Goal: Task Accomplishment & Management: Manage account settings

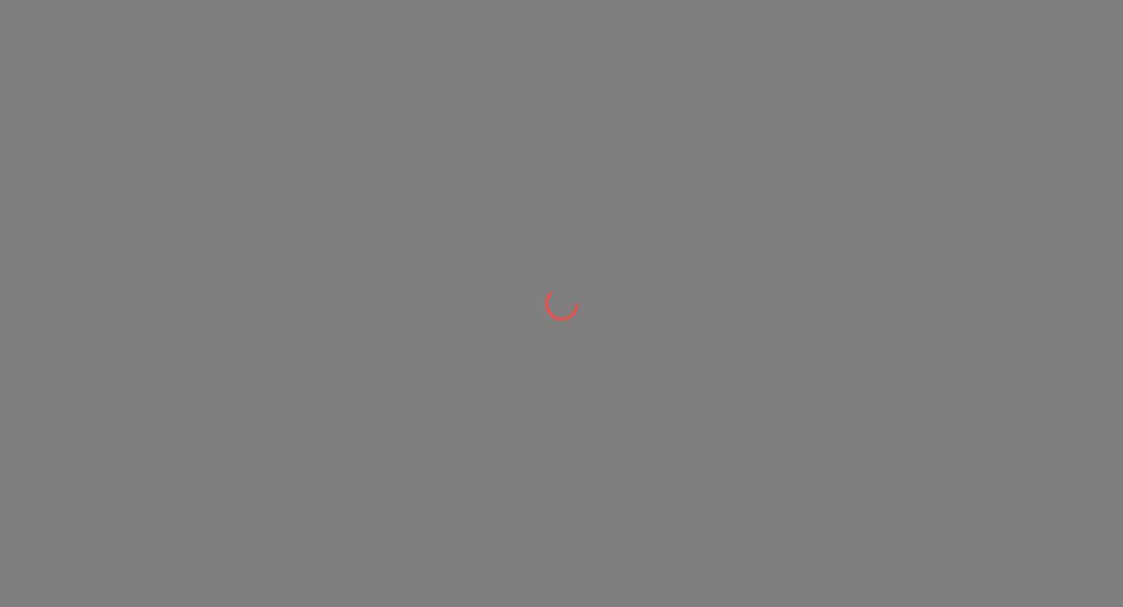
click at [109, 257] on div at bounding box center [561, 303] width 1123 height 607
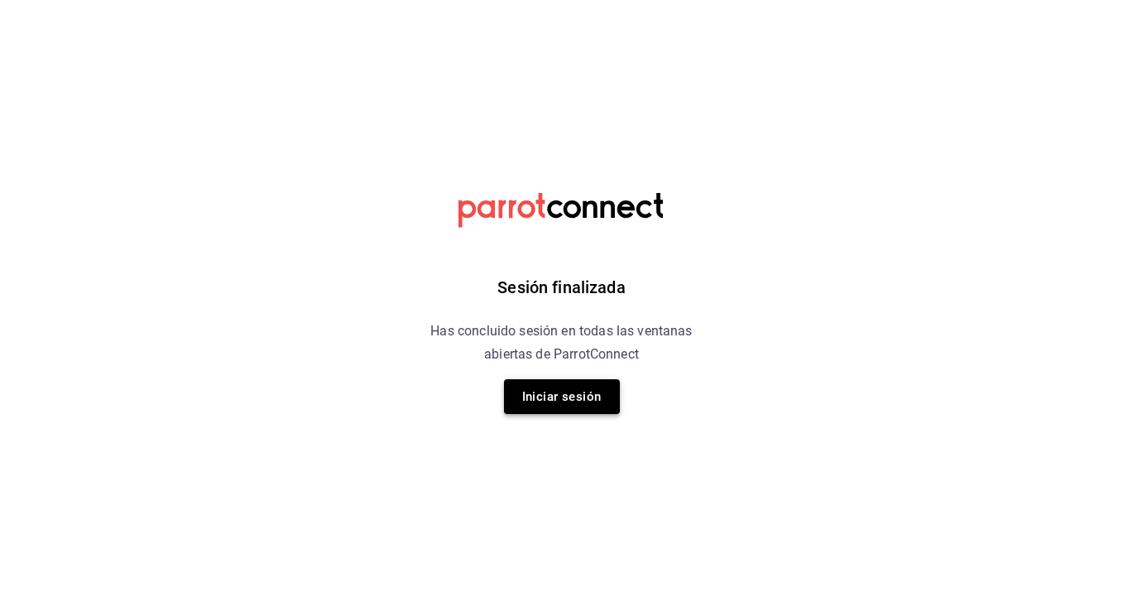
click at [564, 404] on button "Iniciar sesión" at bounding box center [562, 396] width 116 height 35
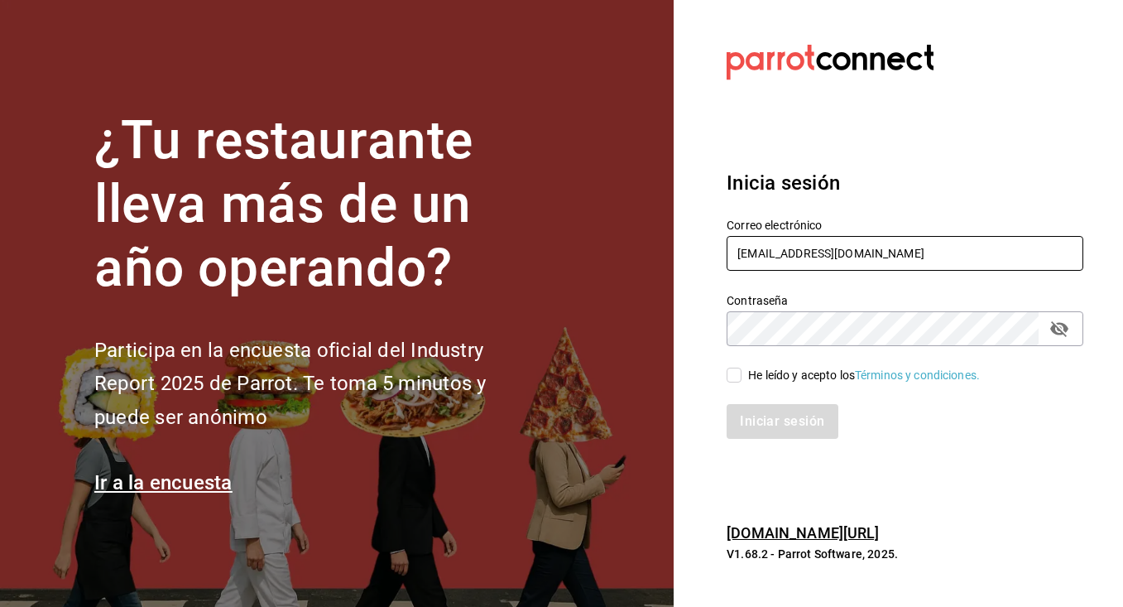
type input "gusibarenque@gmail.com"
click at [733, 369] on input "He leído y acepto los Términos y condiciones." at bounding box center [734, 375] width 15 height 15
checkbox input "true"
click at [762, 435] on button "Iniciar sesión" at bounding box center [783, 421] width 113 height 35
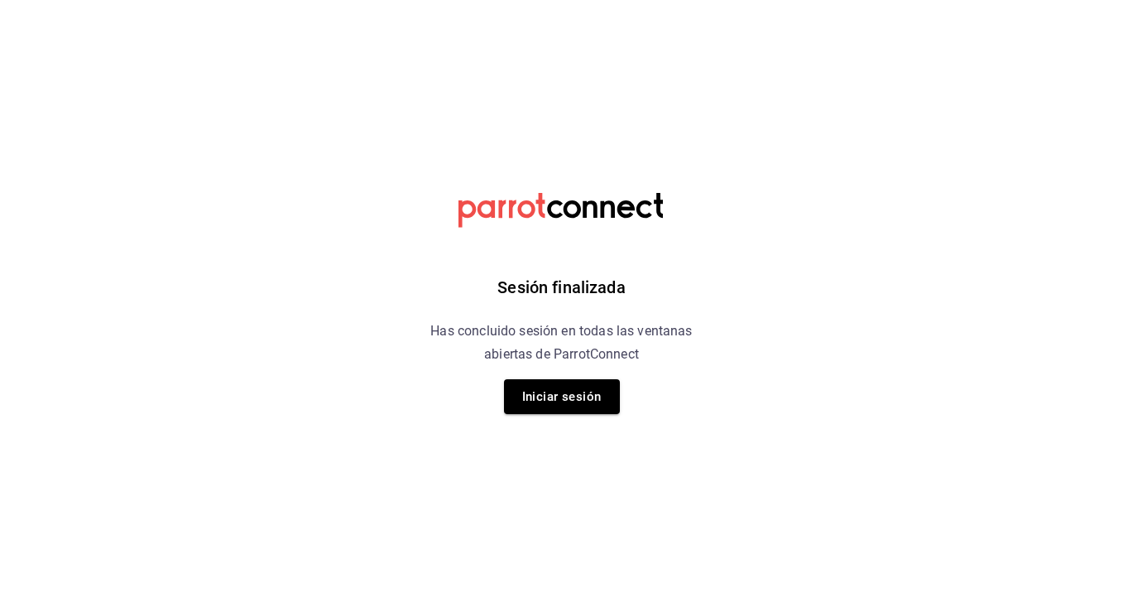
click at [624, 395] on div "Sesión finalizada Has concluido sesión en todas las ventanas abiertas de Parrot…" at bounding box center [562, 303] width 418 height 607
click at [598, 402] on button "Iniciar sesión" at bounding box center [562, 396] width 116 height 35
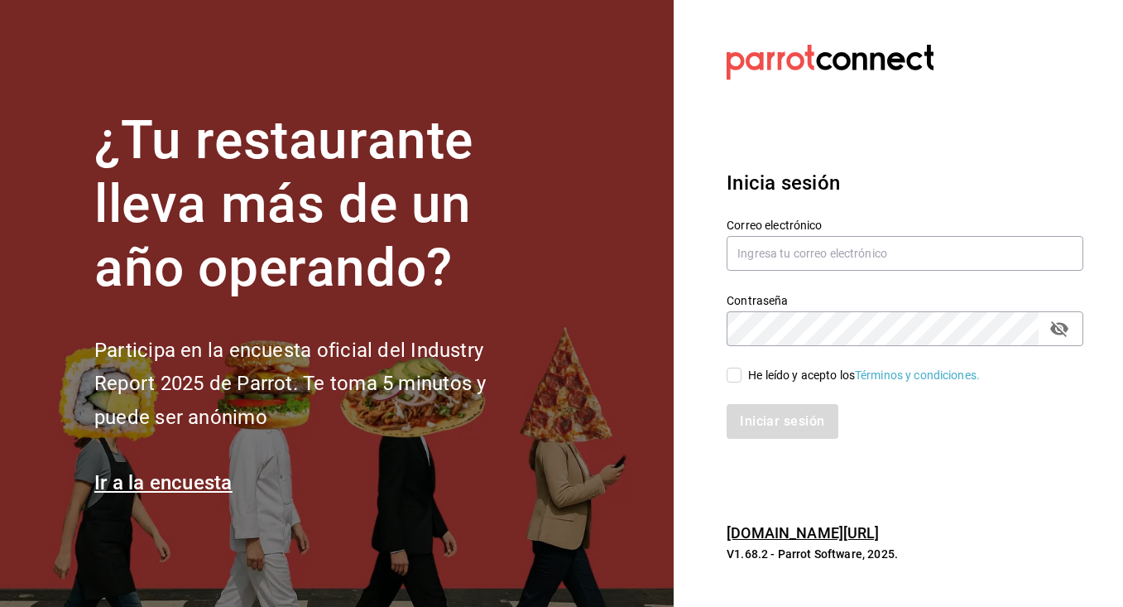
click at [735, 368] on input "He leído y acepto los Términos y condiciones." at bounding box center [734, 375] width 15 height 15
checkbox input "true"
type input "G"
type input "H"
click at [970, 527] on h6 "pos.parrotsoftware.io/" at bounding box center [905, 534] width 357 height 24
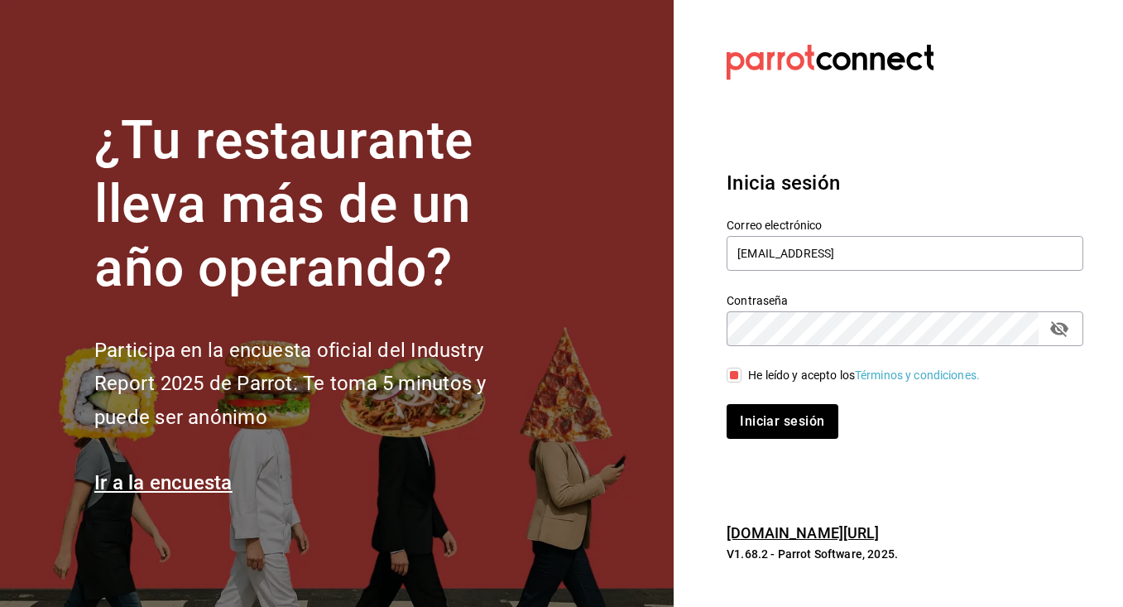
click at [998, 554] on p "V1.68.2 - Parrot Software, 2025." at bounding box center [905, 554] width 357 height 17
click at [789, 420] on button "Iniciar sesión" at bounding box center [783, 421] width 113 height 35
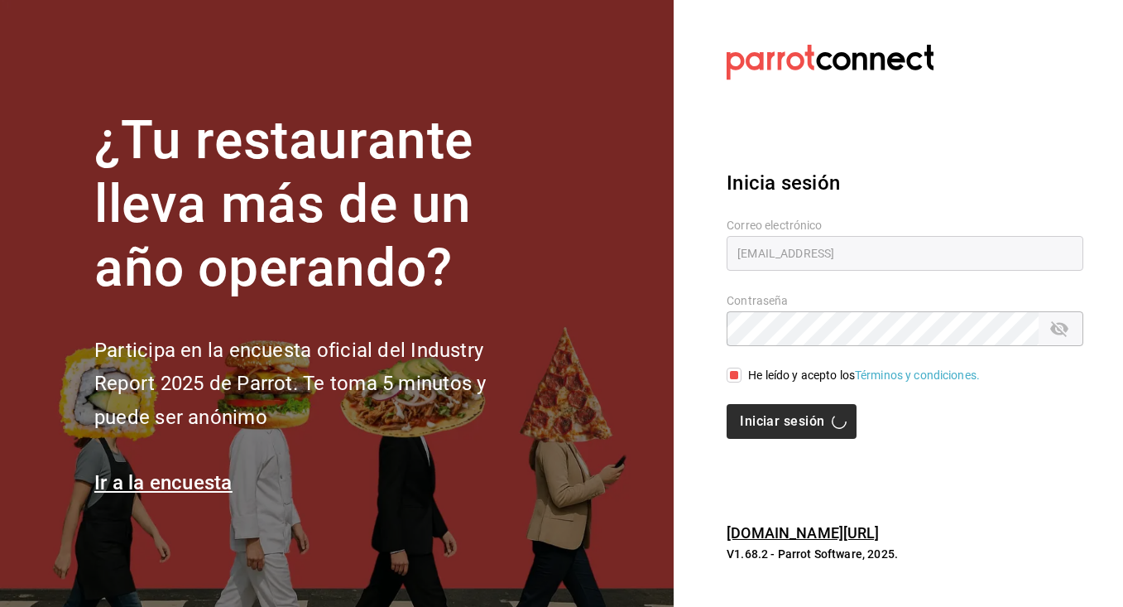
click at [789, 420] on div "Iniciar sesión" at bounding box center [905, 421] width 357 height 35
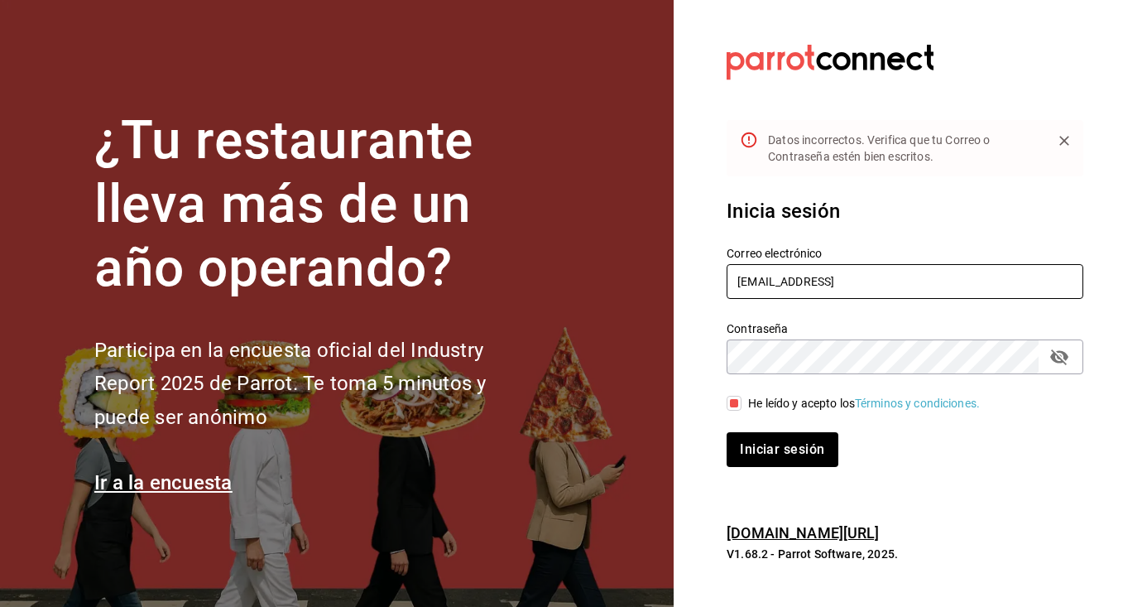
click at [912, 277] on input "gusibarenque@gmail.coj" at bounding box center [905, 281] width 357 height 35
type input "gusibarenque@gmail.com"
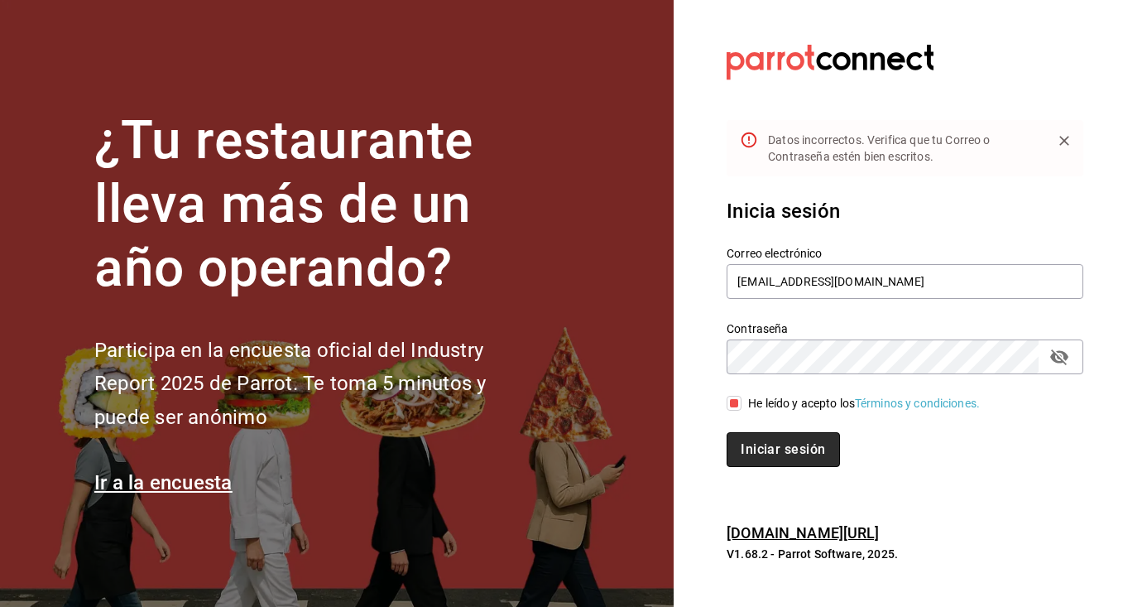
click at [761, 445] on button "Iniciar sesión" at bounding box center [783, 449] width 113 height 35
click at [761, 445] on div "Iniciar sesión" at bounding box center [905, 449] width 357 height 35
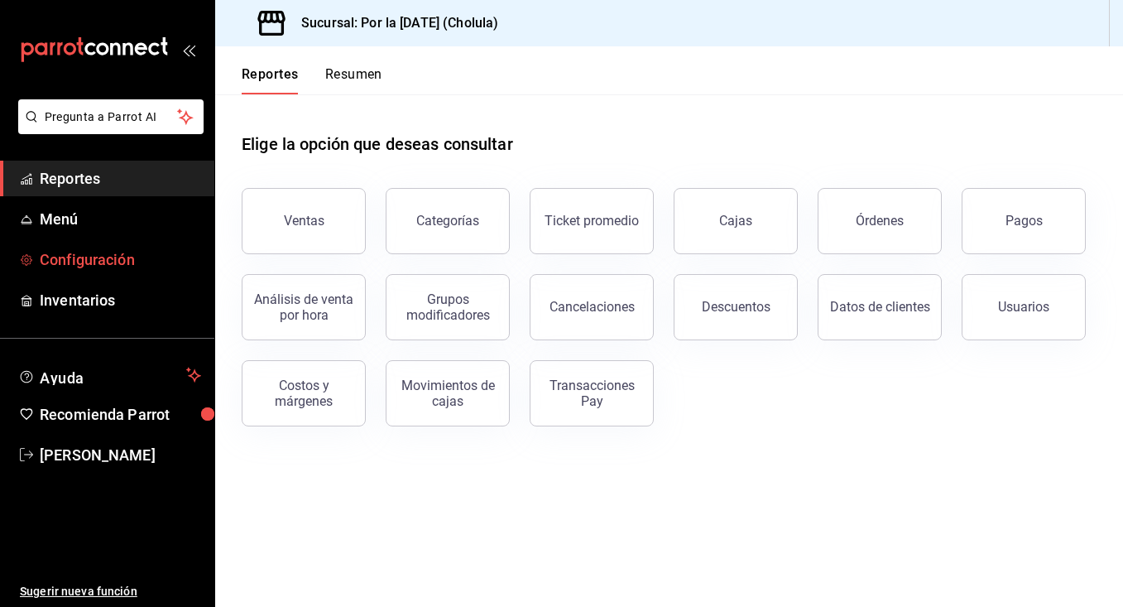
click at [109, 257] on span "Configuración" at bounding box center [120, 259] width 161 height 22
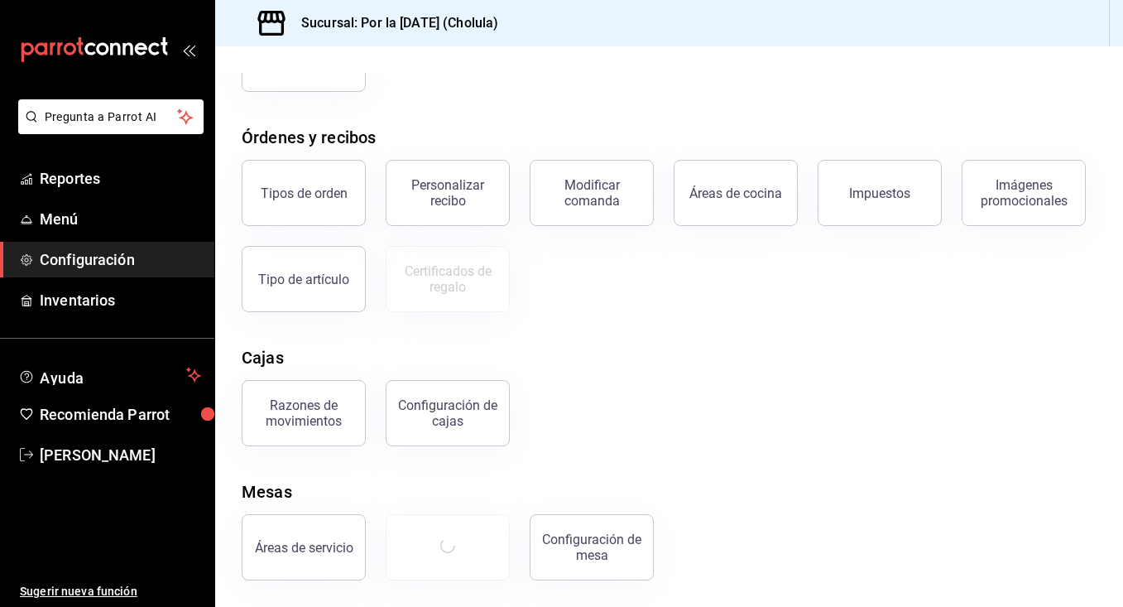
scroll to position [233, 0]
click at [469, 532] on button "Mesas" at bounding box center [448, 547] width 124 height 66
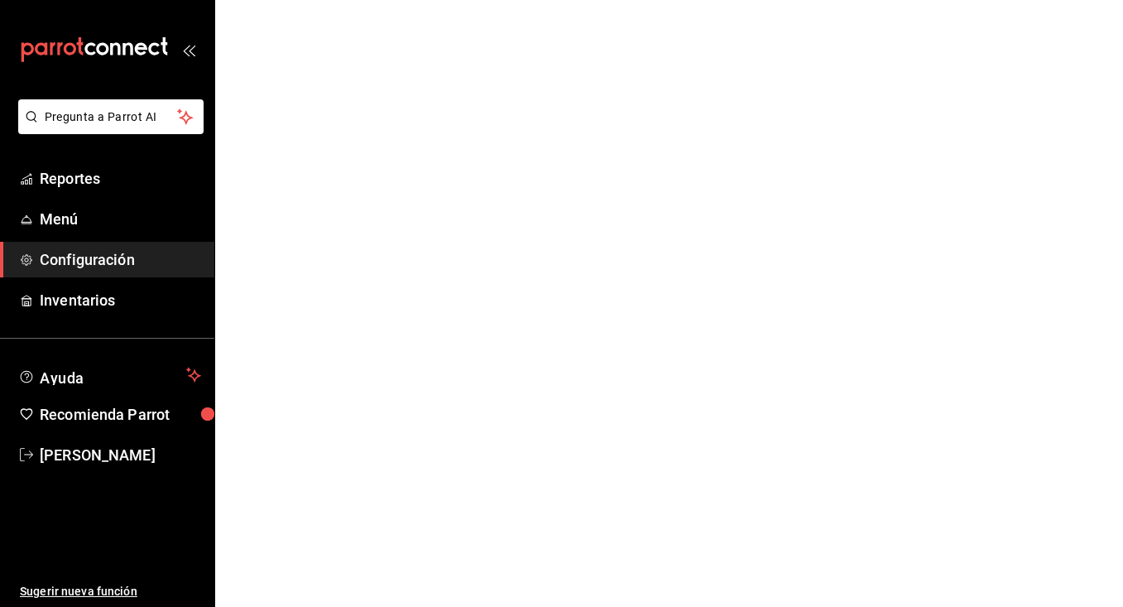
click at [469, 0] on html "Pregunta a Parrot AI Reportes Menú Configuración Inventarios Ayuda Recomienda P…" at bounding box center [561, 0] width 1123 height 0
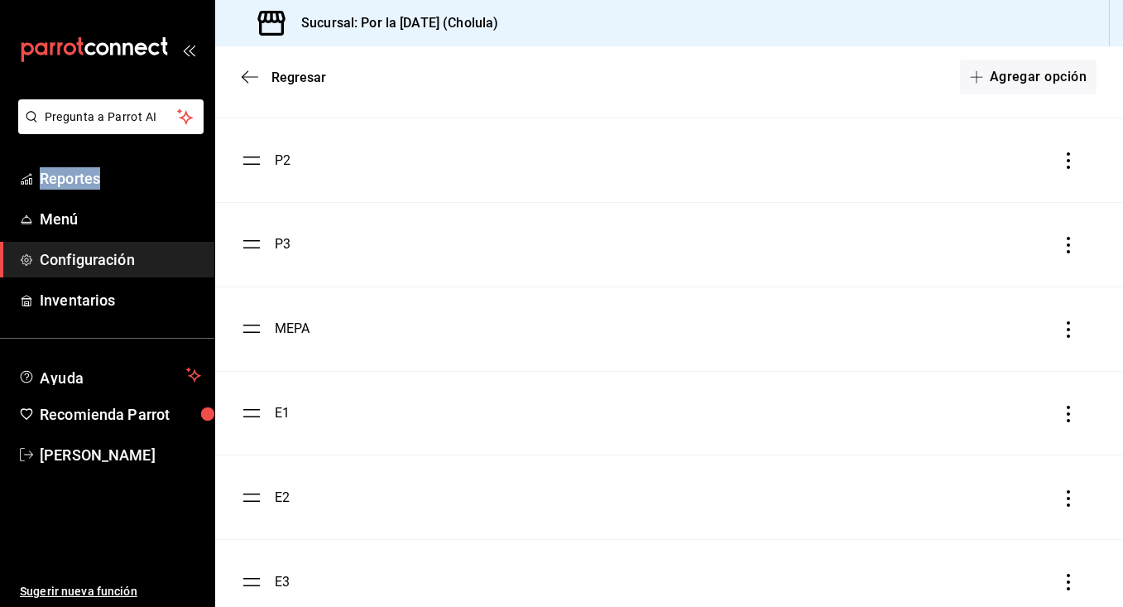
scroll to position [1627, 0]
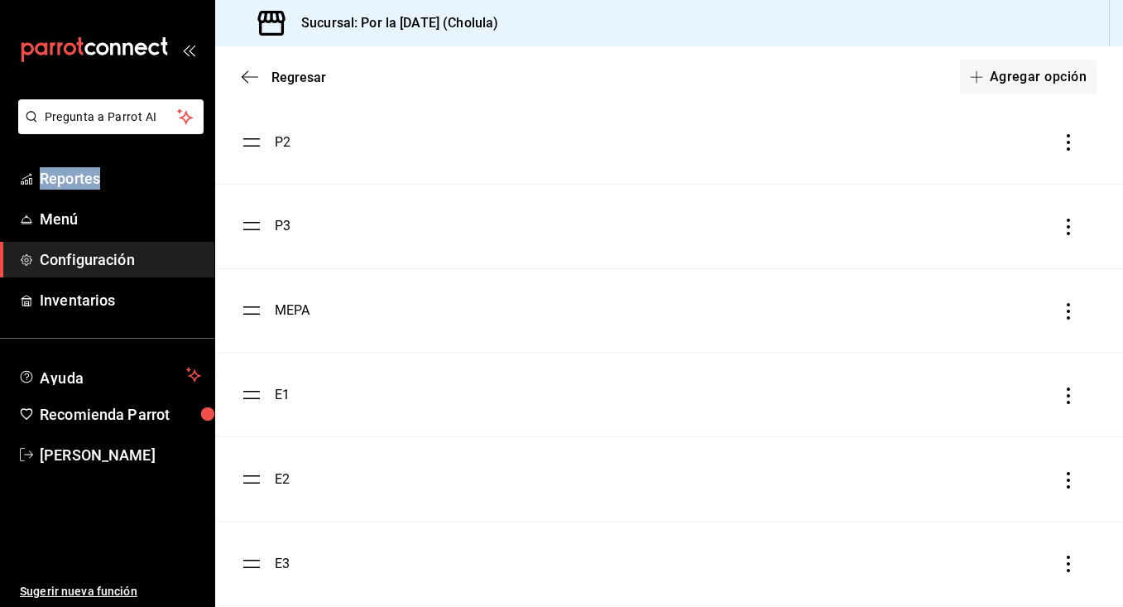
click at [1074, 309] on icon "button" at bounding box center [1069, 311] width 17 height 17
click at [290, 294] on div at bounding box center [561, 303] width 1123 height 607
drag, startPoint x: 265, startPoint y: 310, endPoint x: 250, endPoint y: 283, distance: 31.1
click at [250, 283] on li "MEPA" at bounding box center [669, 311] width 908 height 84
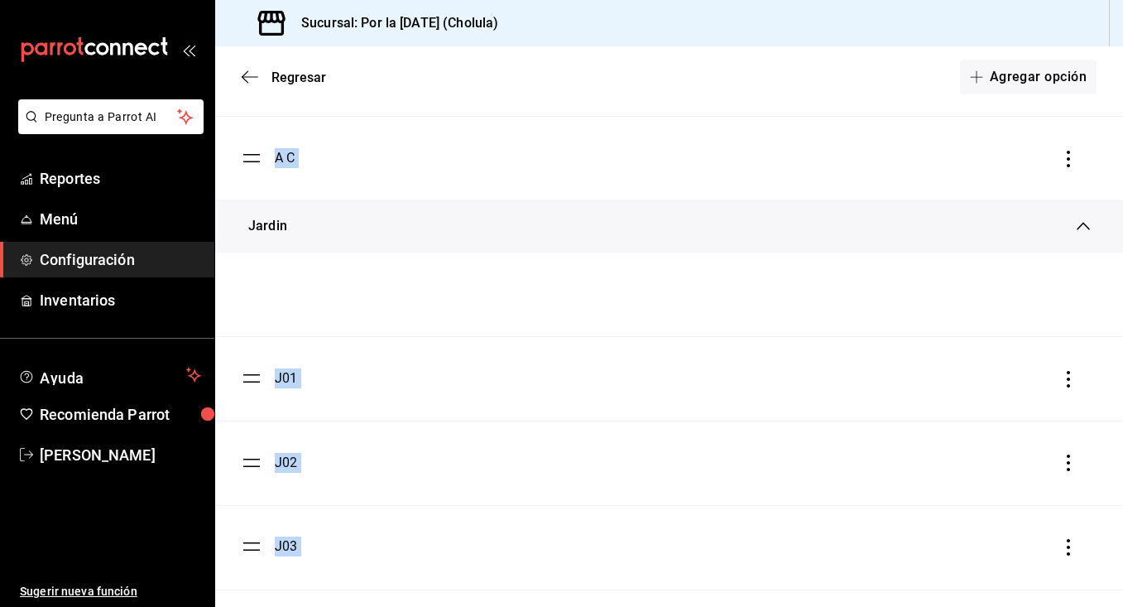
scroll to position [603, 0]
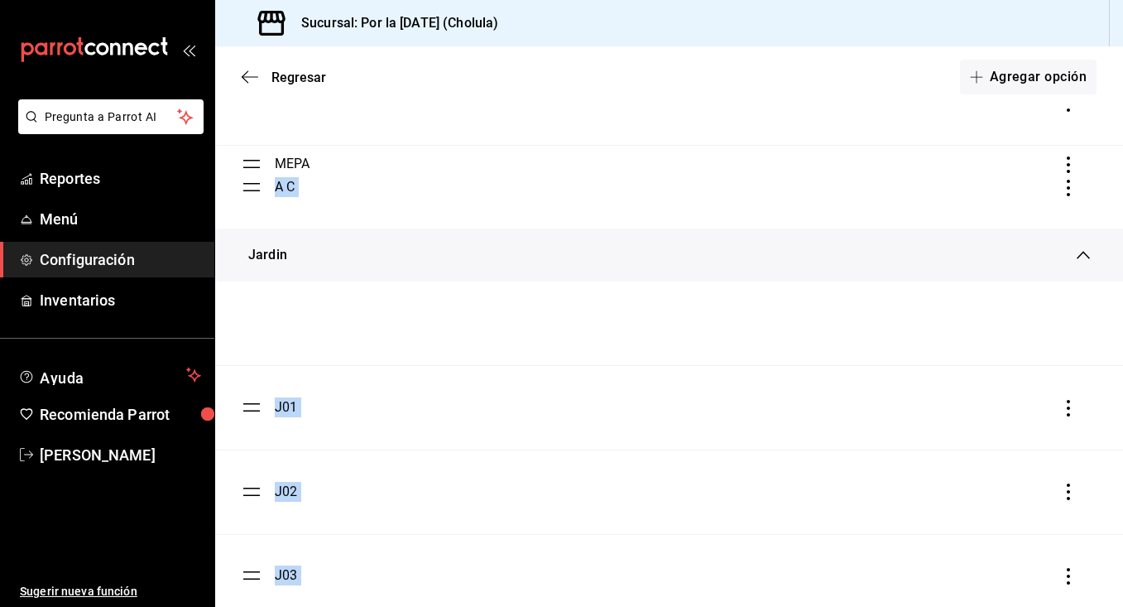
drag, startPoint x: 258, startPoint y: 318, endPoint x: 348, endPoint y: 171, distance: 171.7
click at [258, 320] on div "MEPA" at bounding box center [276, 324] width 69 height 20
drag, startPoint x: 258, startPoint y: 320, endPoint x: 286, endPoint y: 166, distance: 155.7
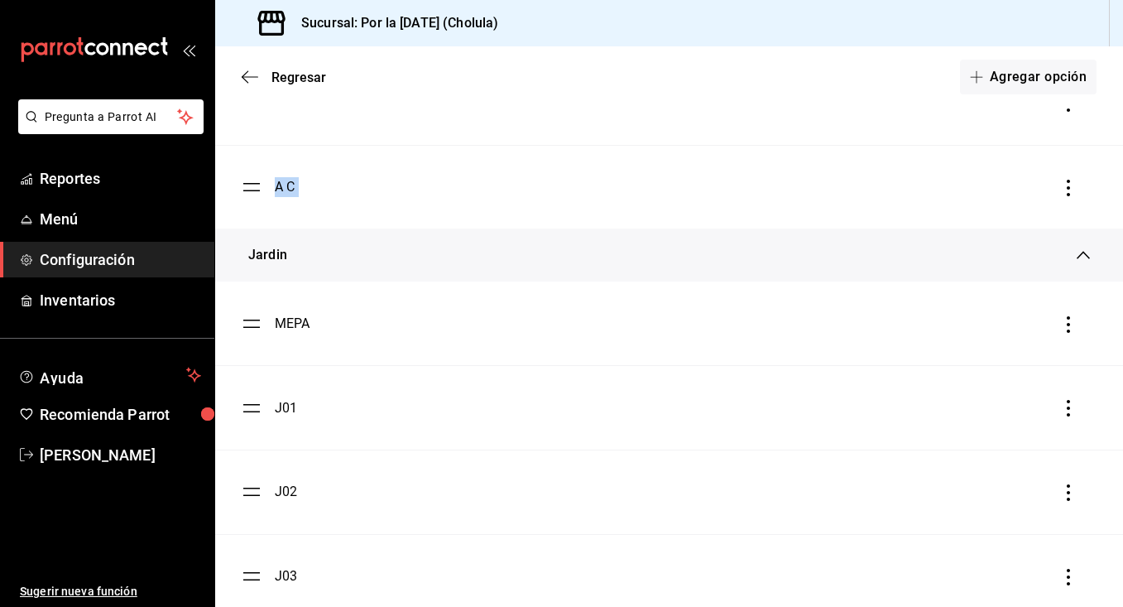
click at [1073, 325] on icon "button" at bounding box center [1069, 324] width 17 height 17
click at [1014, 336] on li "Eliminar" at bounding box center [995, 324] width 166 height 46
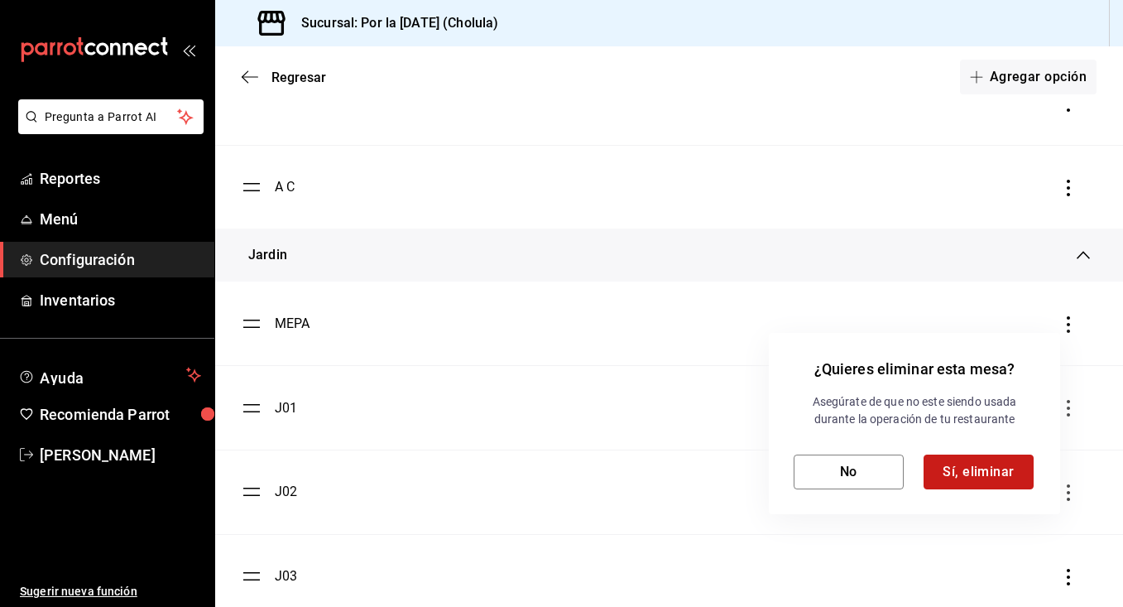
click at [984, 473] on button "Sí, eliminar" at bounding box center [979, 472] width 110 height 35
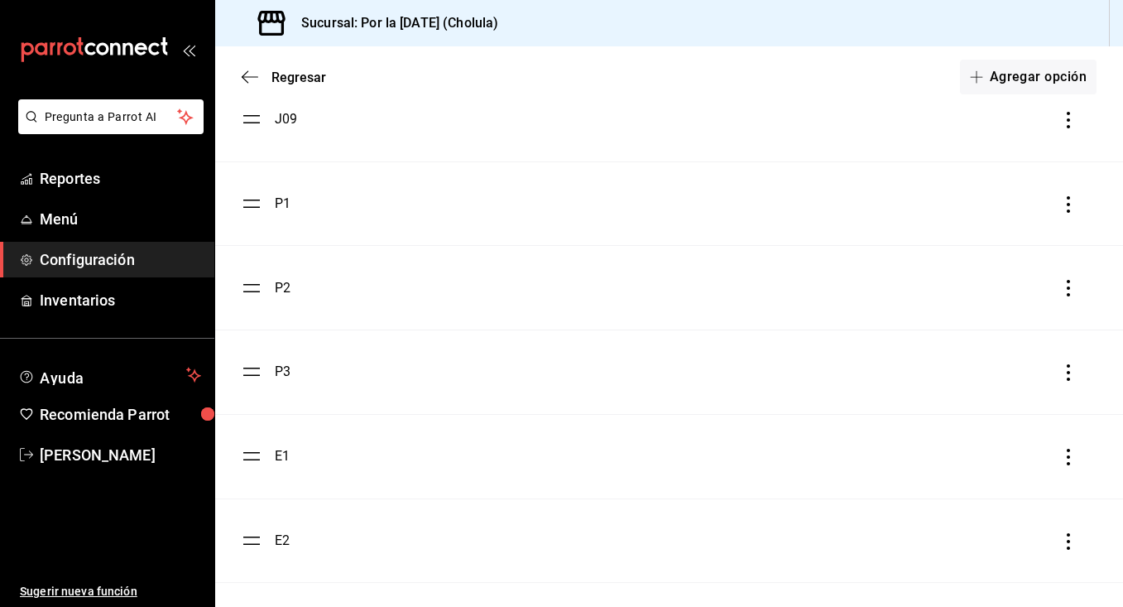
scroll to position [1481, 0]
click at [1074, 454] on icon "button" at bounding box center [1069, 457] width 17 height 17
click at [1014, 459] on li "Eliminar" at bounding box center [995, 457] width 166 height 46
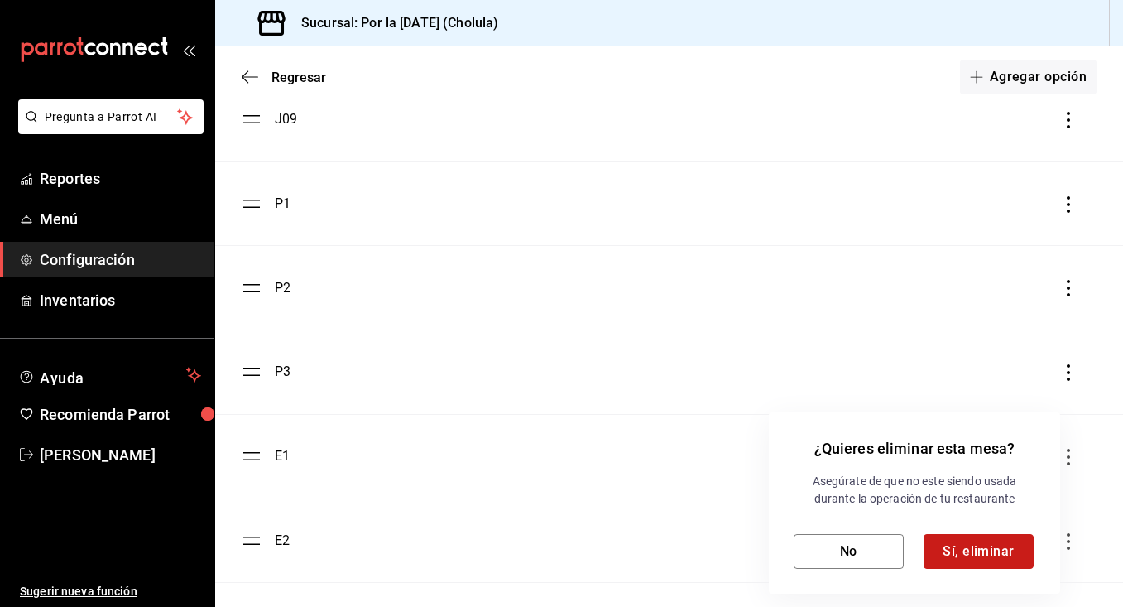
drag, startPoint x: 960, startPoint y: 551, endPoint x: 952, endPoint y: 555, distance: 8.5
click at [952, 555] on button "Sí, eliminar" at bounding box center [979, 551] width 110 height 35
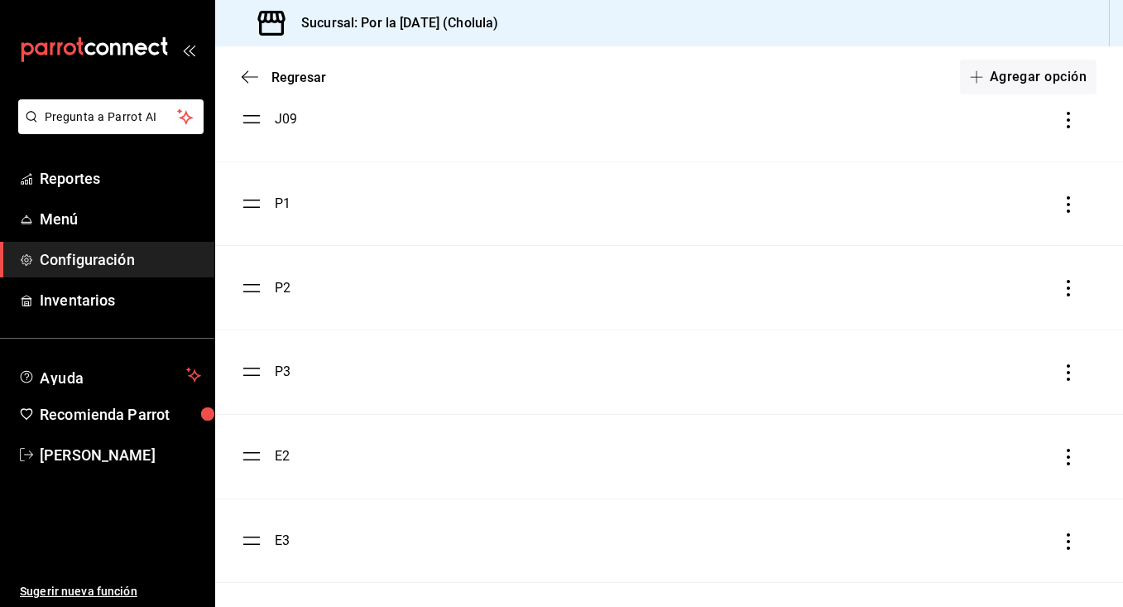
click at [1068, 462] on icon "button" at bounding box center [1069, 457] width 17 height 17
click at [1013, 463] on li "Eliminar" at bounding box center [995, 457] width 166 height 46
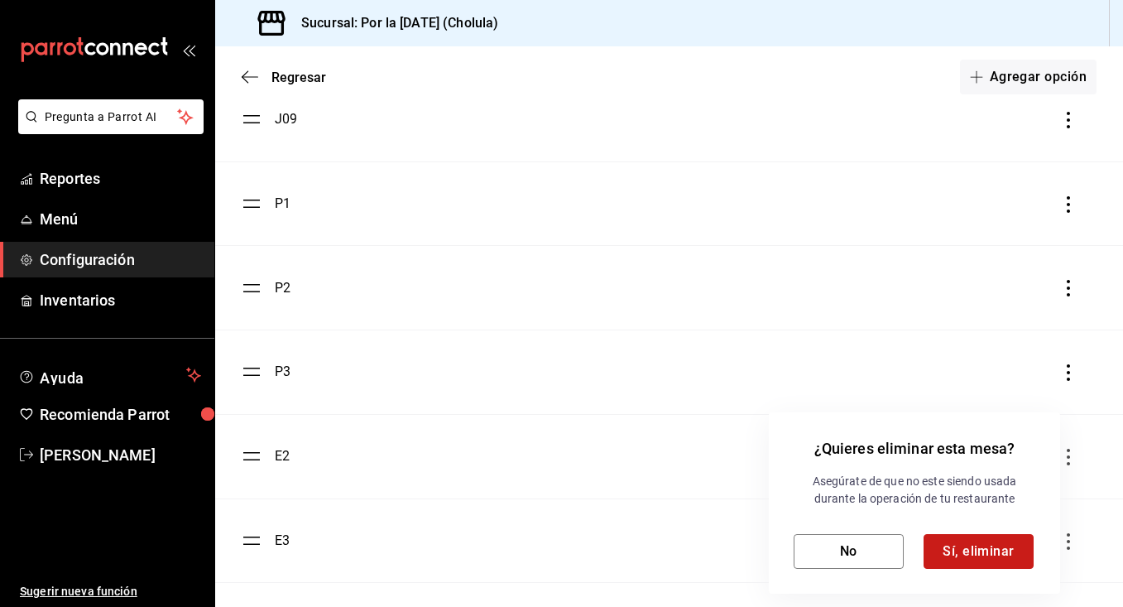
click at [987, 550] on button "Sí, eliminar" at bounding box center [979, 551] width 110 height 35
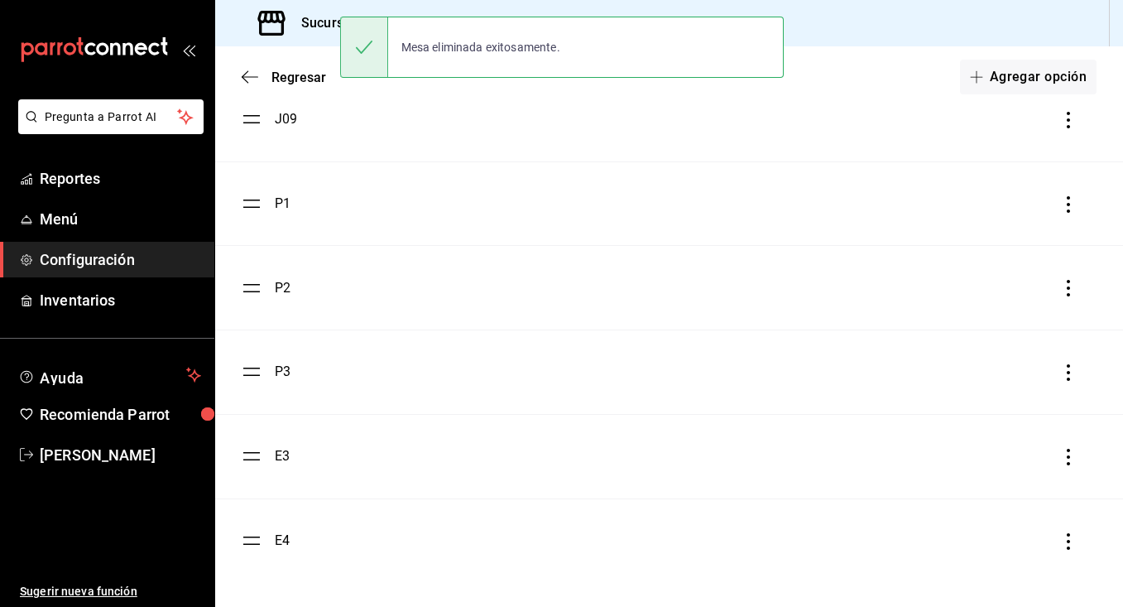
click at [1071, 461] on icon "button" at bounding box center [1069, 457] width 17 height 17
click at [1037, 466] on li "Eliminar" at bounding box center [995, 457] width 166 height 46
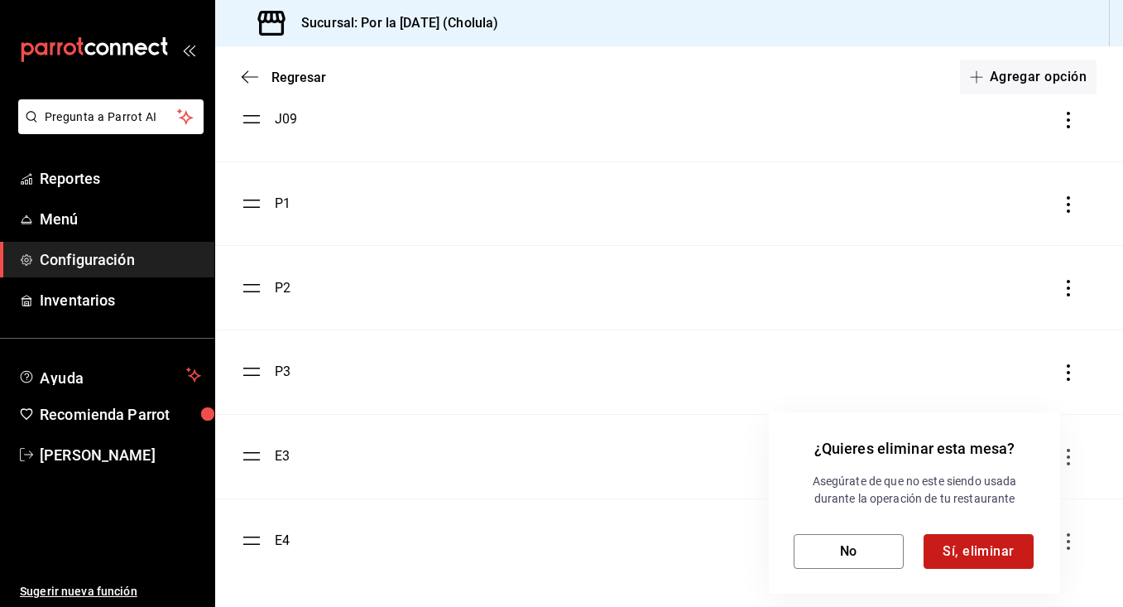
click at [985, 546] on button "Sí, eliminar" at bounding box center [979, 551] width 110 height 35
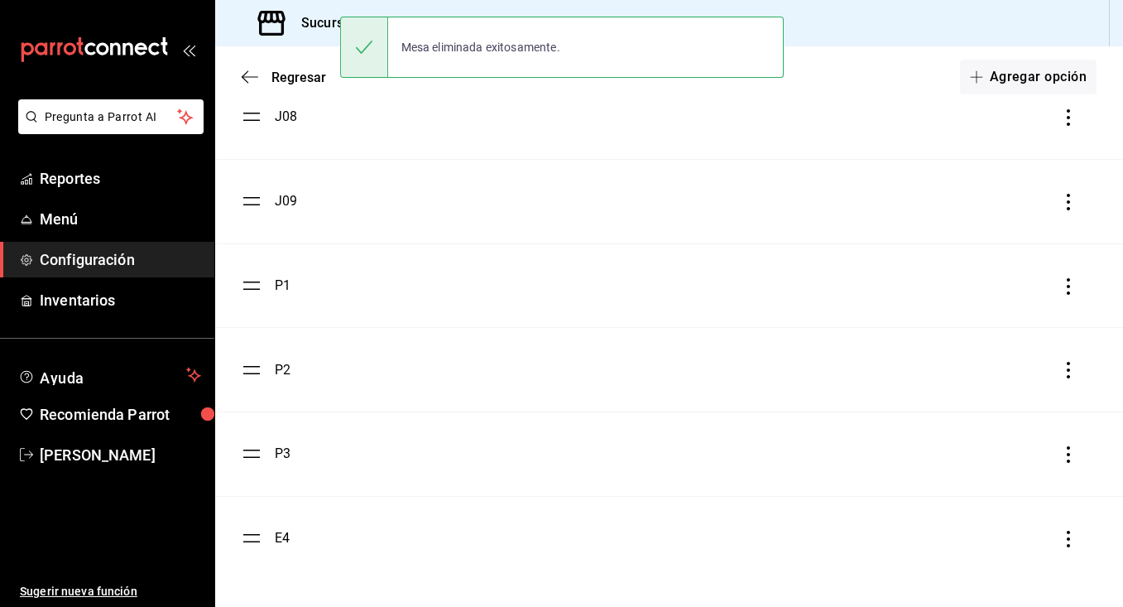
click at [1066, 470] on li "P3" at bounding box center [669, 454] width 908 height 84
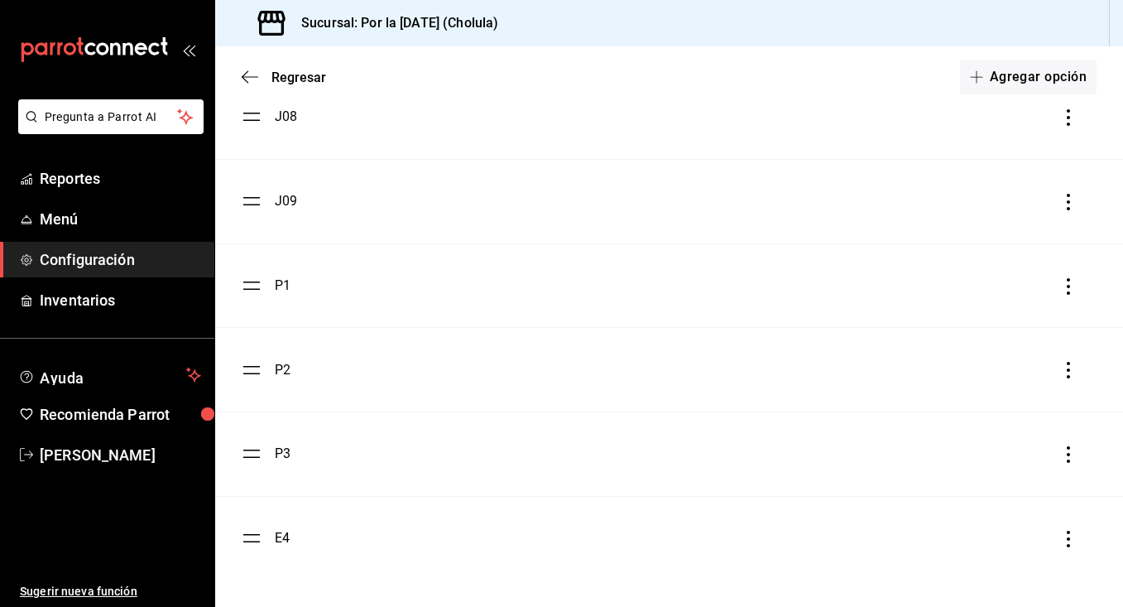
click at [1067, 532] on icon "button" at bounding box center [1068, 539] width 3 height 17
click at [1031, 543] on li "Eliminar" at bounding box center [995, 539] width 166 height 46
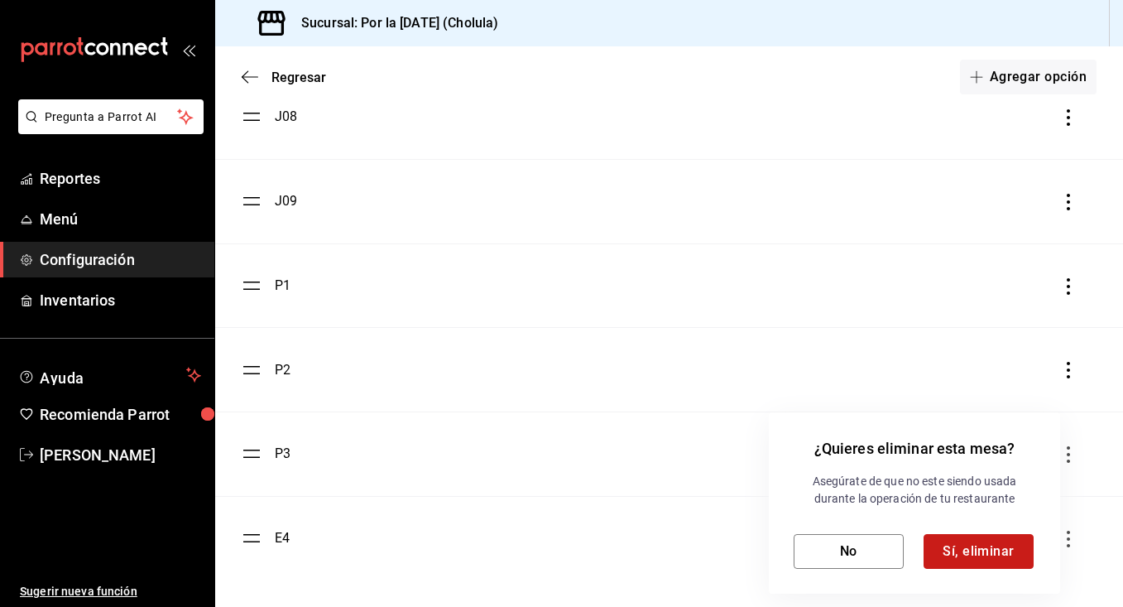
click at [1015, 551] on button "Sí, eliminar" at bounding box center [979, 551] width 110 height 35
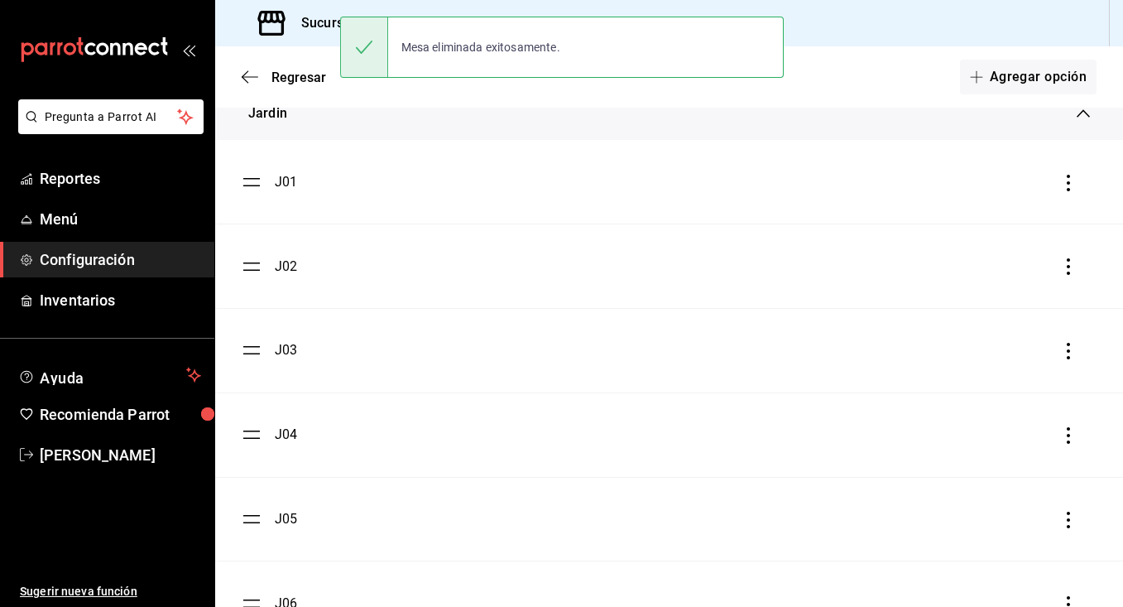
scroll to position [734, 0]
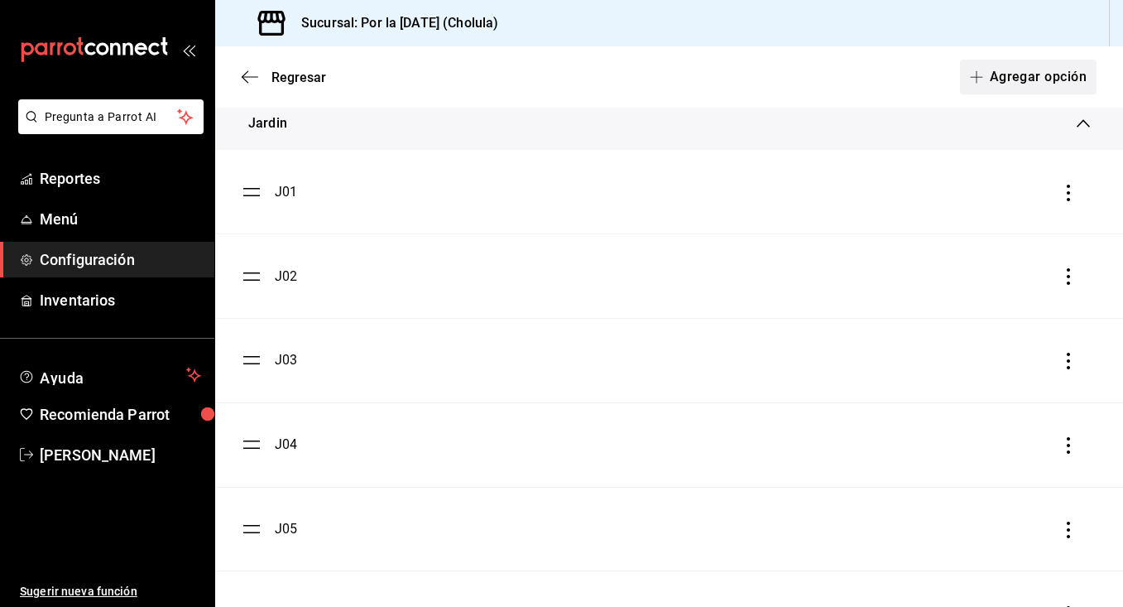
click at [1066, 70] on button "Agregar opción" at bounding box center [1028, 77] width 137 height 35
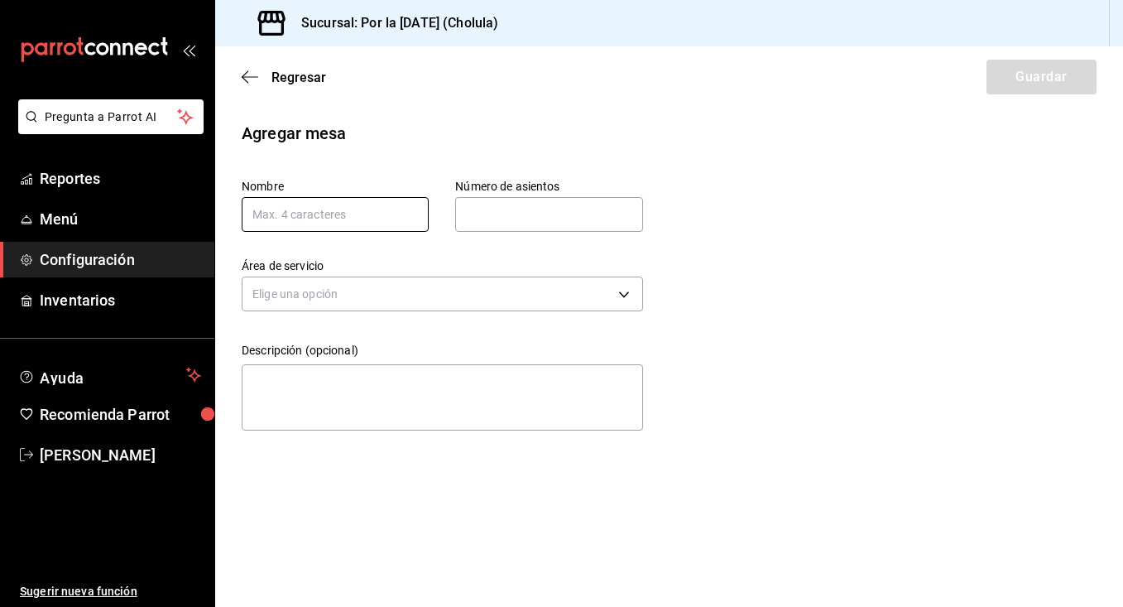
click at [364, 215] on input "text" at bounding box center [335, 214] width 187 height 35
type input "m"
type input "MEPA"
click at [493, 217] on input "text" at bounding box center [548, 214] width 187 height 33
type input "5"
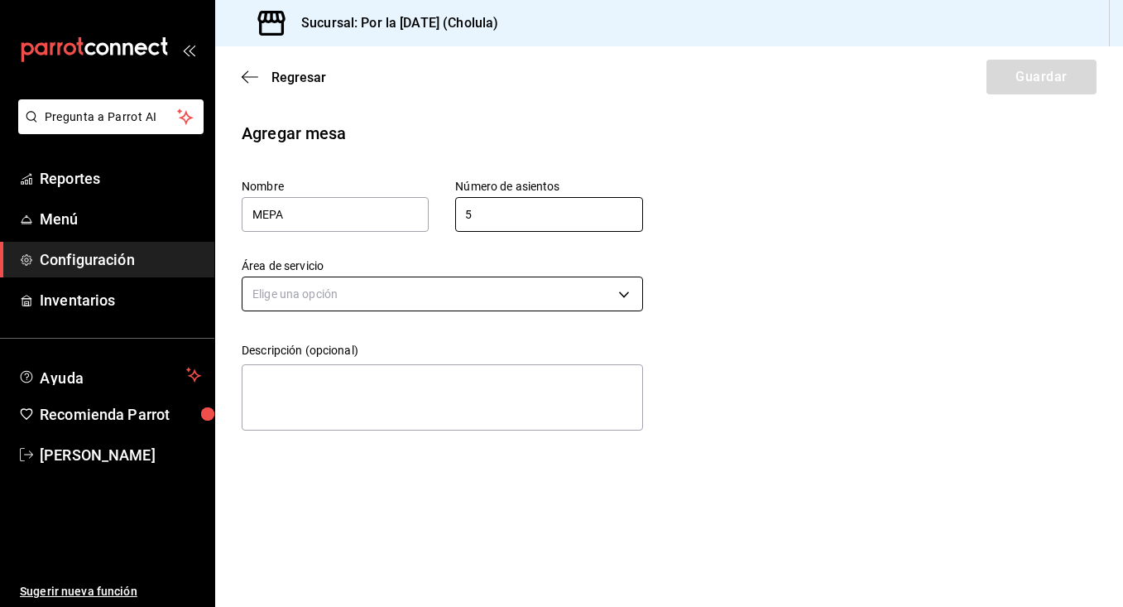
click at [443, 286] on body "Pregunta a Parrot AI Reportes Menú Configuración Inventarios Ayuda Recomienda P…" at bounding box center [561, 303] width 1123 height 607
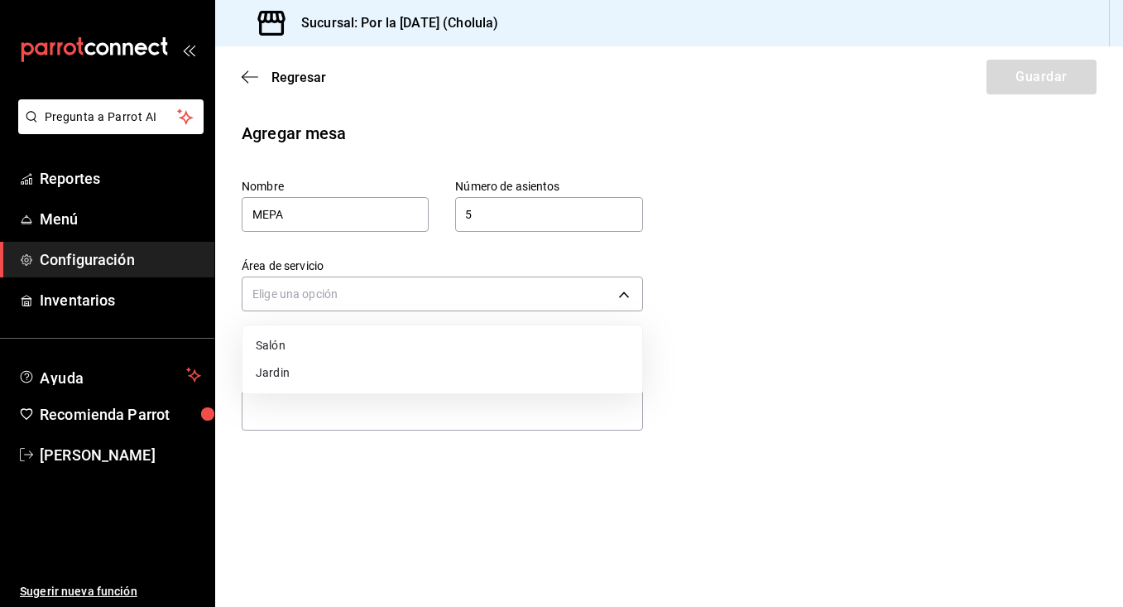
click at [442, 354] on li "Salón" at bounding box center [443, 345] width 400 height 27
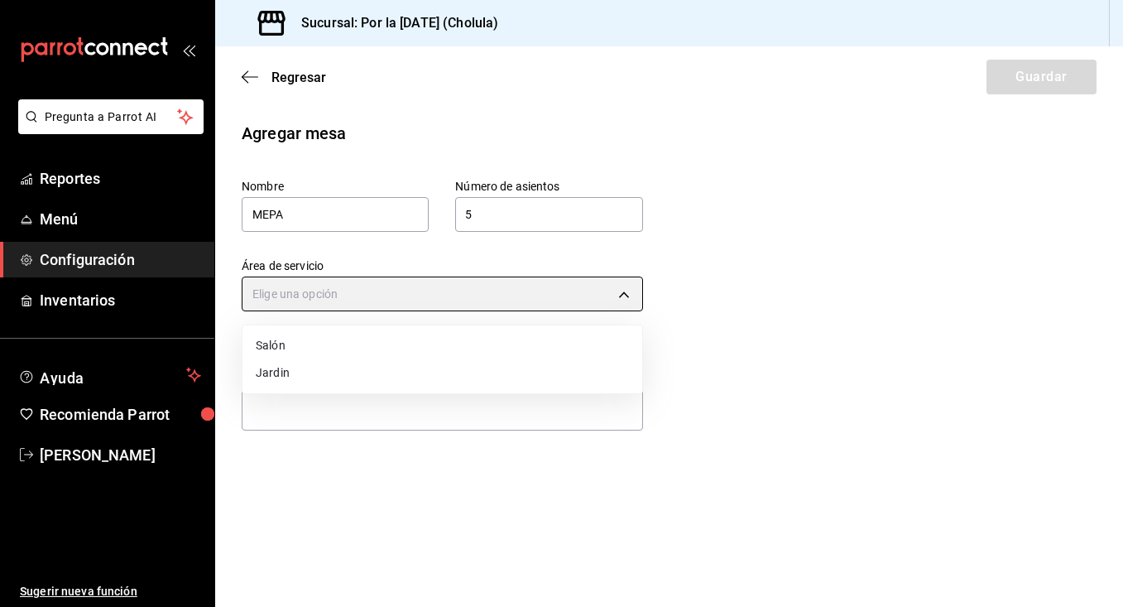
type input "05005f12-a6a9-405a-ad6c-5fc113b5a2fe"
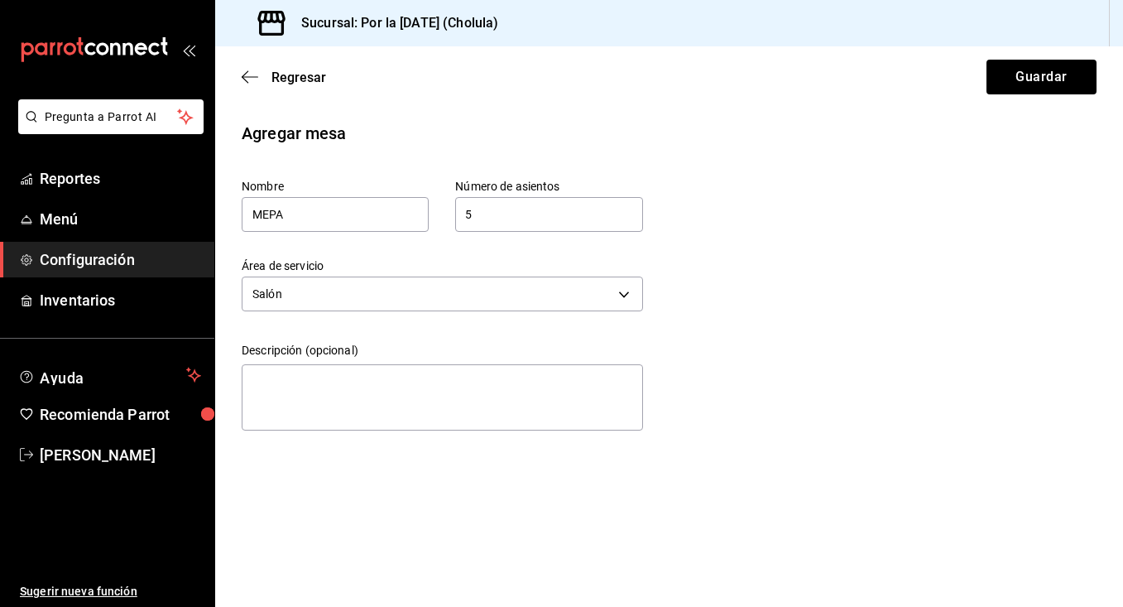
click at [470, 490] on main "Regresar Guardar Agregar mesa Nombre MEPA Número de asientos 5 Número de asient…" at bounding box center [669, 326] width 908 height 560
click at [447, 401] on textarea at bounding box center [443, 397] width 402 height 66
type textarea "M"
type textarea "x"
type textarea "ME"
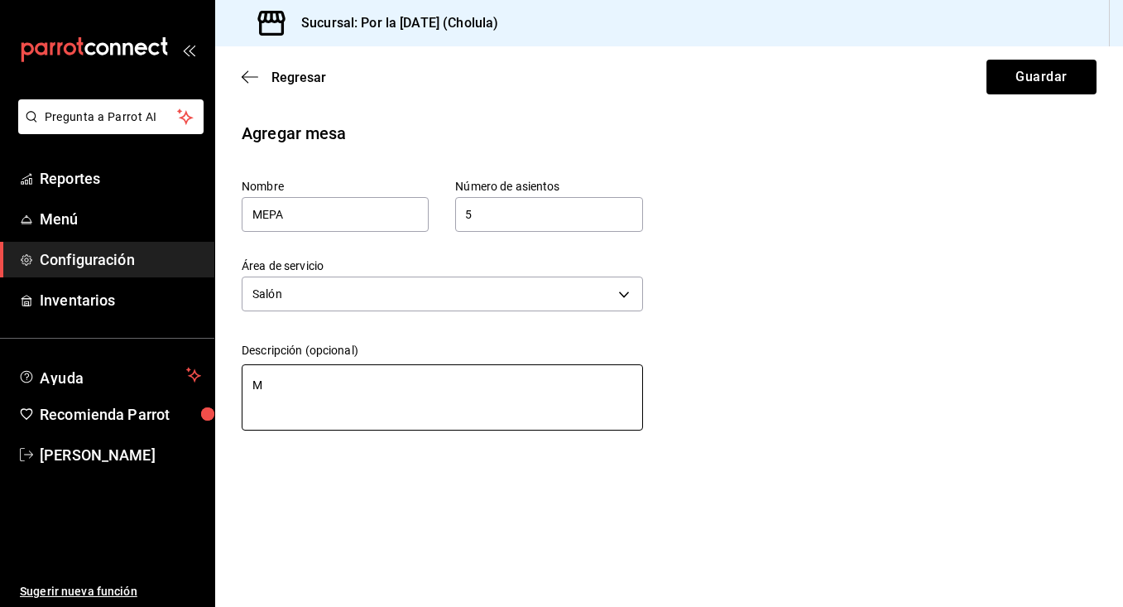
type textarea "x"
type textarea "MER"
type textarea "x"
type textarea "MERM"
type textarea "x"
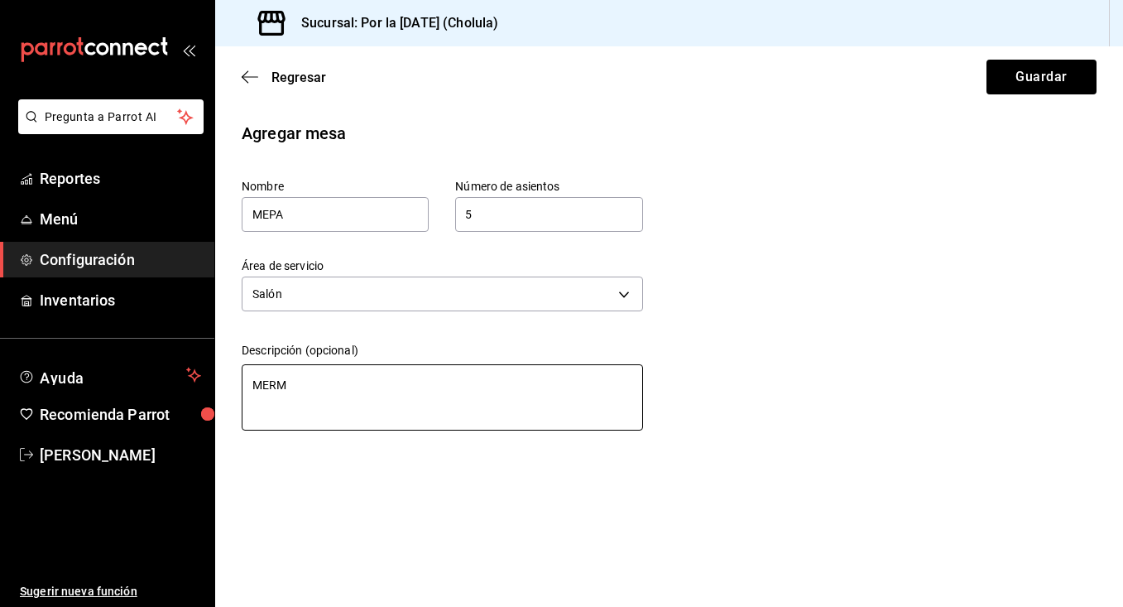
type textarea "MERMA"
type textarea "x"
type textarea "MERMAS"
type textarea "x"
type textarea "MERMAS"
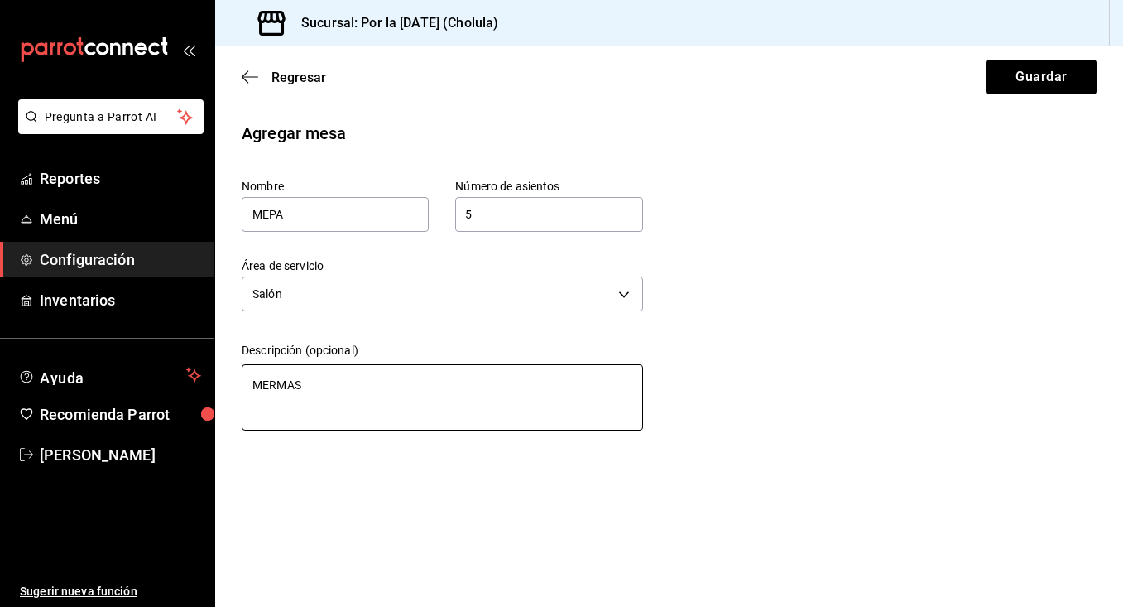
type textarea "x"
type textarea "MERMAS E"
type textarea "x"
type textarea "MERMAS ER"
type textarea "x"
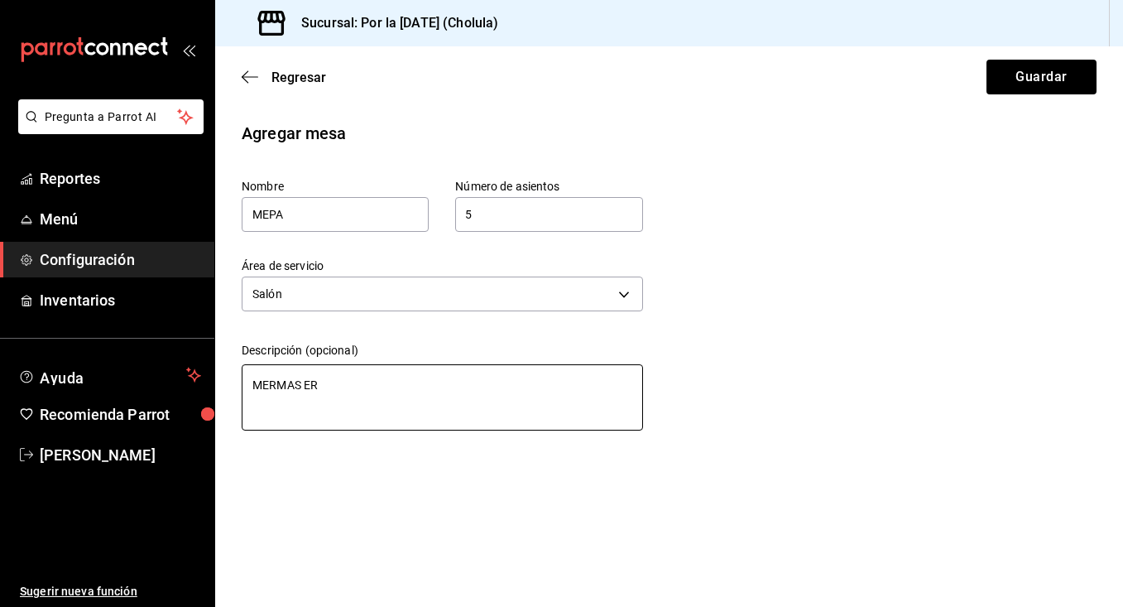
type textarea "MERMAS ERR"
type textarea "x"
type textarea "MERMAS ERRO"
type textarea "x"
type textarea "MERMAS ERROR"
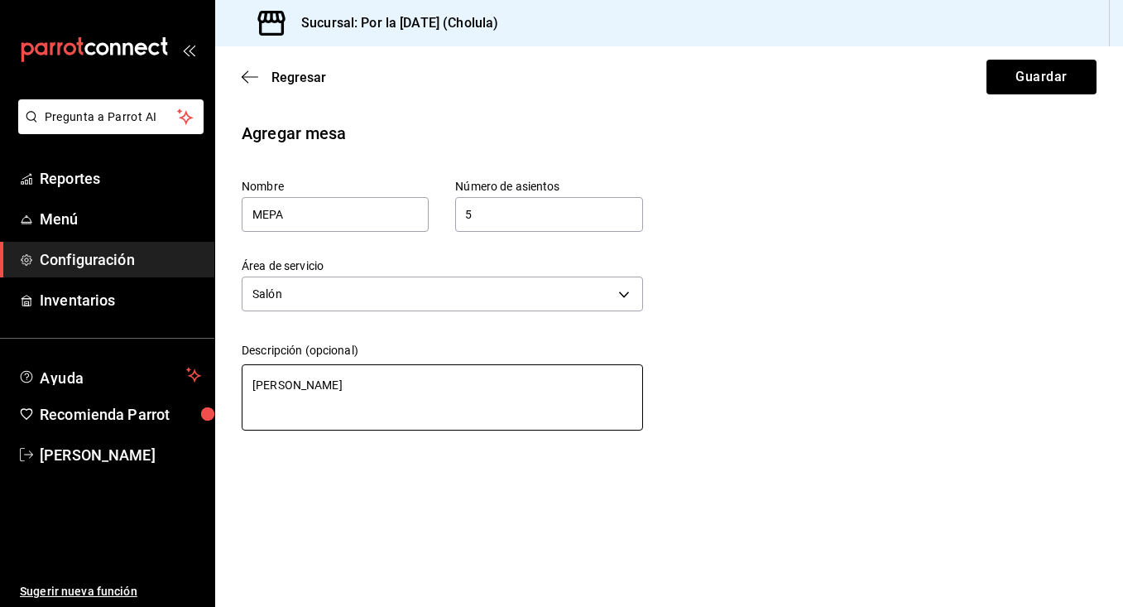
type textarea "x"
type textarea "MERMAS ERRORE"
type textarea "x"
type textarea "MERMAS ERRORES"
type textarea "x"
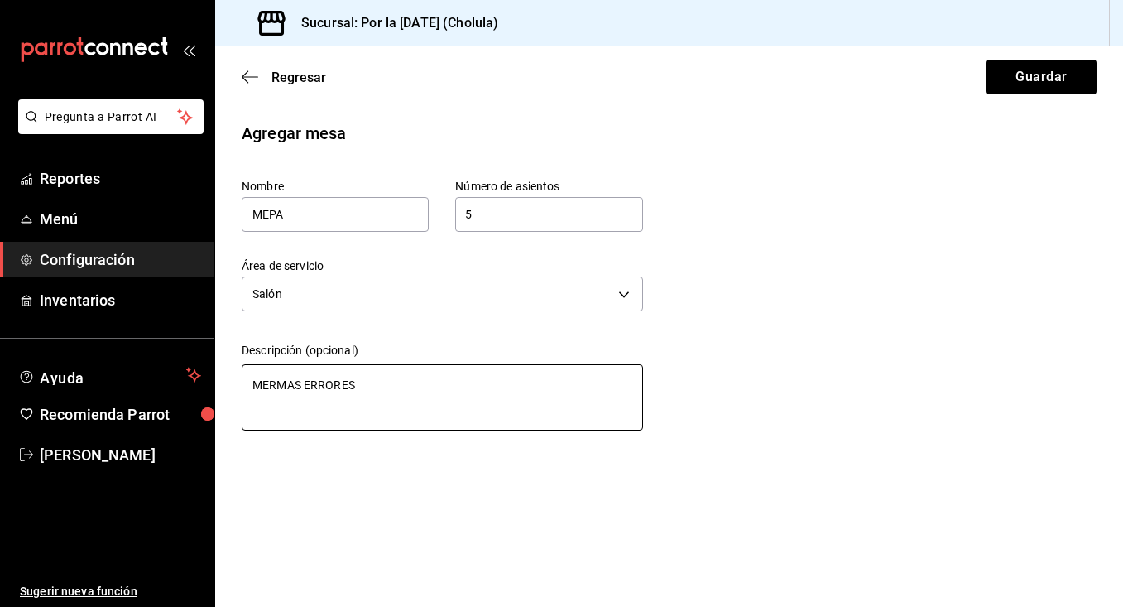
type textarea "MERMAS ERRORES"
type textarea "x"
type textarea "MERMAS ERRORES P"
type textarea "x"
type textarea "MERMAS ERRORES PR"
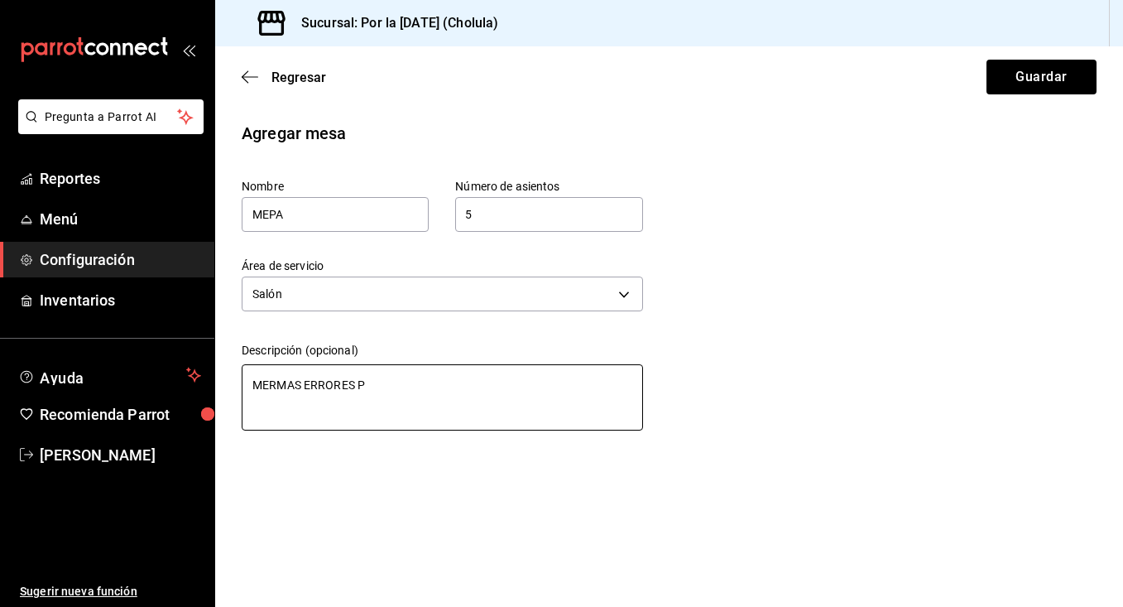
type textarea "x"
type textarea "MERMAS ERRORES PRU"
type textarea "x"
type textarea "MERMAS ERRORES PRUE"
type textarea "x"
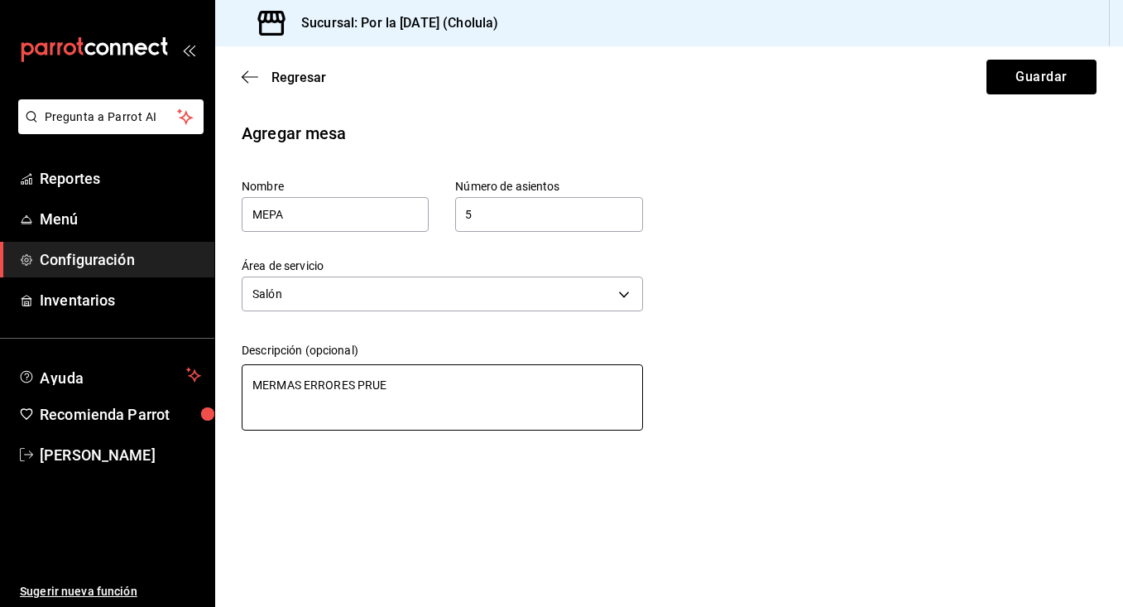
type textarea "MERMAS ERRORES PRUEB"
type textarea "x"
type textarea "MERMAS ERRORES PRUEBA"
type textarea "x"
type textarea "MERMAS ERRORES PRUEBAS"
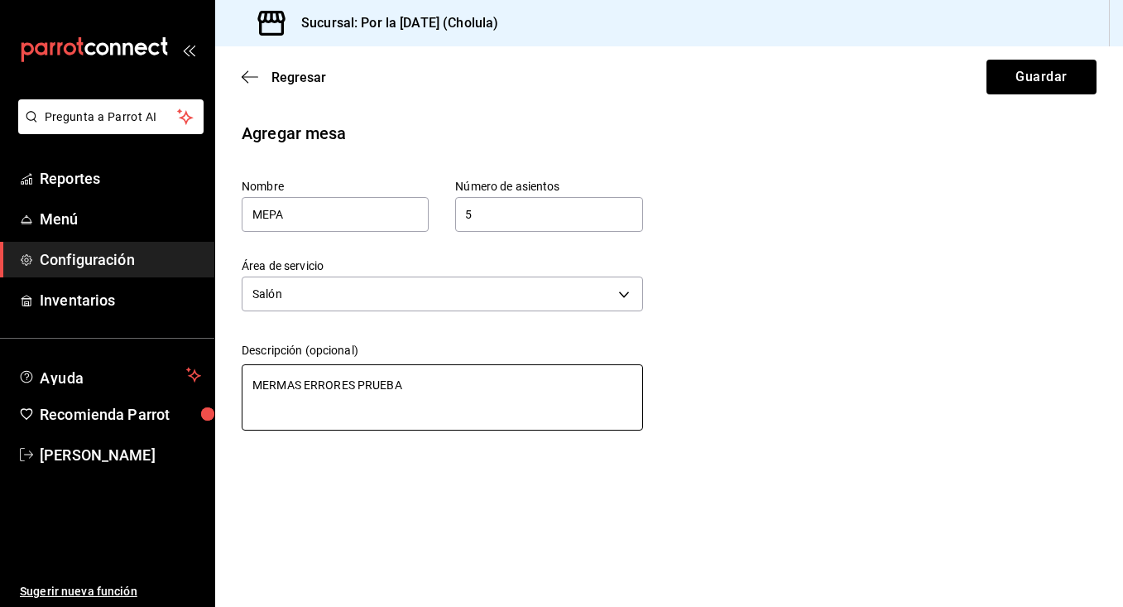
type textarea "x"
type textarea "MERMAS ERRORES PRUEBAS"
type textarea "x"
type textarea "MERMAS ERRORES PRUEBAS Y"
type textarea "x"
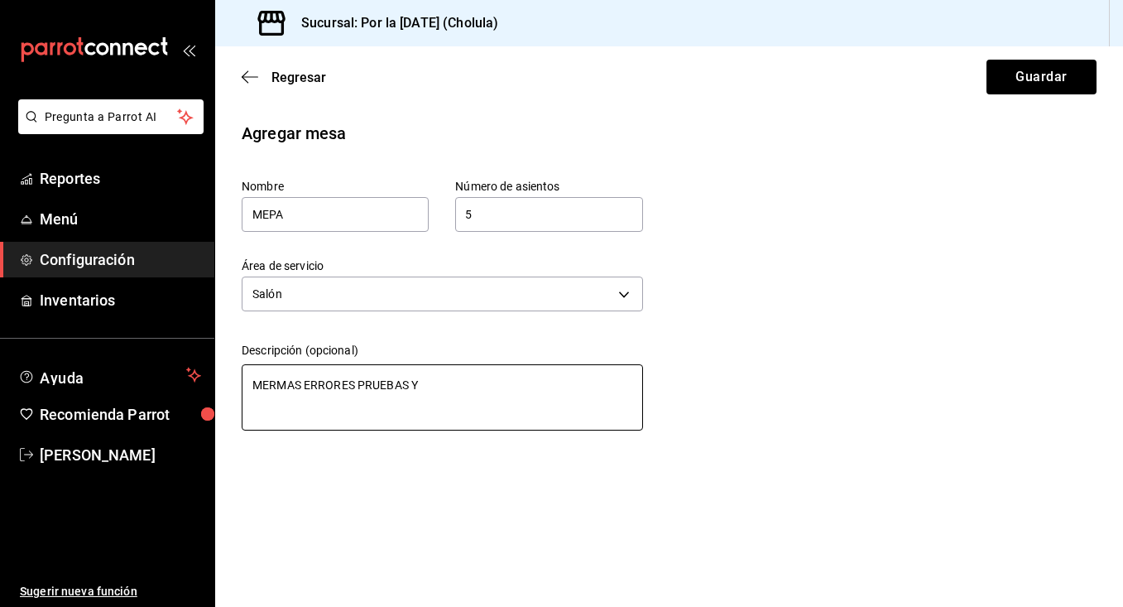
type textarea "MERMAS ERRORES PRUEBAS Y"
type textarea "x"
type textarea "MERMAS ERRORES PRUEBAS Y A"
type textarea "x"
type textarea "MERMAS ERRORES PRUEBAS Y AU"
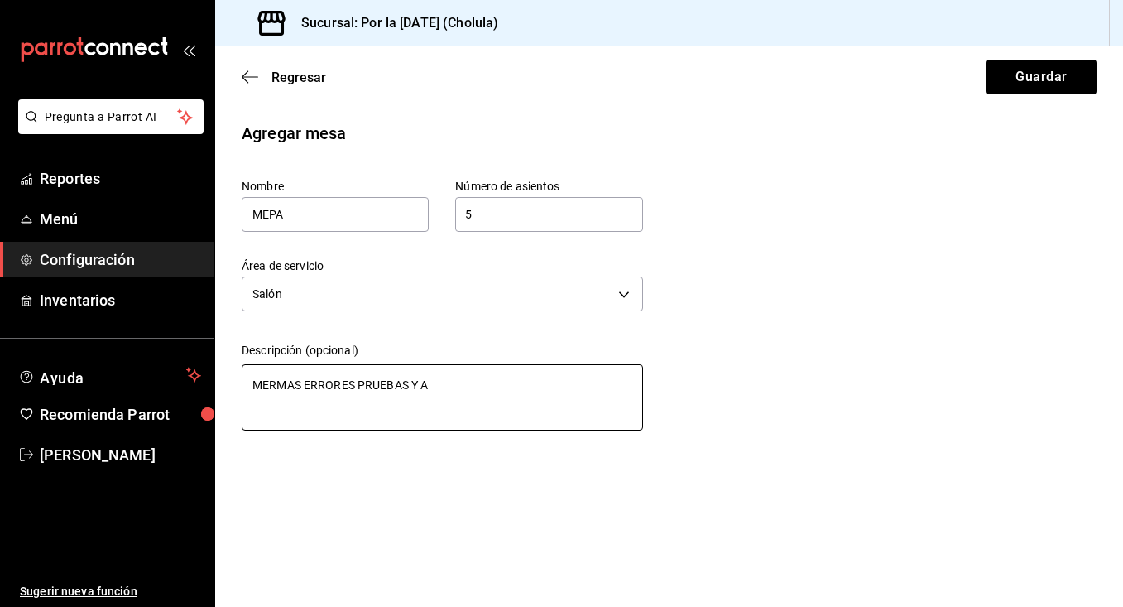
type textarea "x"
type textarea "MERMAS ERRORES PRUEBAS Y AUT"
type textarea "x"
type textarea "MERMAS ERRORES PRUEBAS Y AUTO"
type textarea "x"
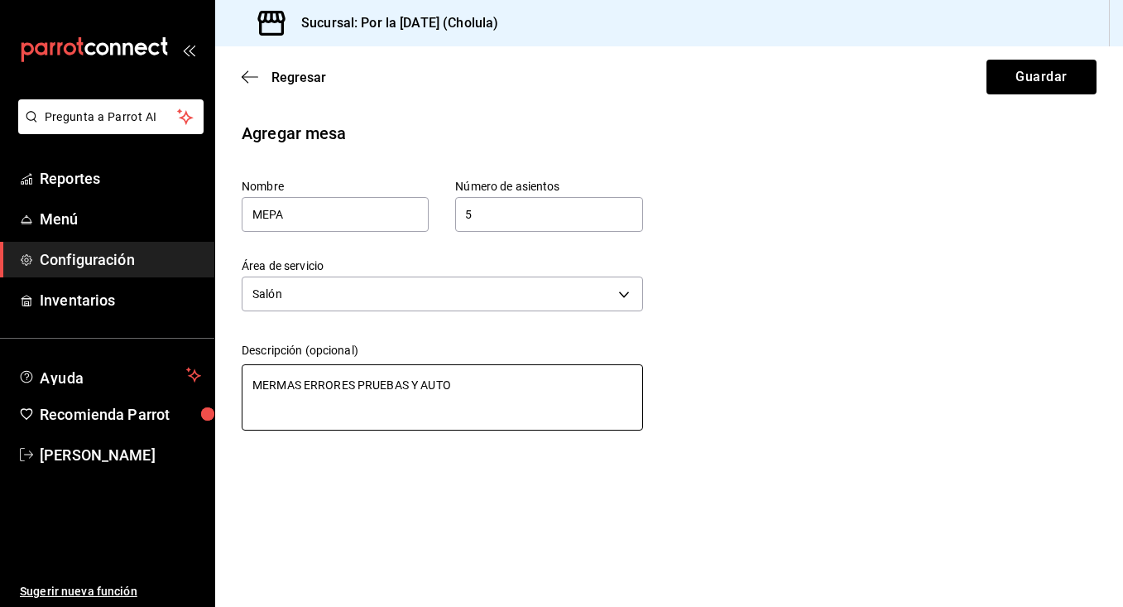
type textarea "MERMAS ERRORES PRUEBAS Y AUTOC"
type textarea "x"
type textarea "MERMAS ERRORES PRUEBAS Y AUTOCO"
type textarea "x"
type textarea "MERMAS ERRORES PRUEBAS Y AUTOCON"
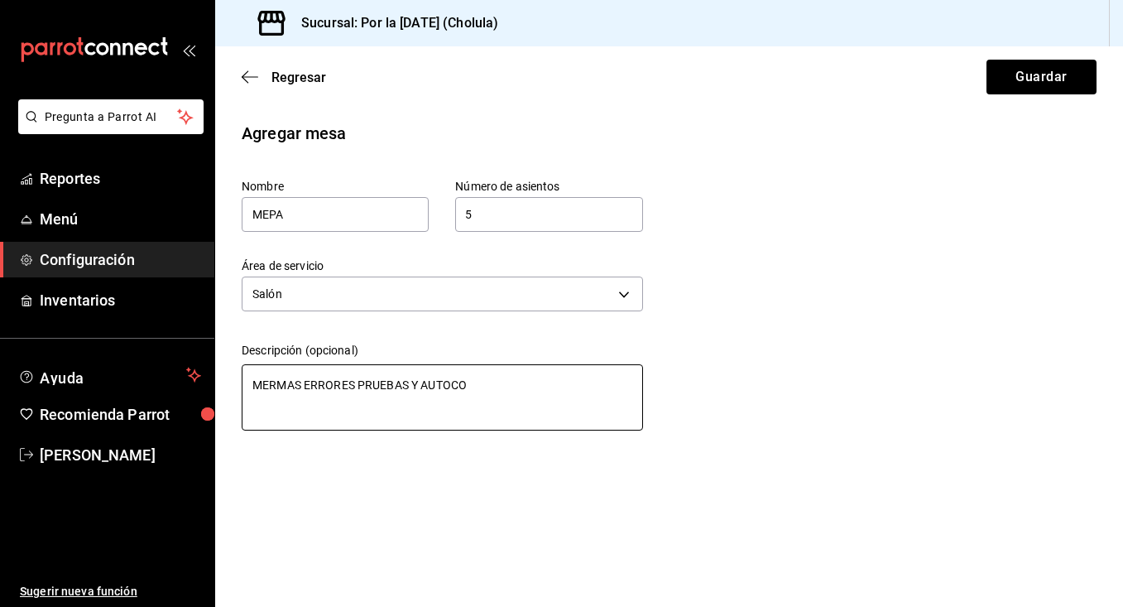
type textarea "x"
type textarea "MERMAS ERRORES PRUEBAS Y AUTOCONS"
type textarea "x"
type textarea "MERMAS ERRORES PRUEBAS Y AUTOCONSU"
type textarea "x"
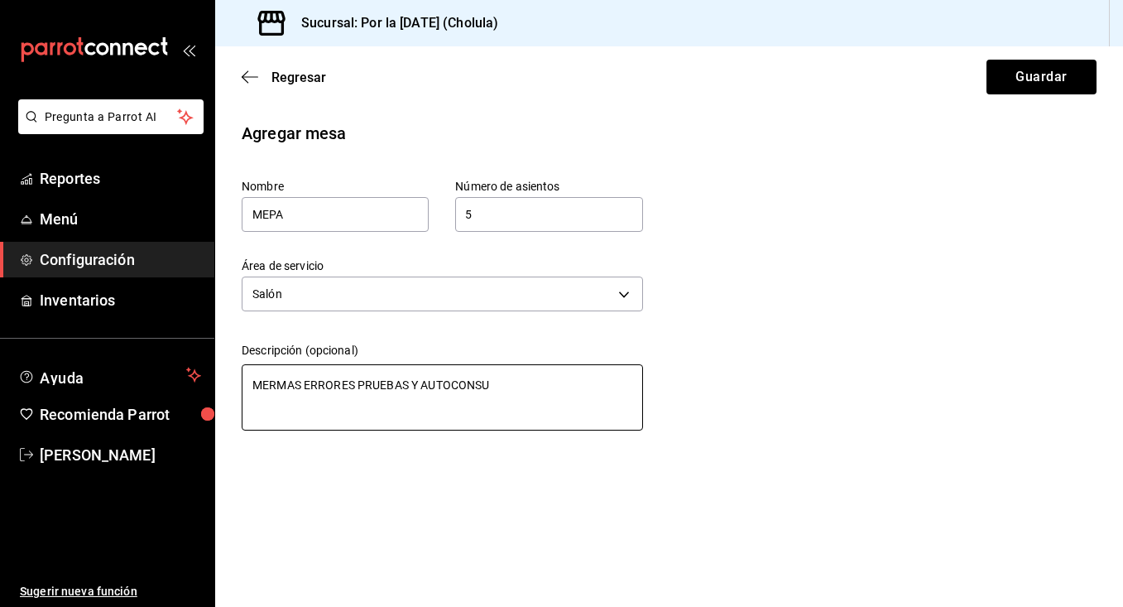
type textarea "MERMAS ERRORES PRUEBAS Y AUTOCONSUM"
type textarea "x"
type textarea "MERMAS ERRORES PRUEBAS Y AUTOCONSUMO"
type textarea "x"
type textarea "MERMAS ERRORES PRUEBAS Y AUTOCONSUMO"
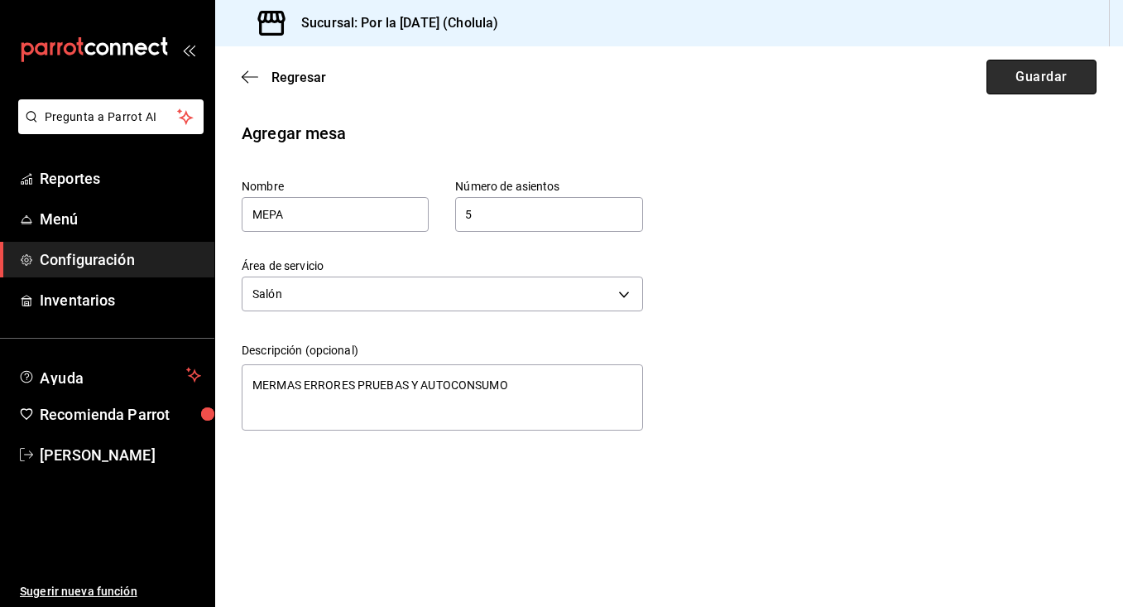
click at [1012, 76] on button "Guardar" at bounding box center [1042, 77] width 110 height 35
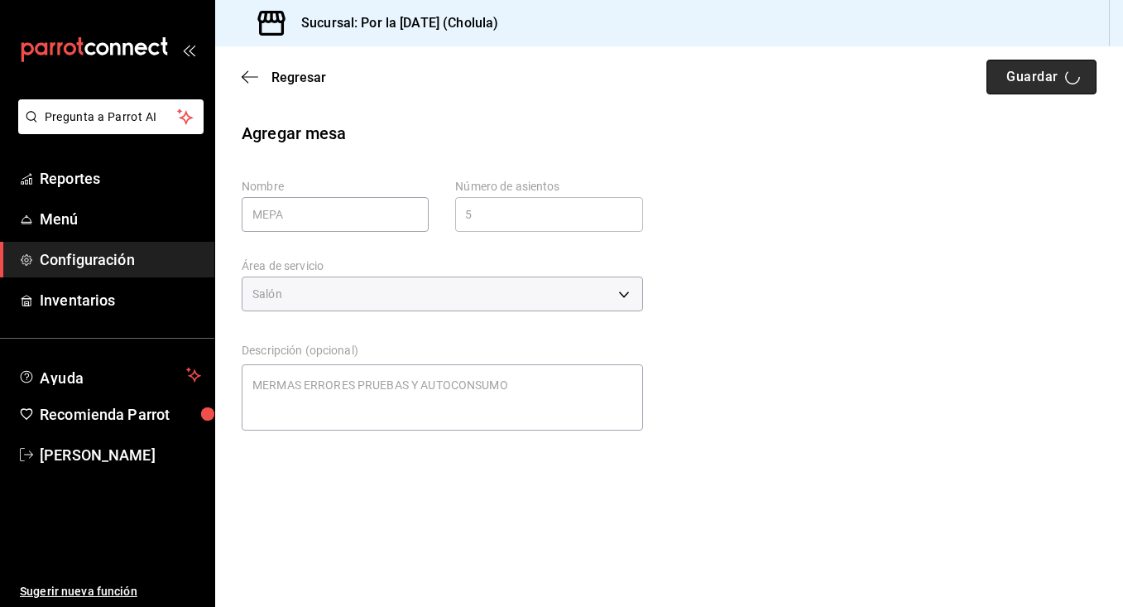
type textarea "x"
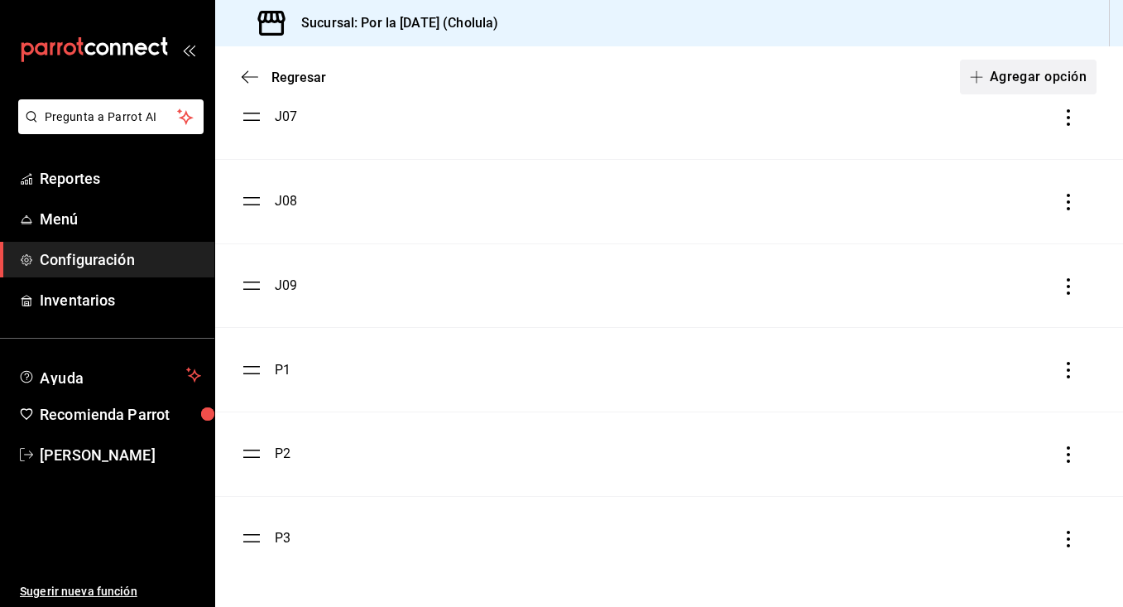
scroll to position [1399, 0]
click at [1015, 89] on button "Agregar opción" at bounding box center [1028, 77] width 137 height 35
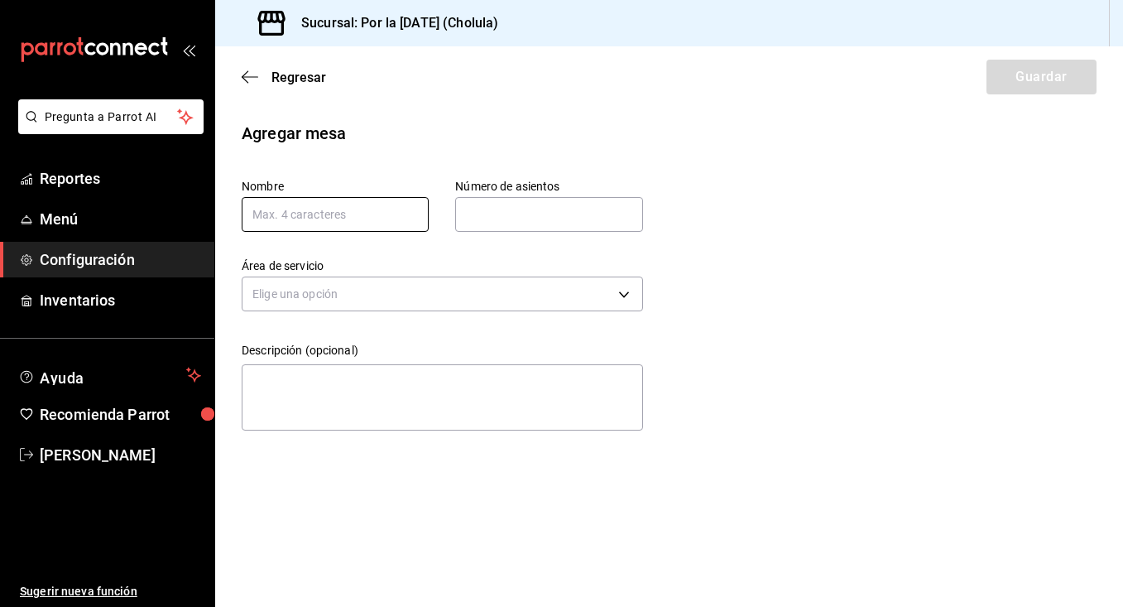
click at [380, 207] on input "text" at bounding box center [335, 214] width 187 height 35
type input "J10"
click at [527, 216] on input "text" at bounding box center [548, 214] width 187 height 33
type input "5"
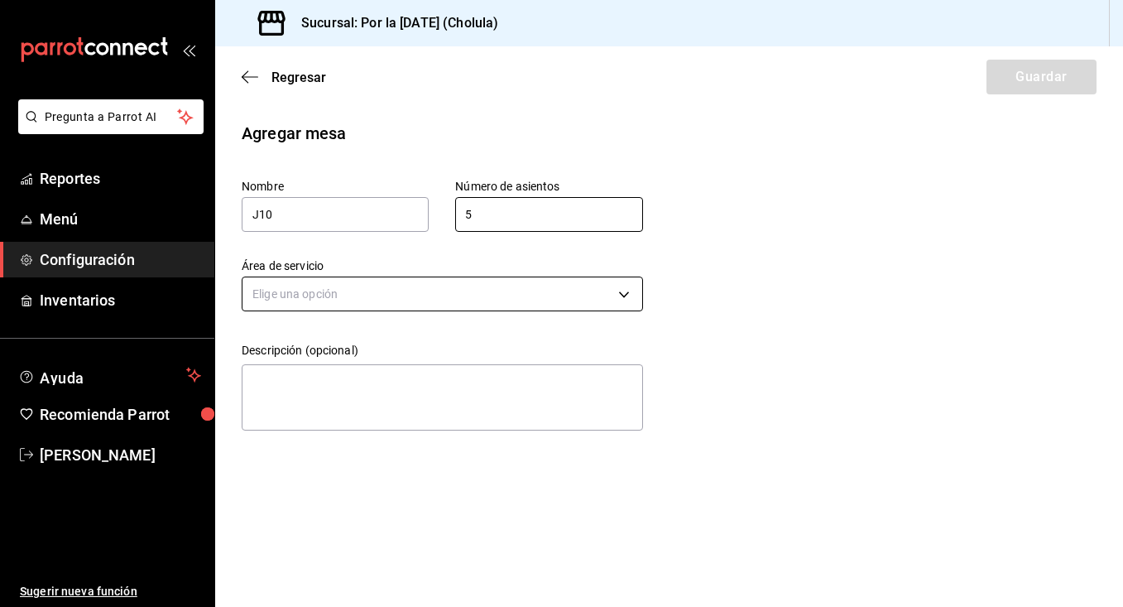
click at [481, 286] on body "Pregunta a Parrot AI Reportes Menú Configuración Inventarios Ayuda Recomienda P…" at bounding box center [561, 303] width 1123 height 607
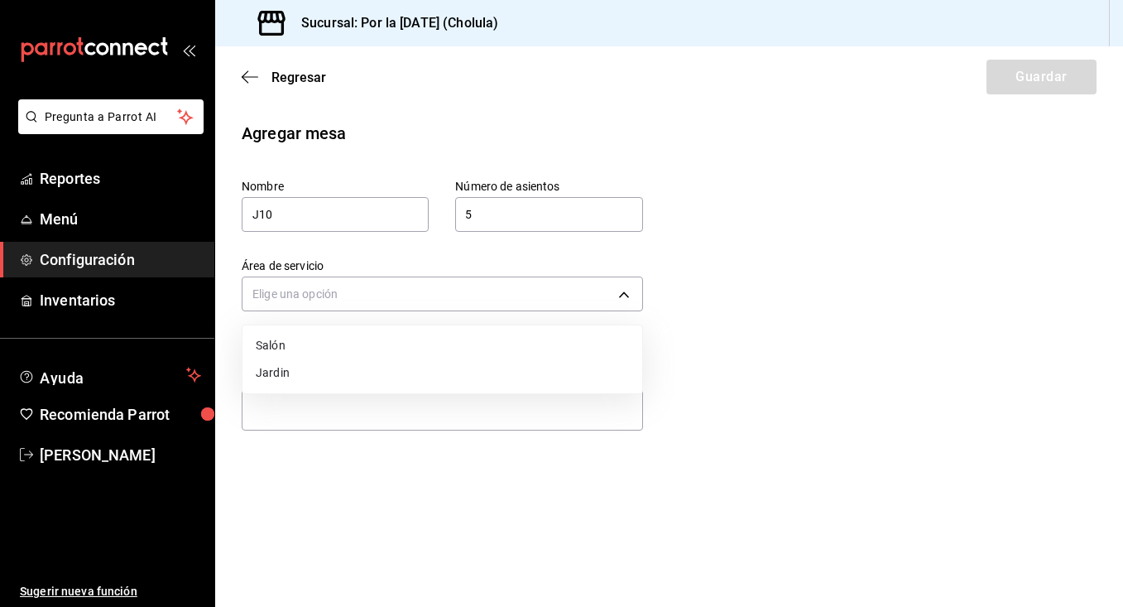
click at [450, 361] on li "Jardin" at bounding box center [443, 372] width 400 height 27
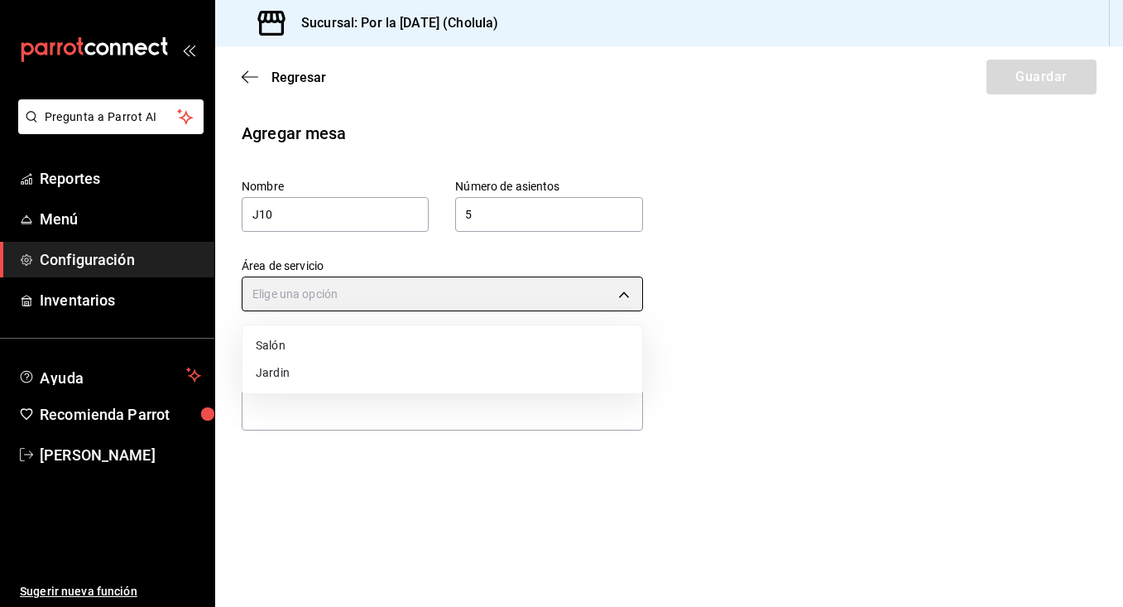
type input "a1351465-7ec8-4fe7-9989-9023bdd488b1"
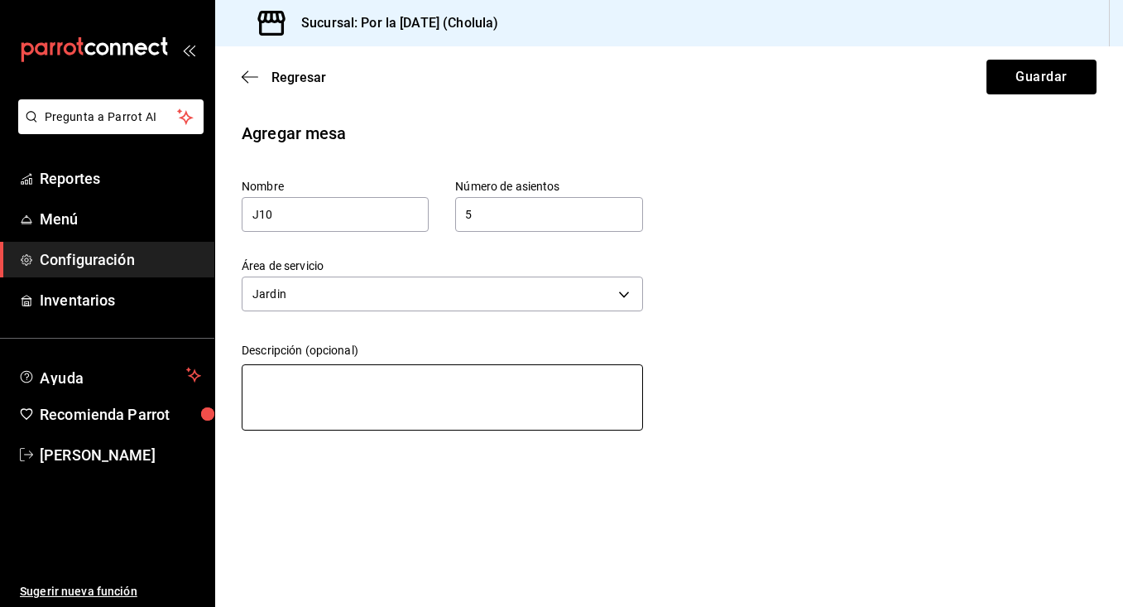
click at [440, 391] on textarea at bounding box center [443, 397] width 402 height 66
type textarea "J"
type textarea "x"
type textarea "JA"
type textarea "x"
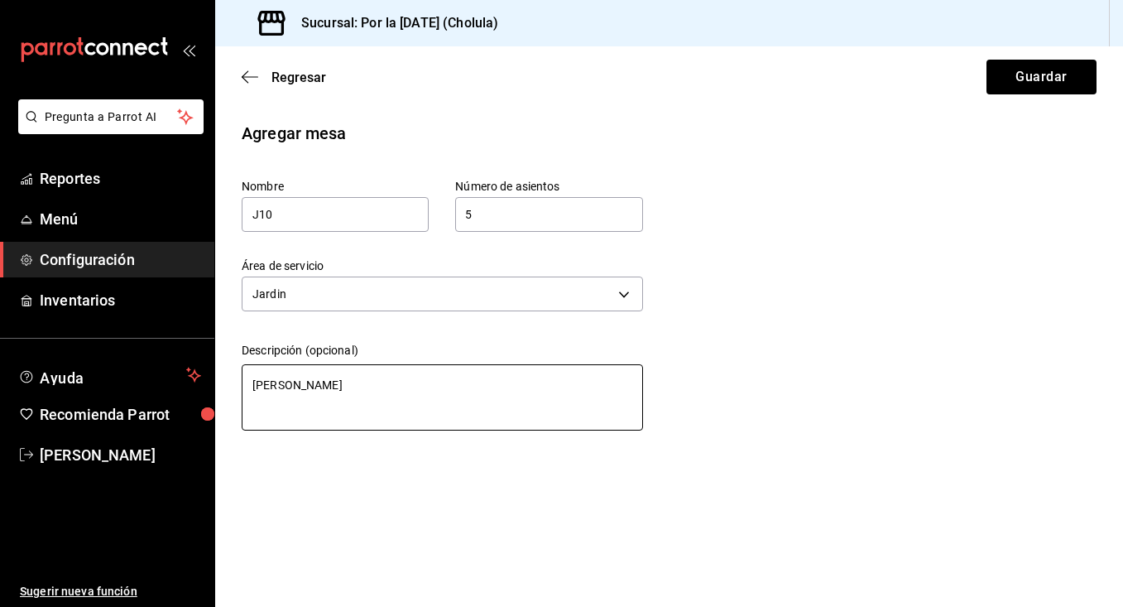
type textarea "JAR"
type textarea "x"
type textarea "JARD"
type textarea "x"
type textarea "JARDI"
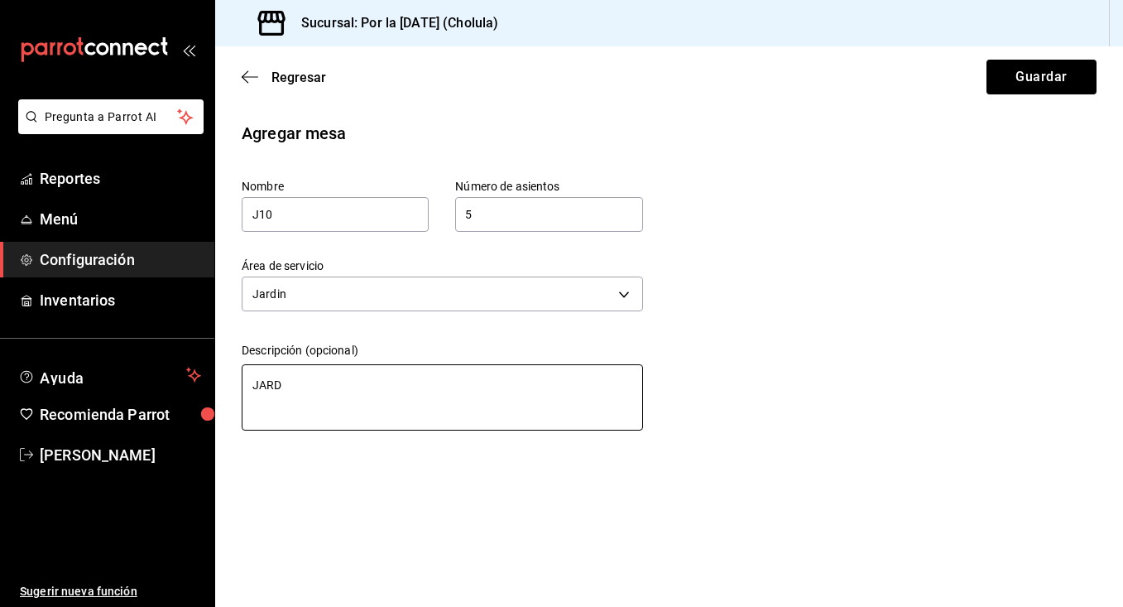
type textarea "x"
type textarea "JARDIN"
type textarea "x"
type textarea "JARDIN"
type textarea "x"
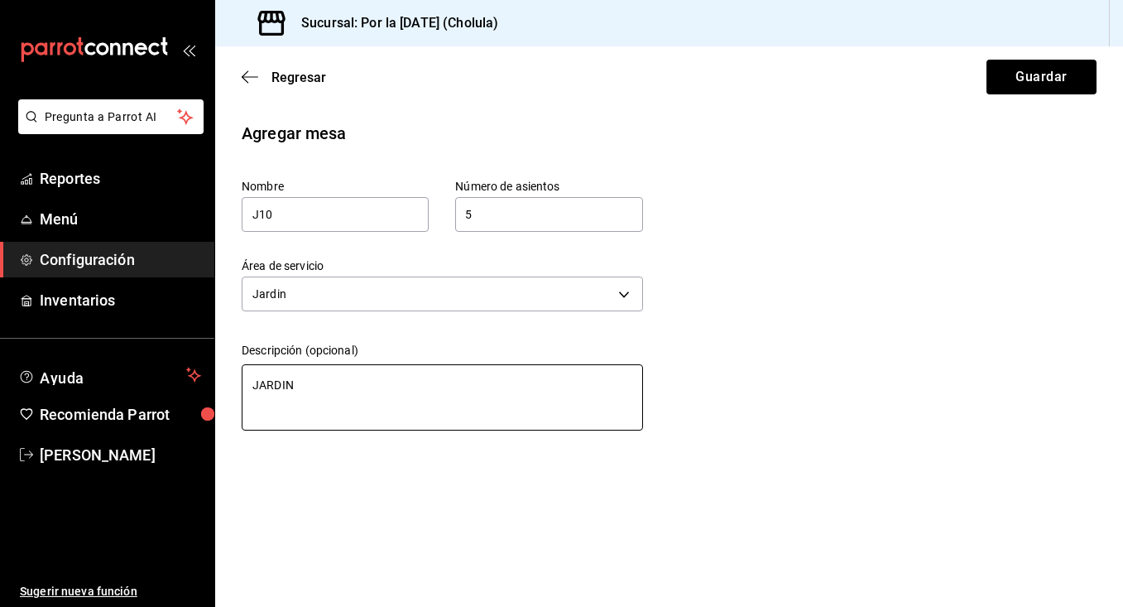
type textarea "JARDIN 1"
type textarea "x"
type textarea "JARDIN 10"
type textarea "x"
type textarea "JARDIN 10"
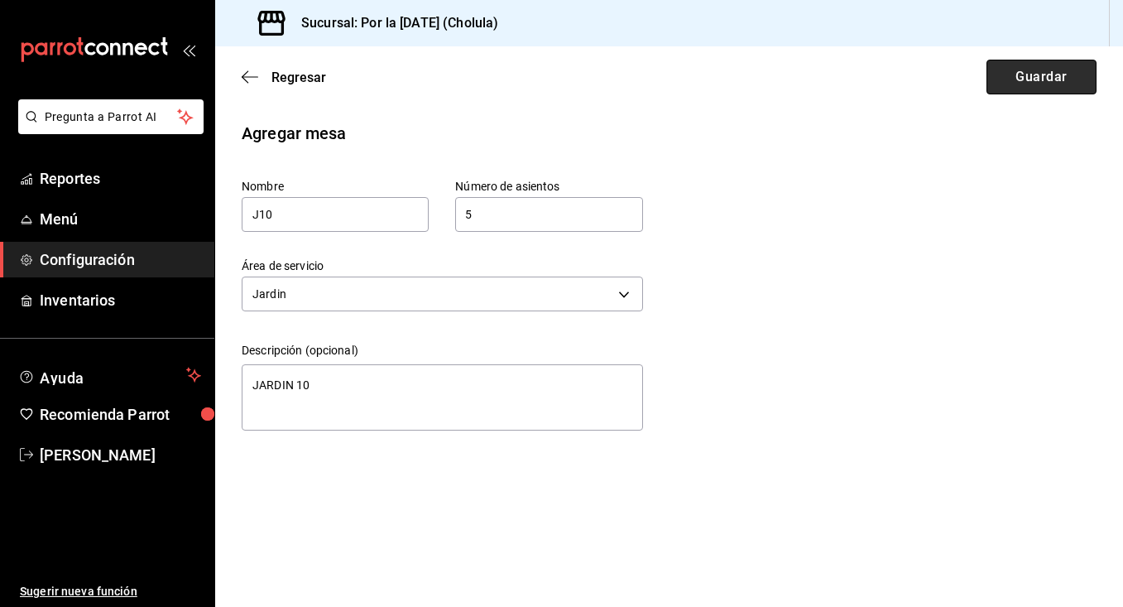
click at [1048, 83] on button "Guardar" at bounding box center [1042, 77] width 110 height 35
type textarea "x"
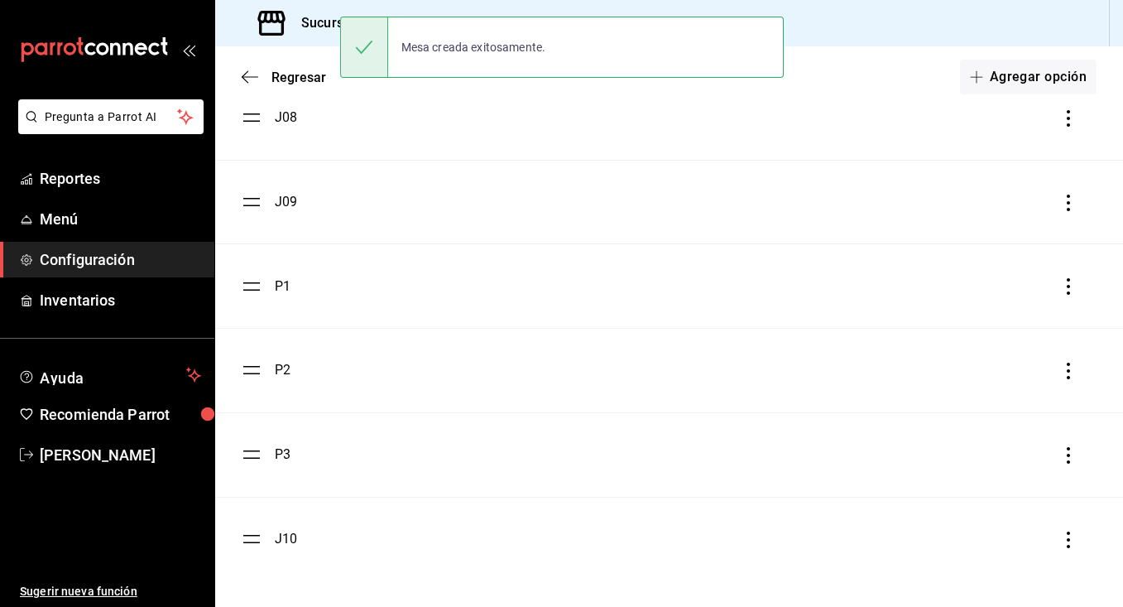
scroll to position [1483, 0]
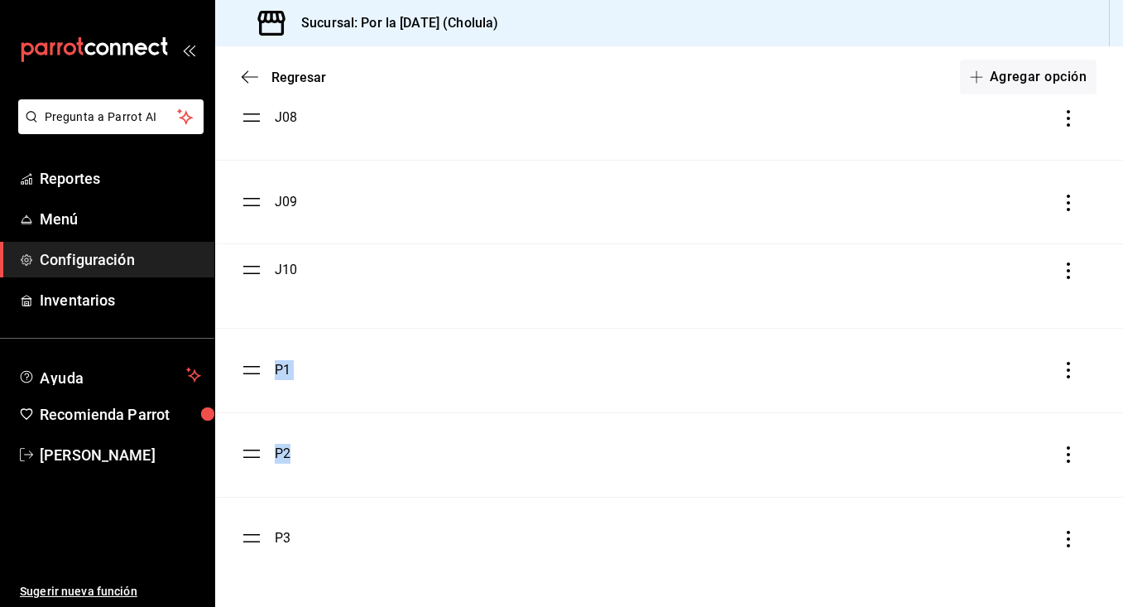
drag, startPoint x: 253, startPoint y: 541, endPoint x: 279, endPoint y: 275, distance: 267.0
click at [279, 275] on ul "J01 J02 J03 J04 J05 J06 J07 J08 J09 P1 P2 P3 J10" at bounding box center [669, 33] width 908 height 1095
click at [1002, 68] on button "Agregar opción" at bounding box center [1028, 77] width 137 height 35
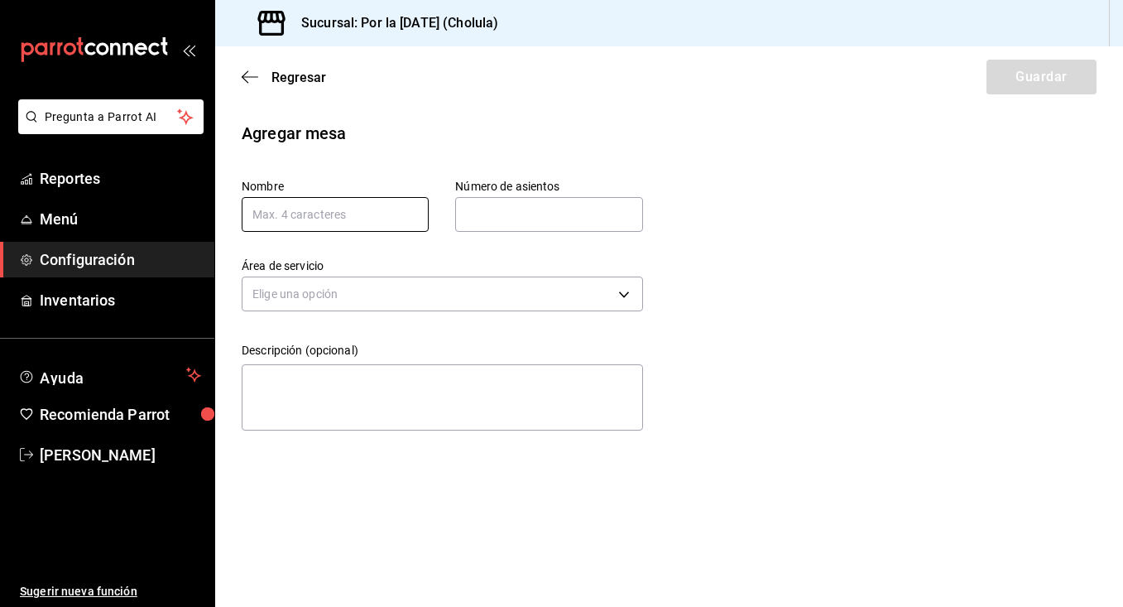
click at [344, 206] on input "text" at bounding box center [335, 214] width 187 height 35
type input "J11"
click at [497, 220] on input "text" at bounding box center [548, 214] width 187 height 33
type input "5"
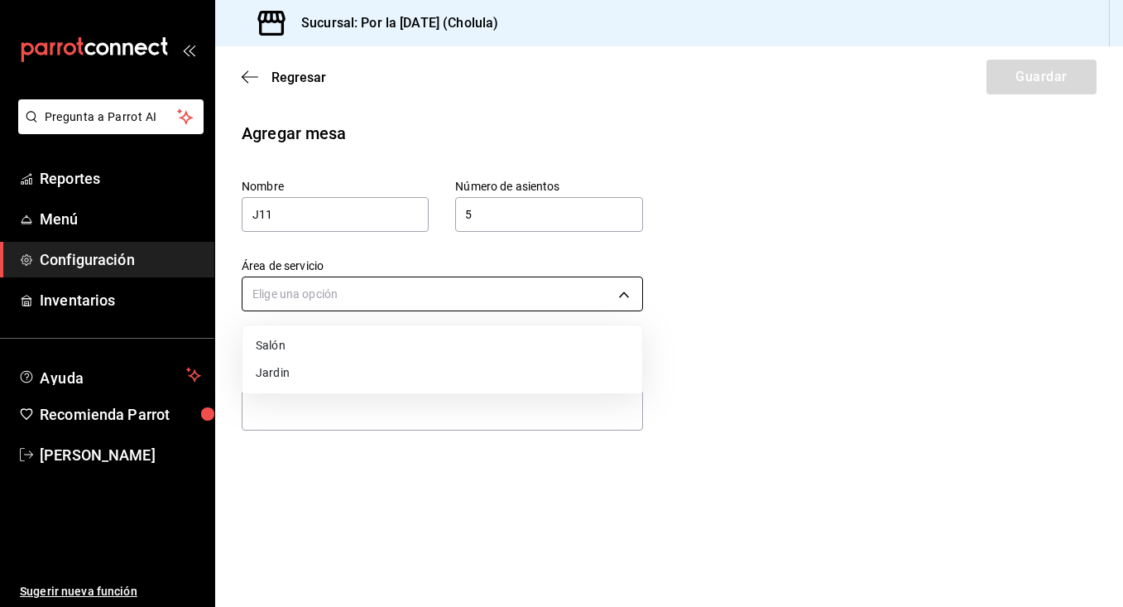
click at [369, 296] on body "Pregunta a Parrot AI Reportes Menú Configuración Inventarios Ayuda Recomienda P…" at bounding box center [561, 303] width 1123 height 607
click at [339, 366] on li "Jardin" at bounding box center [443, 372] width 400 height 27
type input "a1351465-7ec8-4fe7-9989-9023bdd488b1"
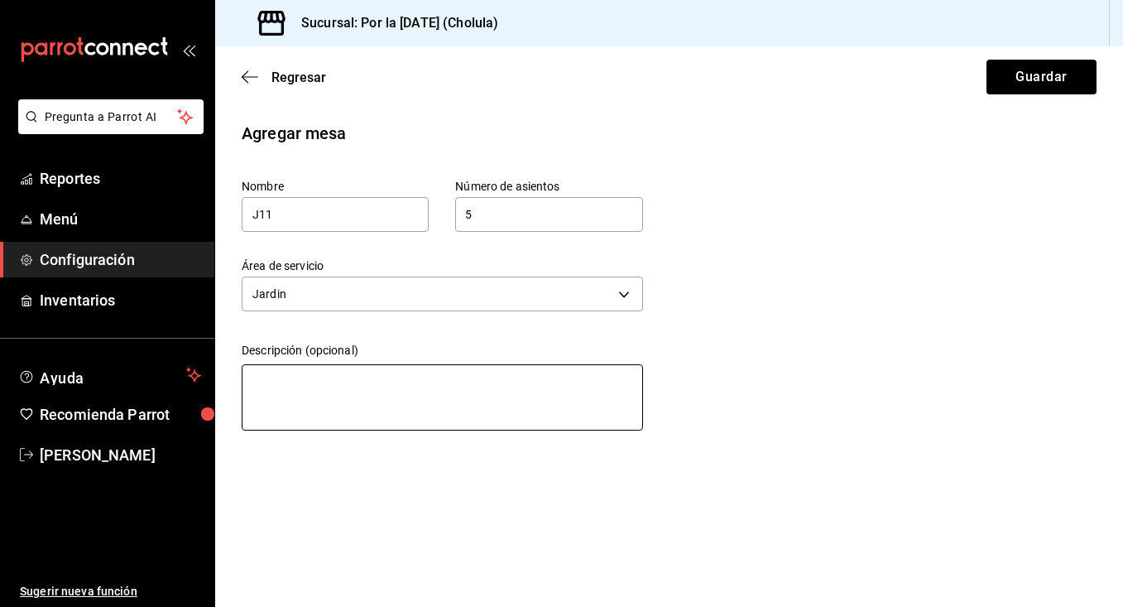
click at [349, 395] on textarea at bounding box center [443, 397] width 402 height 66
type textarea "J"
type textarea "x"
type textarea "JA"
type textarea "x"
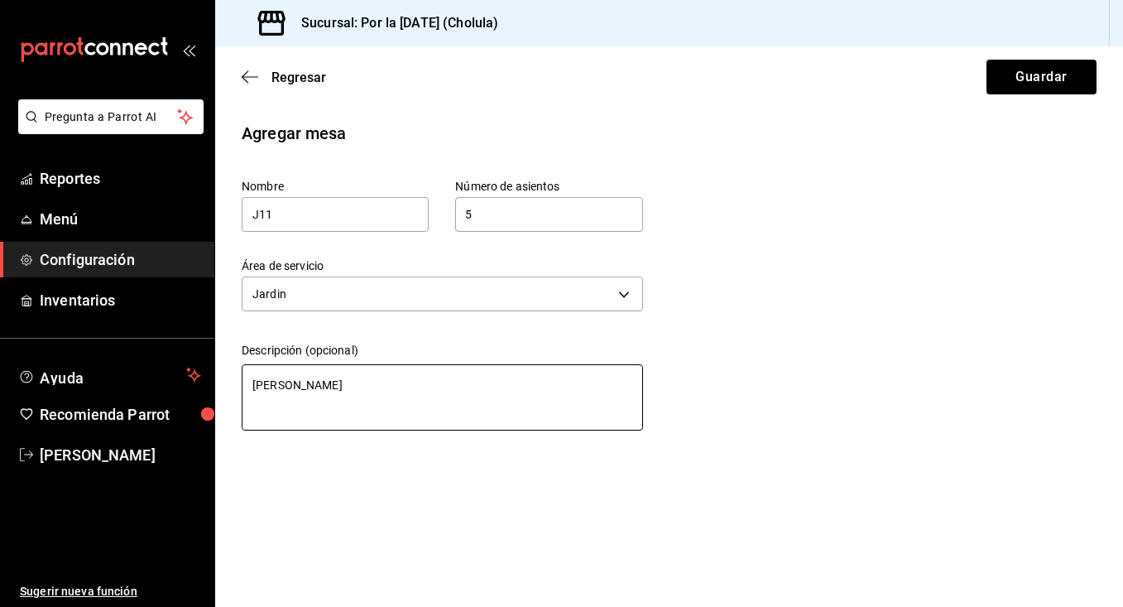
type textarea "JAR"
type textarea "x"
type textarea "JARD"
type textarea "x"
type textarea "JARDI"
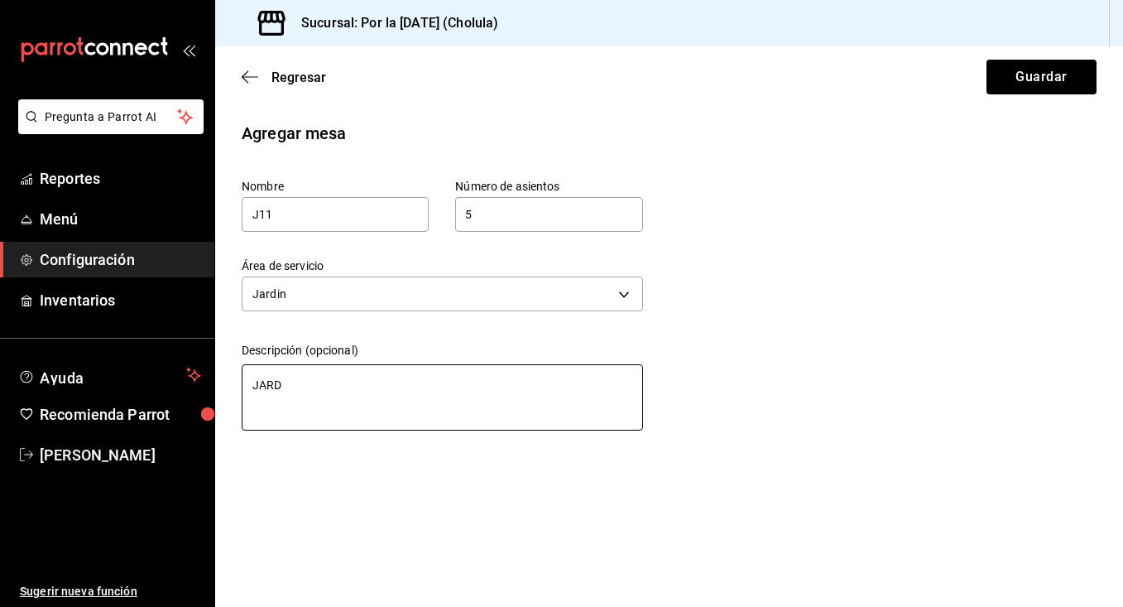
type textarea "x"
type textarea "JARDIJ"
type textarea "x"
type textarea "JARDI"
type textarea "x"
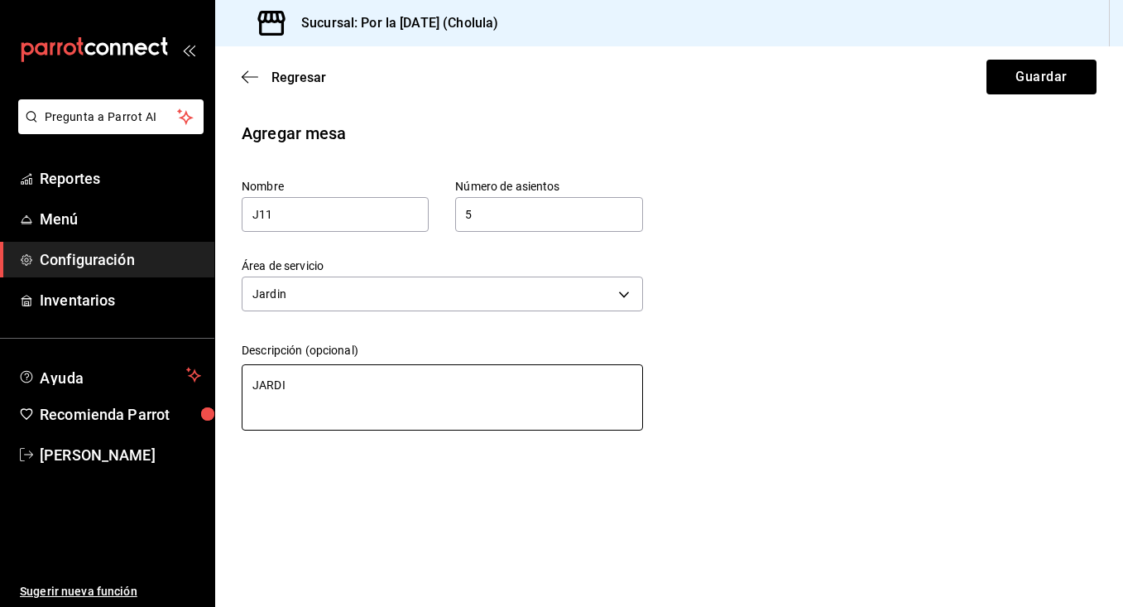
type textarea "JARDIN"
type textarea "x"
type textarea "JARDIN"
type textarea "x"
type textarea "JARDIN 1"
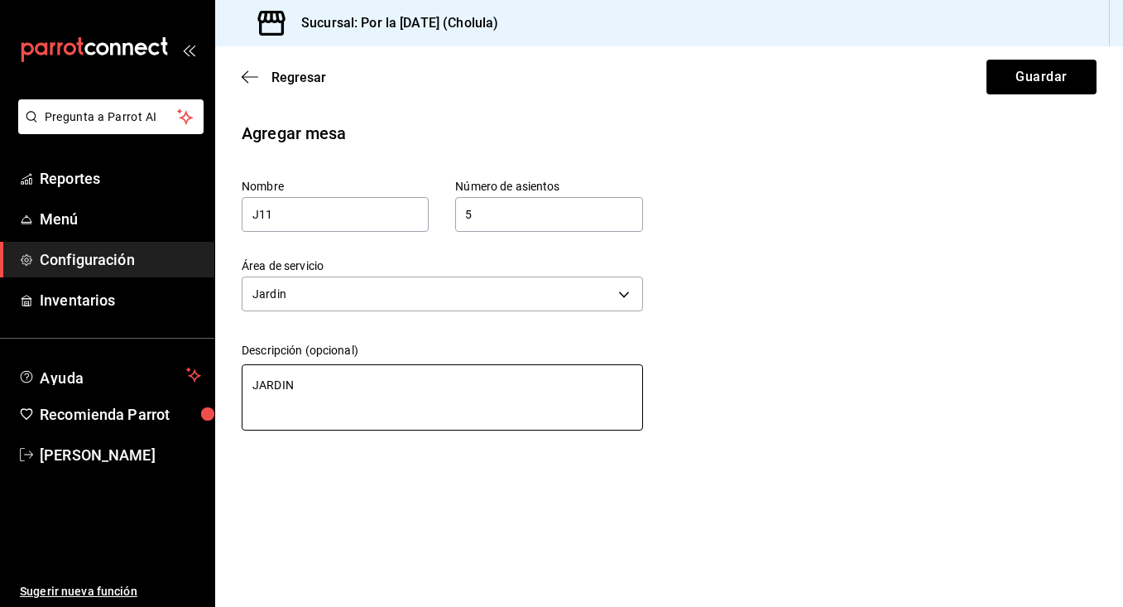
type textarea "x"
type textarea "JARDIN 11"
type textarea "x"
type textarea "JARDIN 11"
click at [1044, 87] on button "Guardar" at bounding box center [1042, 77] width 110 height 35
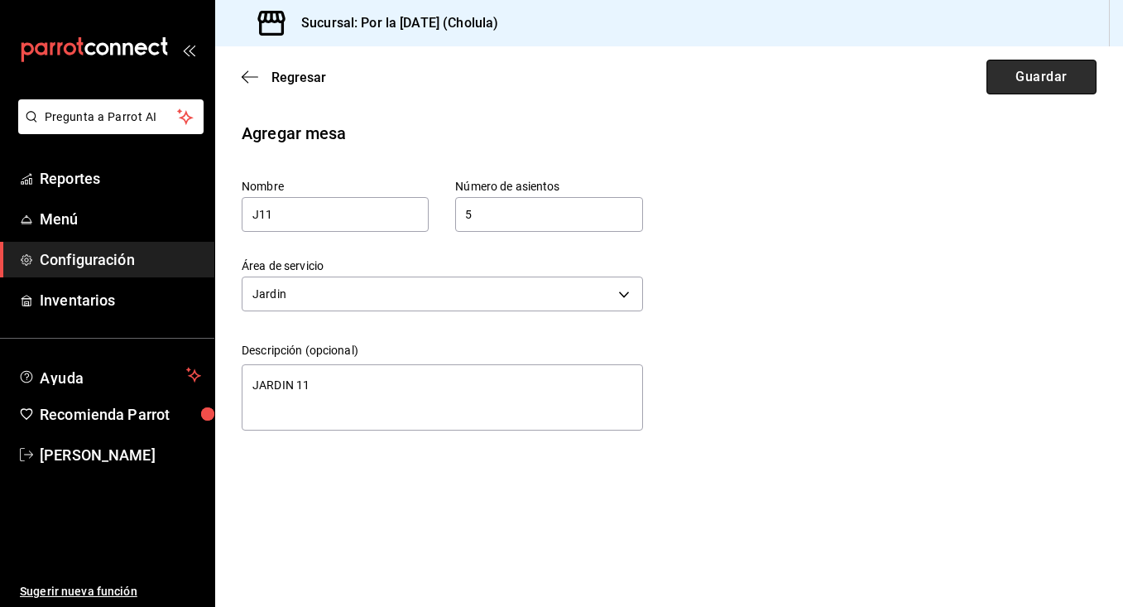
type textarea "x"
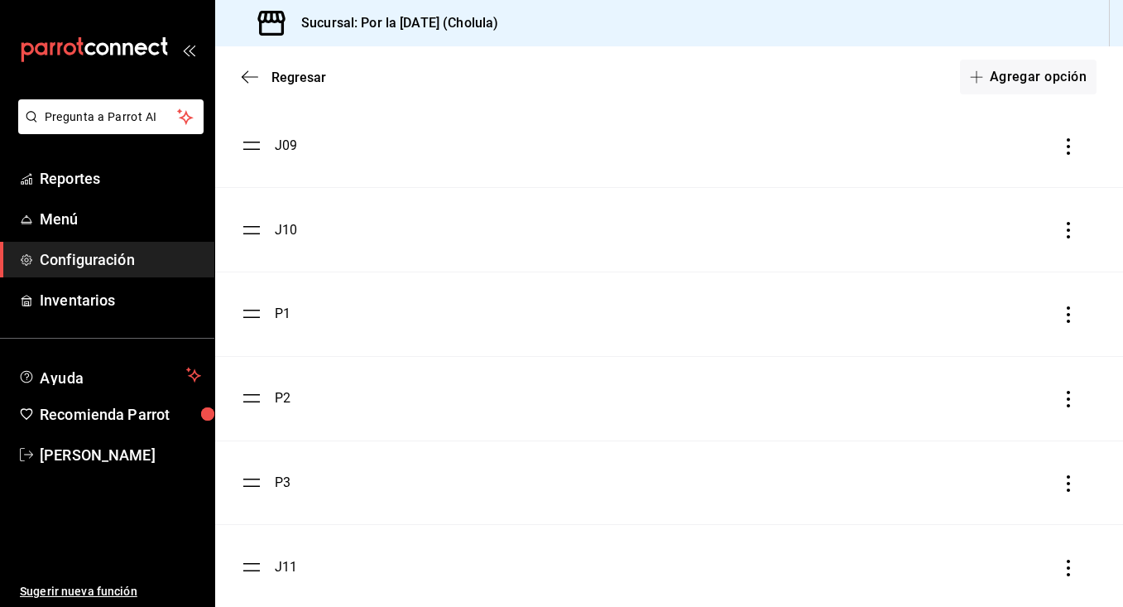
scroll to position [1546, 0]
drag, startPoint x: 248, startPoint y: 563, endPoint x: 275, endPoint y: 299, distance: 265.4
click at [275, 299] on ul "J01 J02 J03 J04 J05 J06 J07 J08 J09 J10 P1 P2 P3 J11" at bounding box center [669, 12] width 908 height 1179
click at [1070, 80] on button "Agregar opción" at bounding box center [1028, 77] width 137 height 35
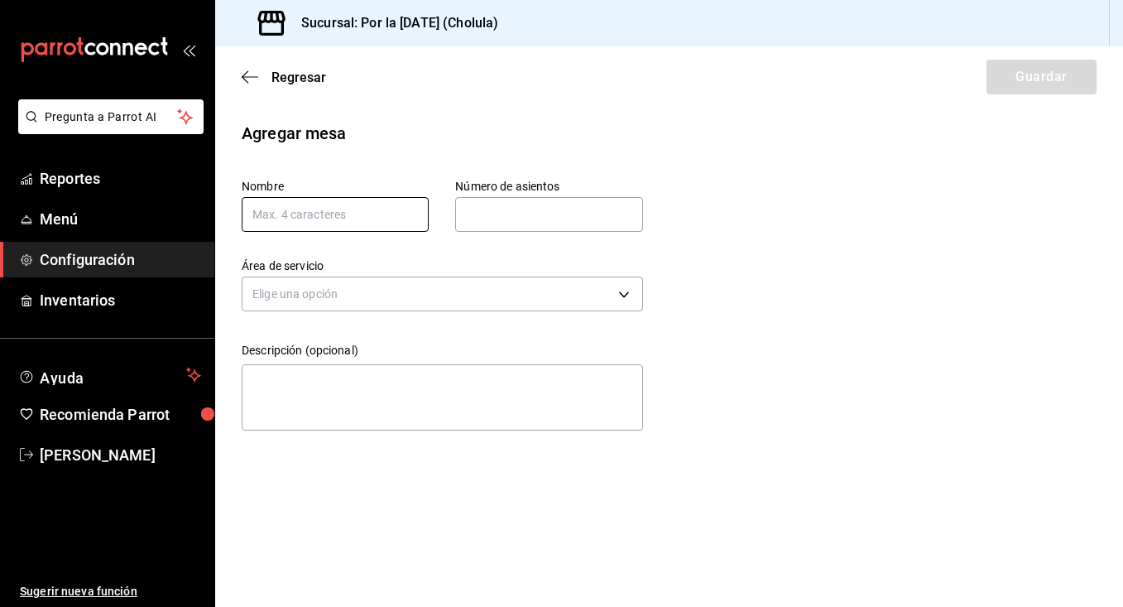
click at [377, 219] on input "text" at bounding box center [335, 214] width 187 height 35
type input "J12"
click at [474, 220] on input "text" at bounding box center [548, 214] width 187 height 33
type input "5"
click at [704, 358] on div "Agregar mesa Nombre J12 Número de asientos 5 Número de asientos Área de servici…" at bounding box center [669, 279] width 908 height 316
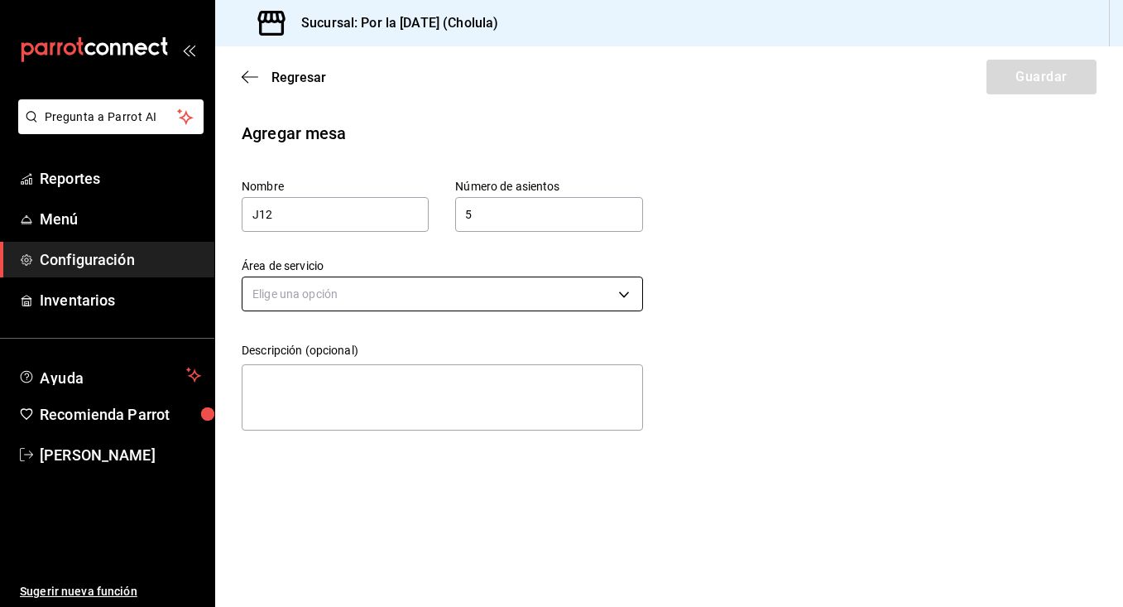
click at [633, 295] on body "Pregunta a Parrot AI Reportes Menú Configuración Inventarios Ayuda Recomienda P…" at bounding box center [561, 303] width 1123 height 607
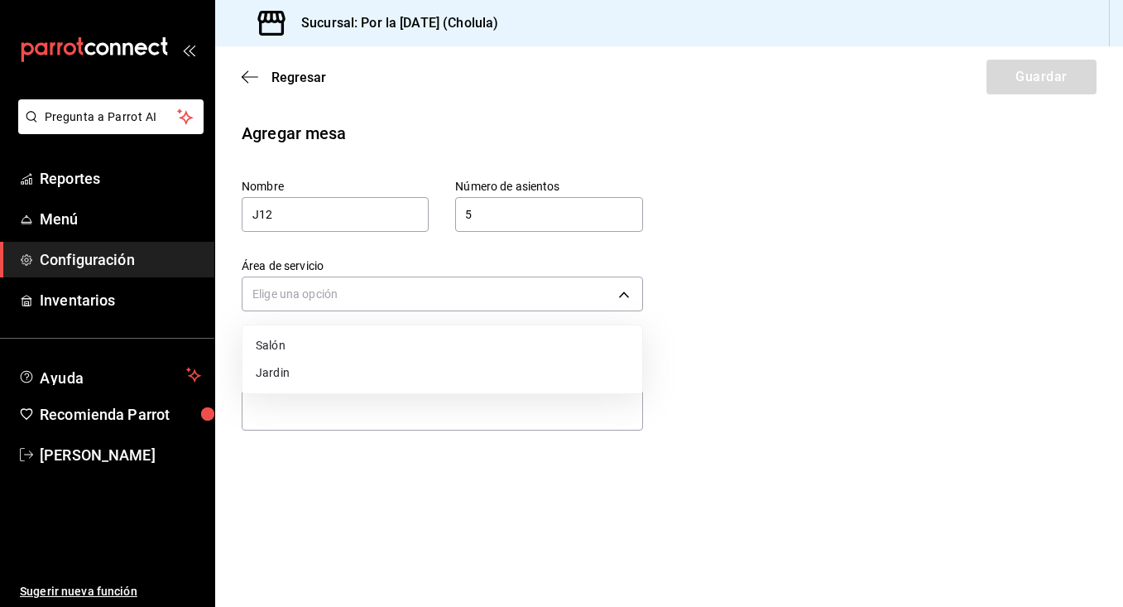
click at [479, 386] on li "Jardin" at bounding box center [443, 372] width 400 height 27
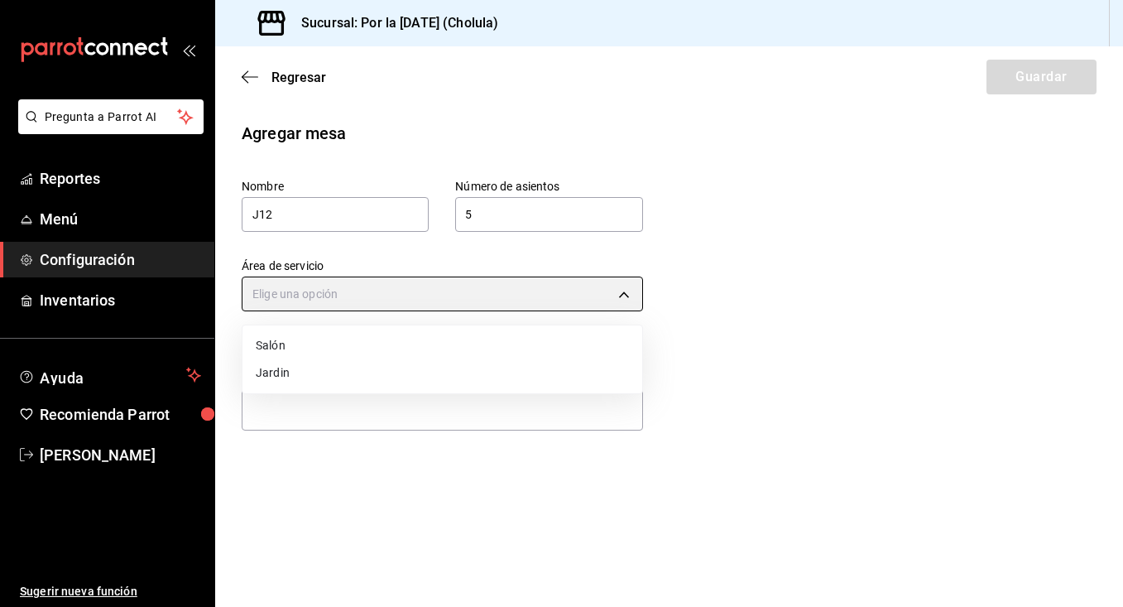
type input "a1351465-7ec8-4fe7-9989-9023bdd488b1"
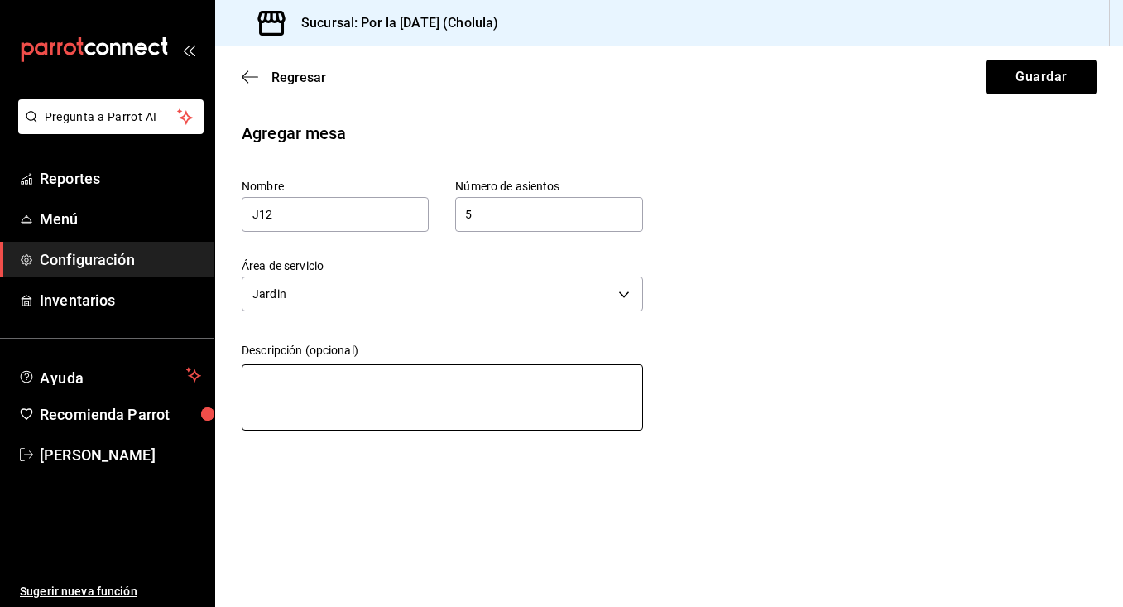
click at [479, 386] on textarea at bounding box center [443, 397] width 402 height 66
type textarea "J"
type textarea "x"
type textarea "JA"
type textarea "x"
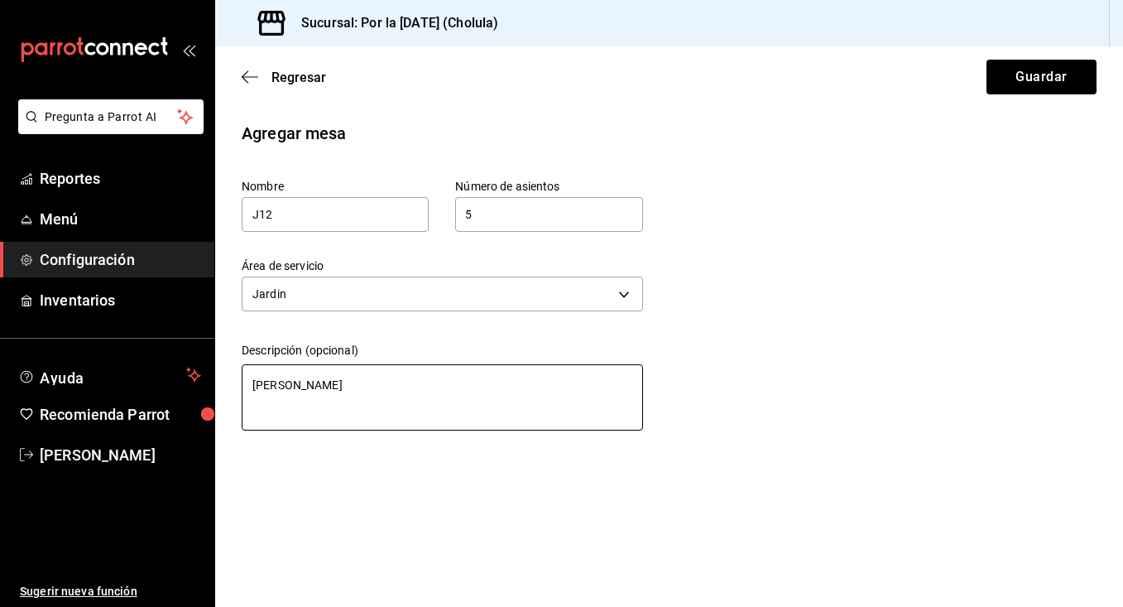
type textarea "JAR"
type textarea "x"
type textarea "JARD"
type textarea "x"
type textarea "JARDI"
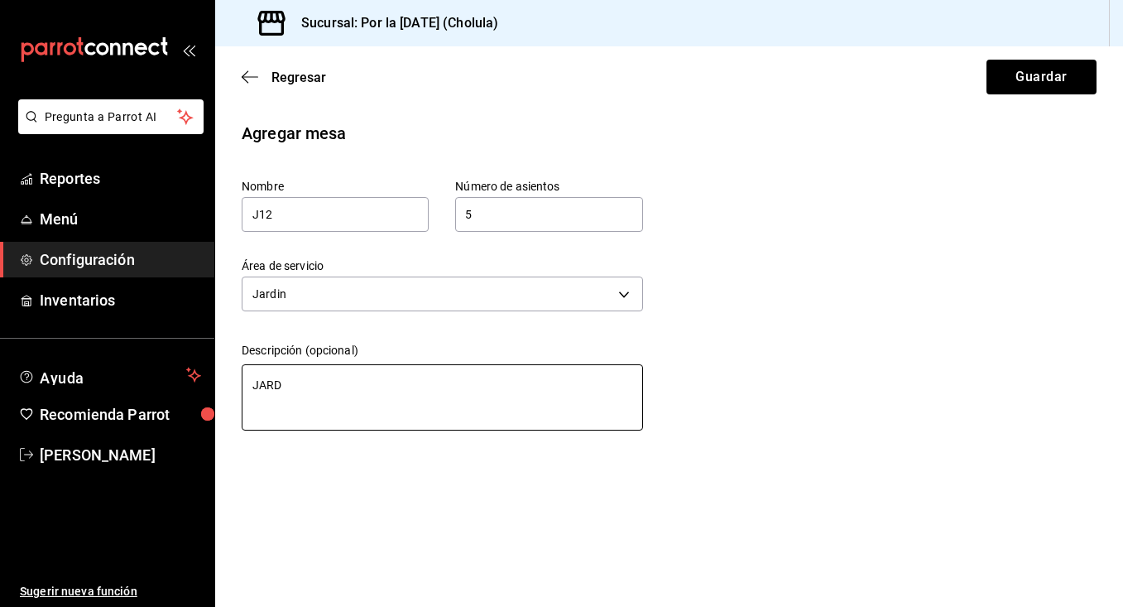
type textarea "x"
type textarea "JARDIN"
type textarea "x"
type textarea "JARDIN"
type textarea "x"
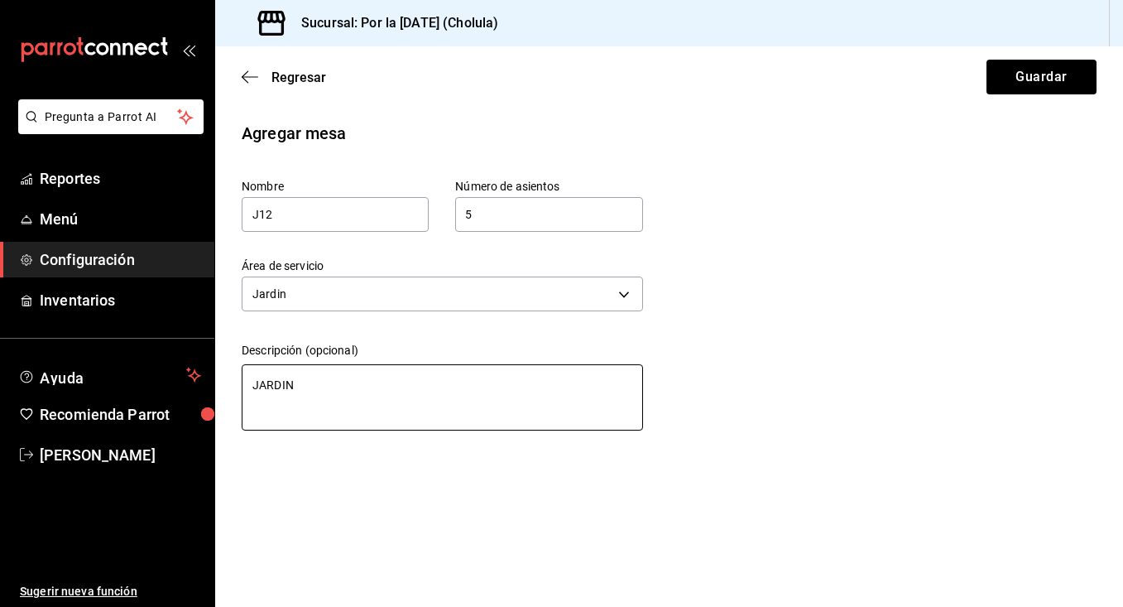
type textarea "JARDIN 1"
type textarea "x"
type textarea "JARDIN 12"
type textarea "x"
type textarea "JARDIN 12"
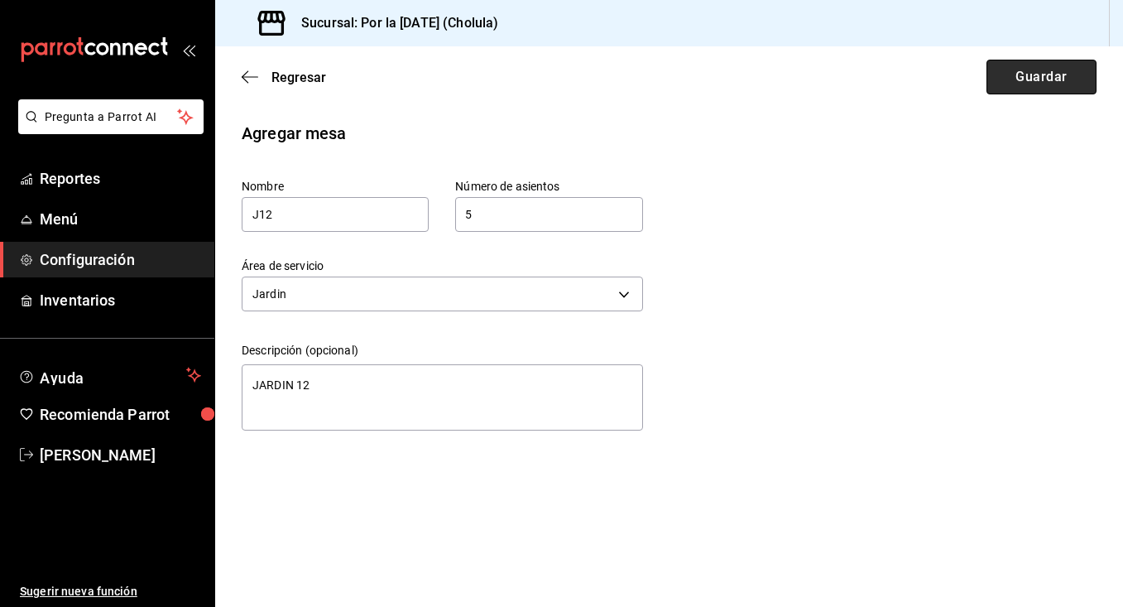
click at [1037, 65] on button "Guardar" at bounding box center [1042, 77] width 110 height 35
type textarea "x"
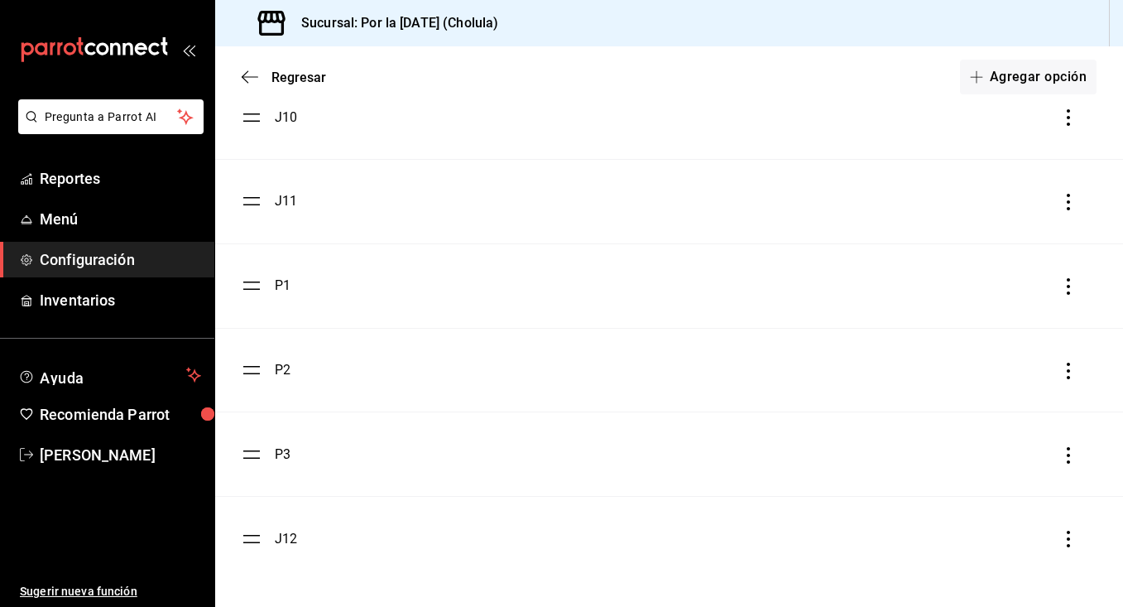
scroll to position [1652, 0]
drag, startPoint x: 251, startPoint y: 541, endPoint x: 270, endPoint y: 289, distance: 253.2
click at [1029, 89] on button "Agregar opción" at bounding box center [1028, 77] width 137 height 35
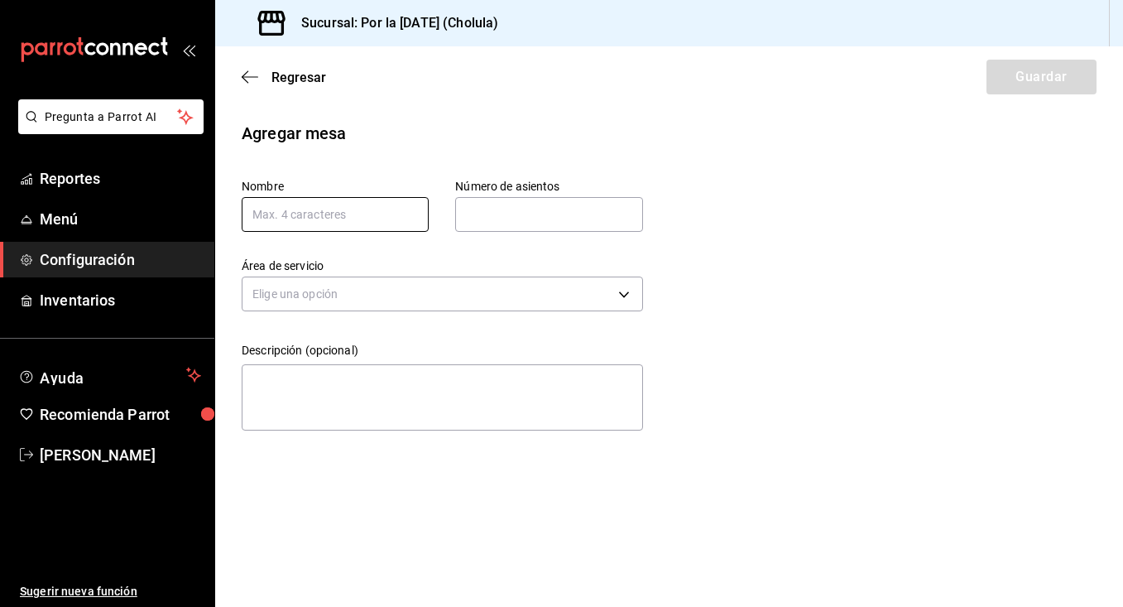
click at [388, 215] on input "text" at bounding box center [335, 214] width 187 height 35
type input "J13"
click at [489, 221] on input "text" at bounding box center [548, 214] width 187 height 33
type input "5"
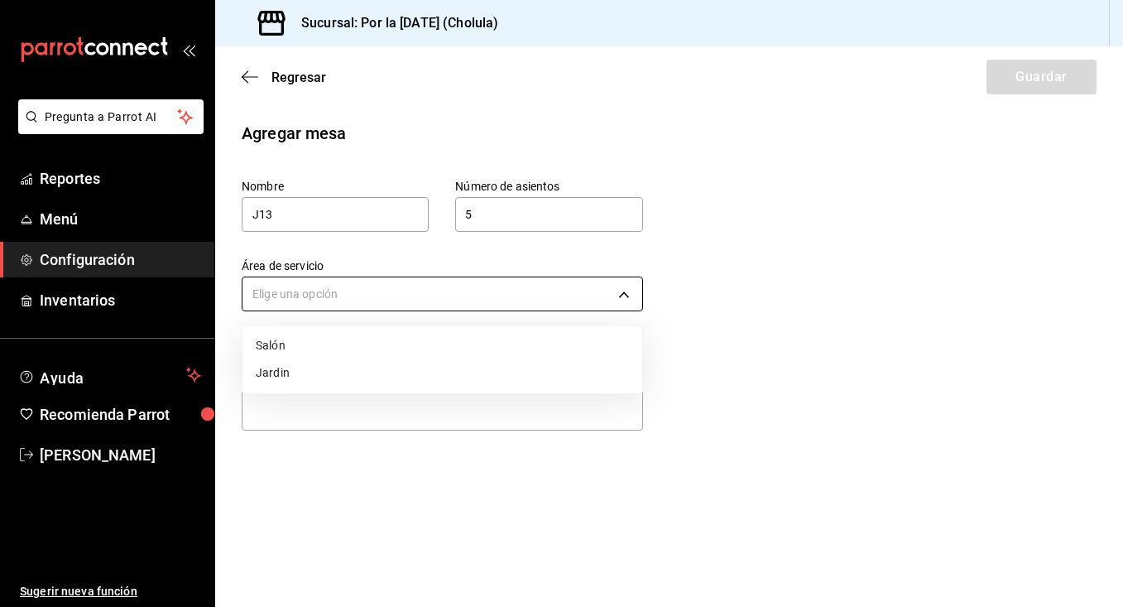
click at [464, 291] on body "Pregunta a Parrot AI Reportes Menú Configuración Inventarios Ayuda Recomienda P…" at bounding box center [561, 303] width 1123 height 607
click at [386, 369] on li "Jardin" at bounding box center [443, 372] width 400 height 27
type input "a1351465-7ec8-4fe7-9989-9023bdd488b1"
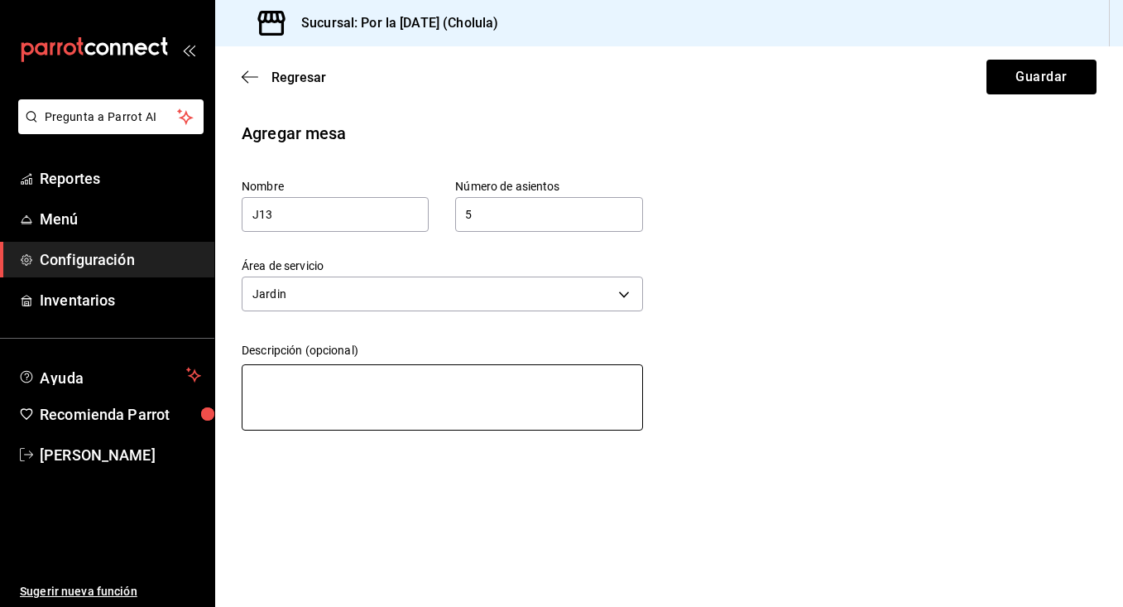
click at [385, 393] on textarea at bounding box center [443, 397] width 402 height 66
type textarea "J"
type textarea "x"
type textarea "JA"
type textarea "x"
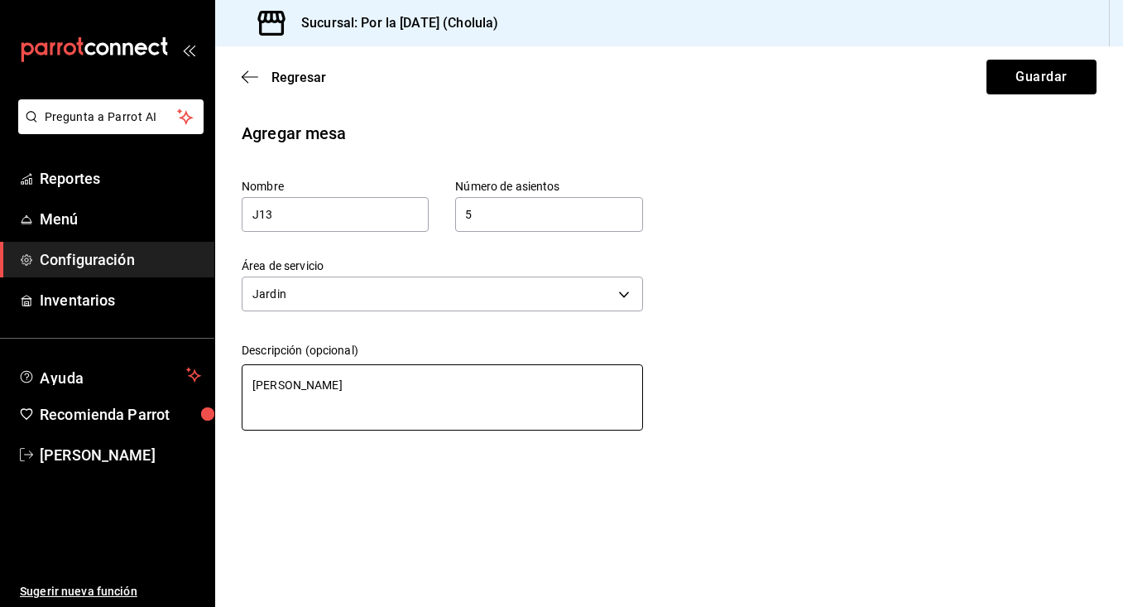
type textarea "JAR"
type textarea "x"
type textarea "JARD"
type textarea "x"
type textarea "JARDI"
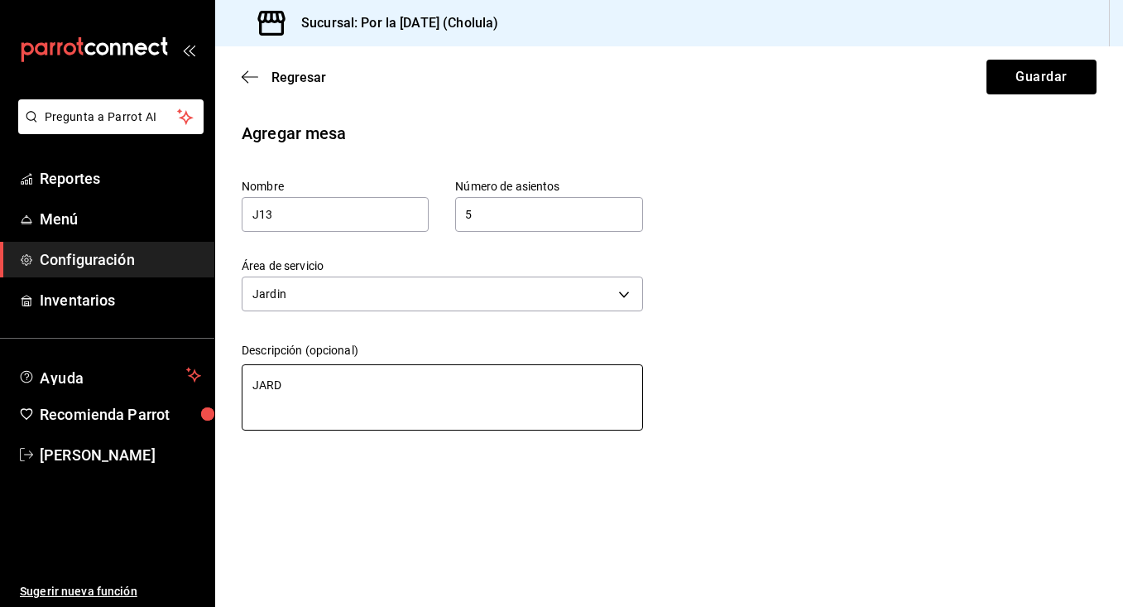
type textarea "x"
type textarea "JARDIN"
type textarea "x"
type textarea "JARDIN"
type textarea "x"
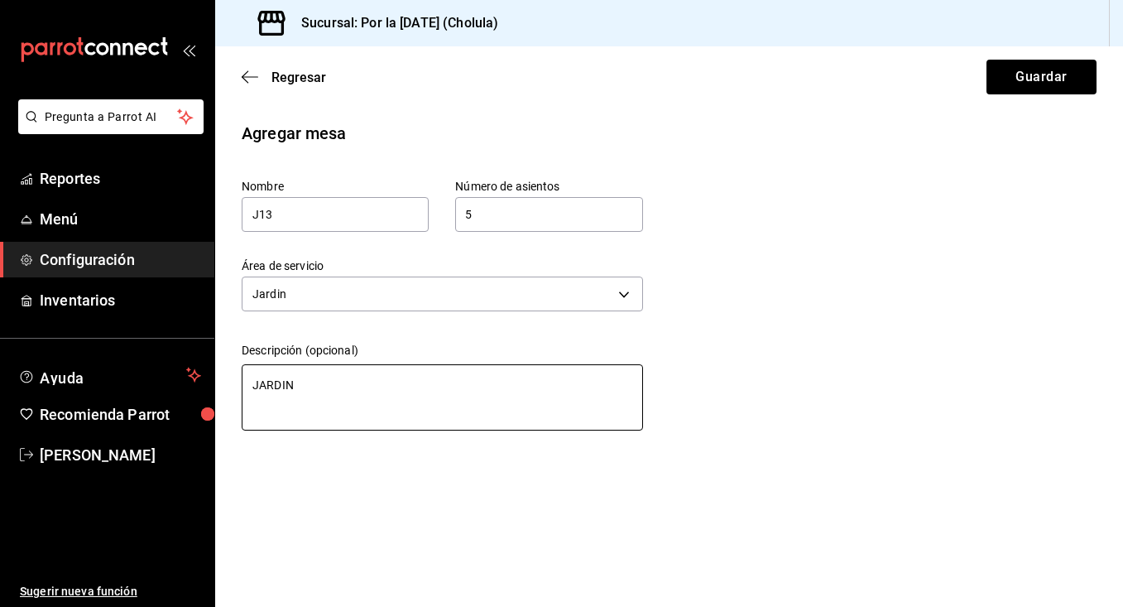
type textarea "JARDIN 1"
type textarea "x"
type textarea "JARDIN 13"
type textarea "x"
type textarea "JARDIN 134"
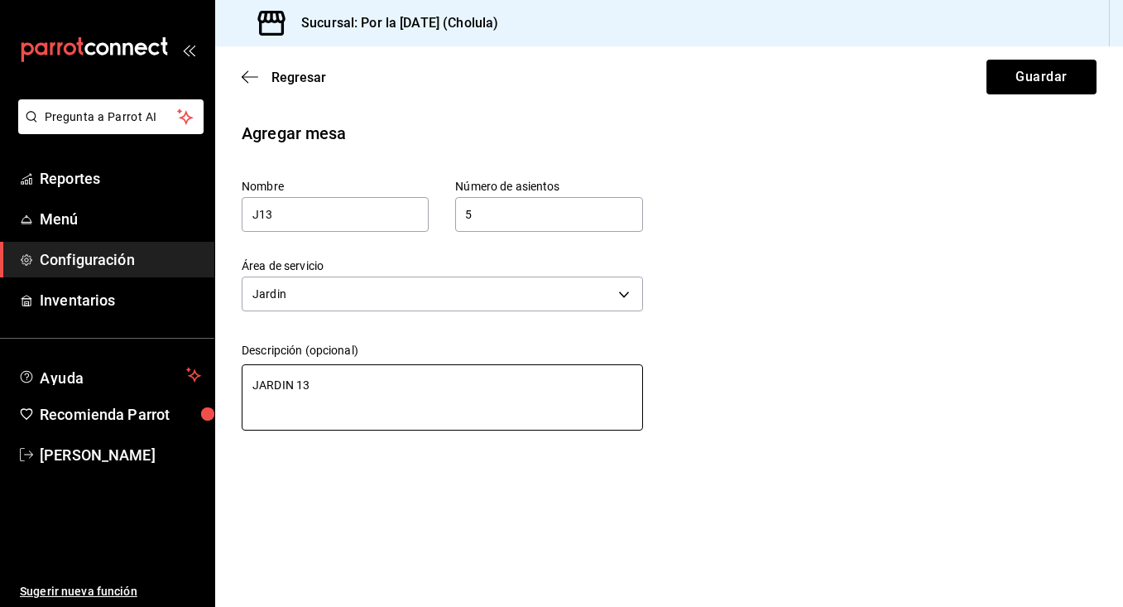
type textarea "x"
type textarea "JARDIN 13"
type textarea "x"
type textarea "JARDIN 13"
click at [1067, 85] on button "Guardar" at bounding box center [1042, 77] width 110 height 35
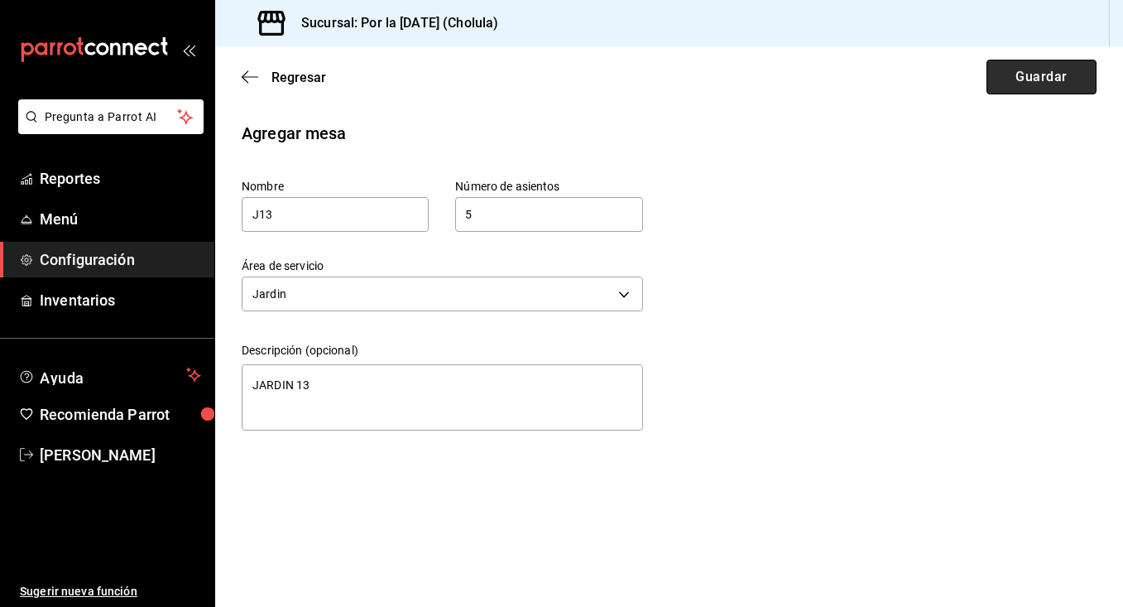
type textarea "x"
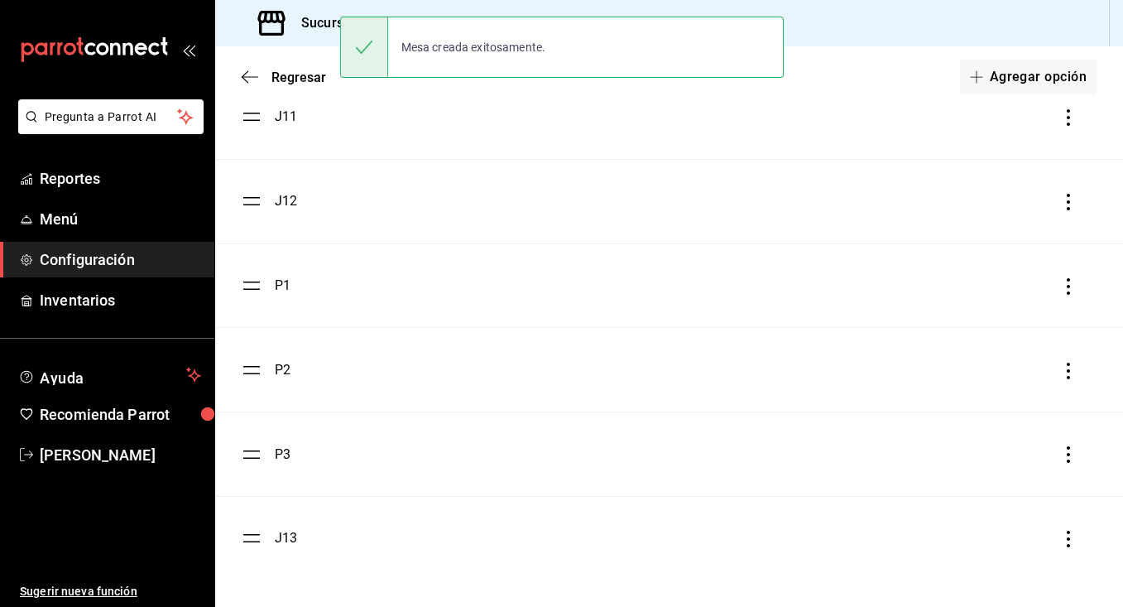
scroll to position [1736, 0]
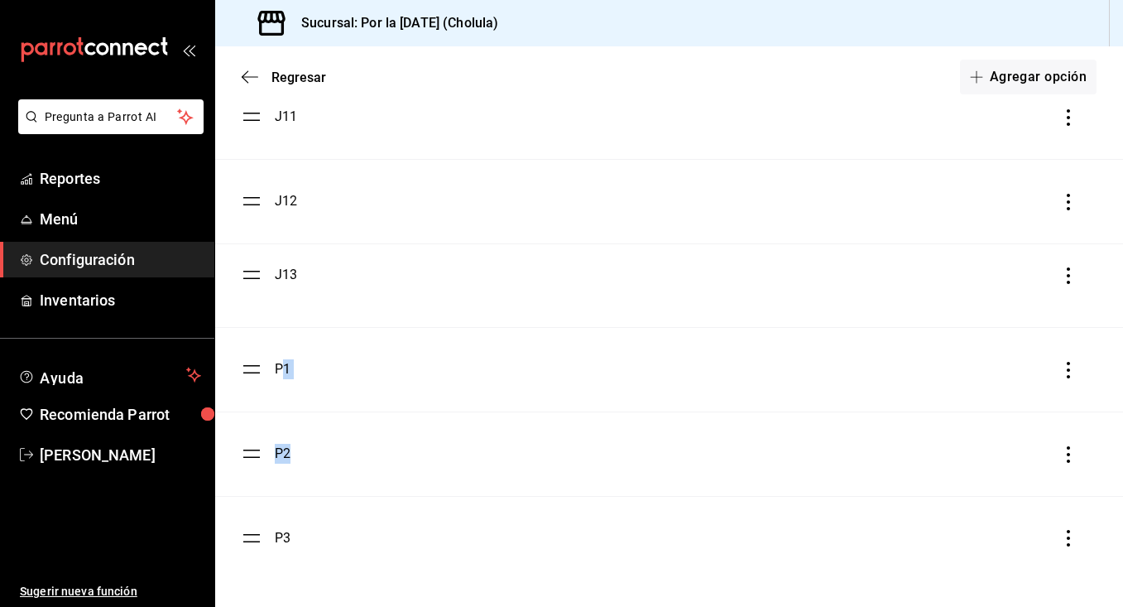
drag, startPoint x: 257, startPoint y: 543, endPoint x: 284, endPoint y: 280, distance: 264.7
click at [1015, 85] on button "Agregar opción" at bounding box center [1028, 77] width 137 height 35
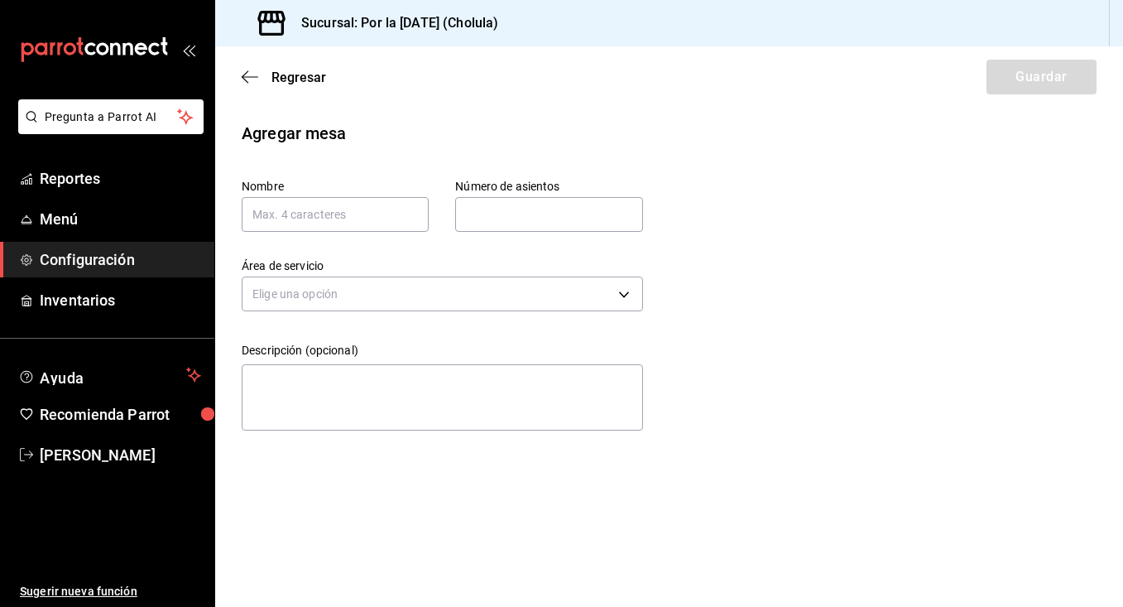
click at [373, 233] on div "Área de servicio Elige una opción" at bounding box center [429, 274] width 428 height 84
click at [357, 205] on input "text" at bounding box center [335, 214] width 187 height 35
type input "J14"
click at [554, 225] on input "text" at bounding box center [548, 214] width 187 height 33
type input "5"
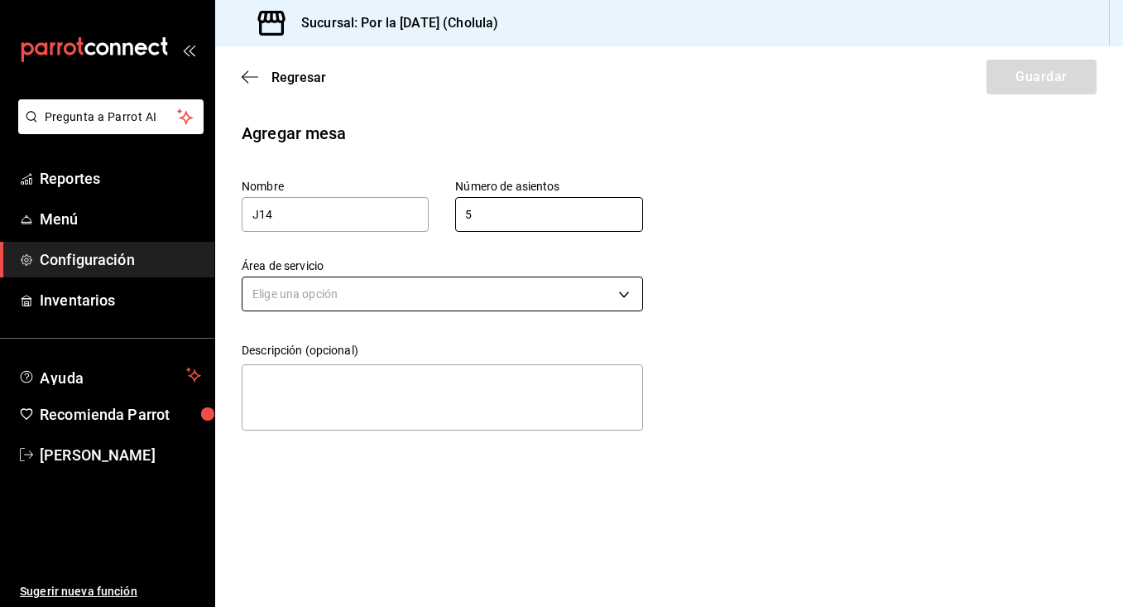
click at [487, 292] on body "Pregunta a Parrot AI Reportes Menú Configuración Inventarios Ayuda Recomienda P…" at bounding box center [561, 303] width 1123 height 607
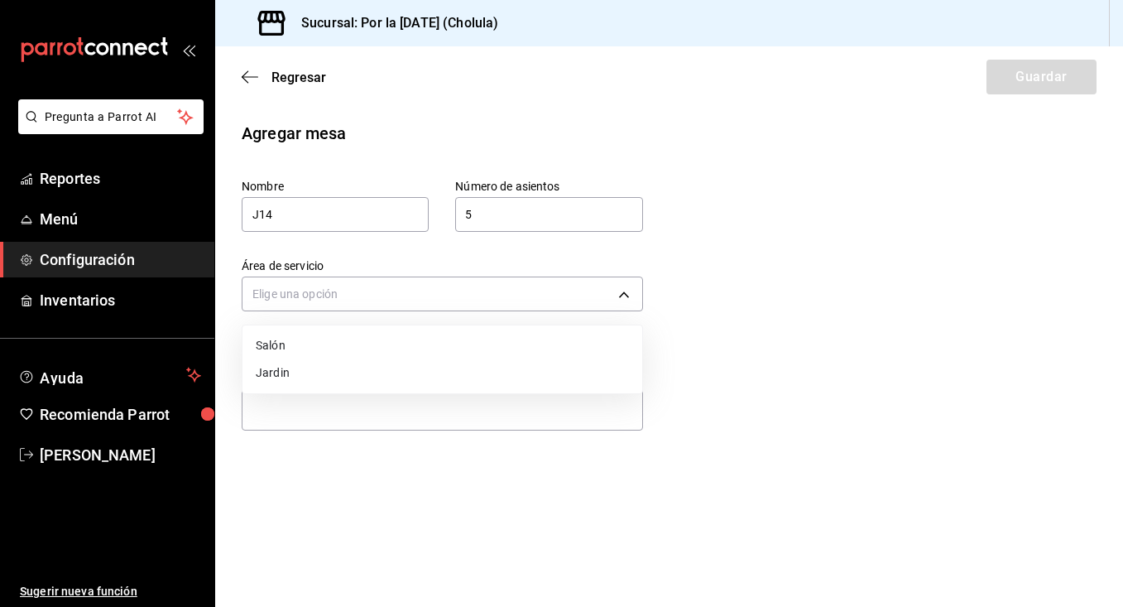
click at [399, 375] on li "Jardin" at bounding box center [443, 372] width 400 height 27
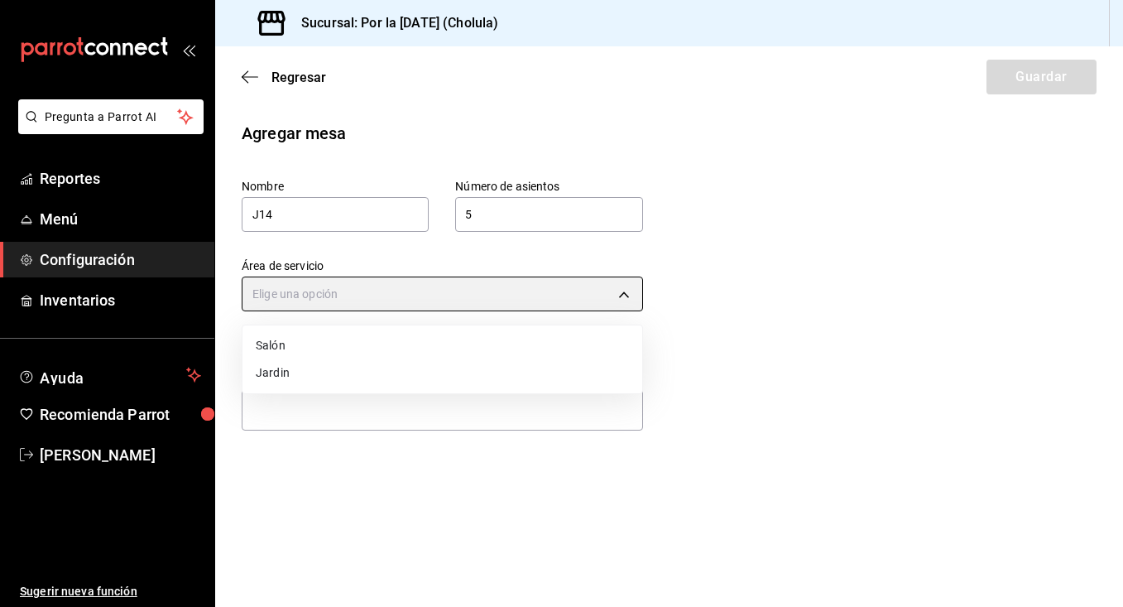
type input "a1351465-7ec8-4fe7-9989-9023bdd488b1"
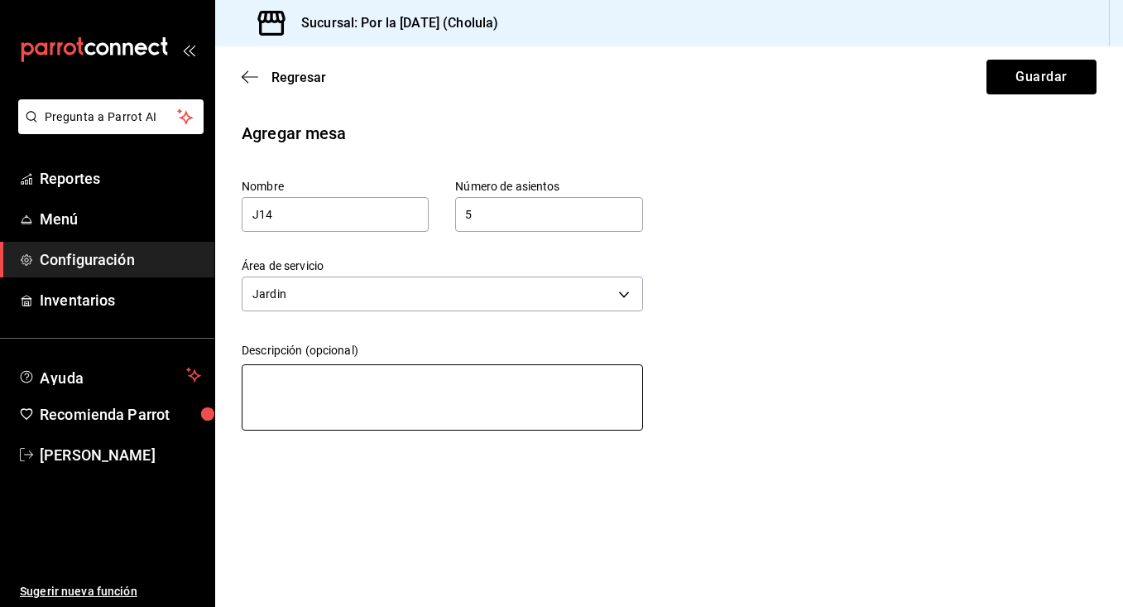
click at [394, 401] on textarea at bounding box center [443, 397] width 402 height 66
type textarea "J"
type textarea "x"
type textarea "JA"
type textarea "x"
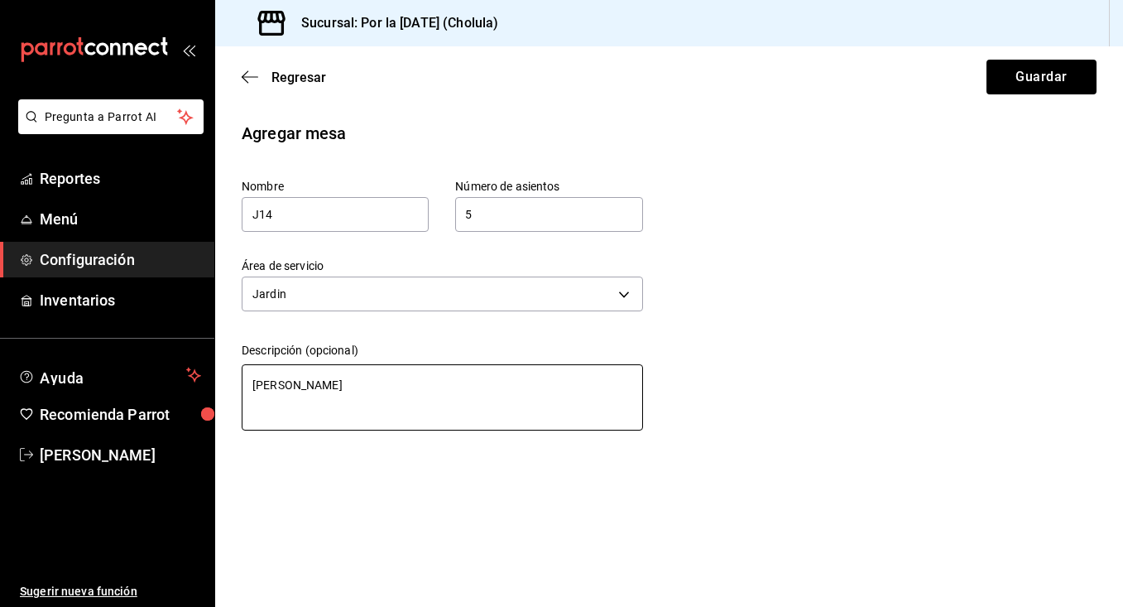
type textarea "JAR"
type textarea "x"
type textarea "JARI"
type textarea "x"
type textarea "JARIN"
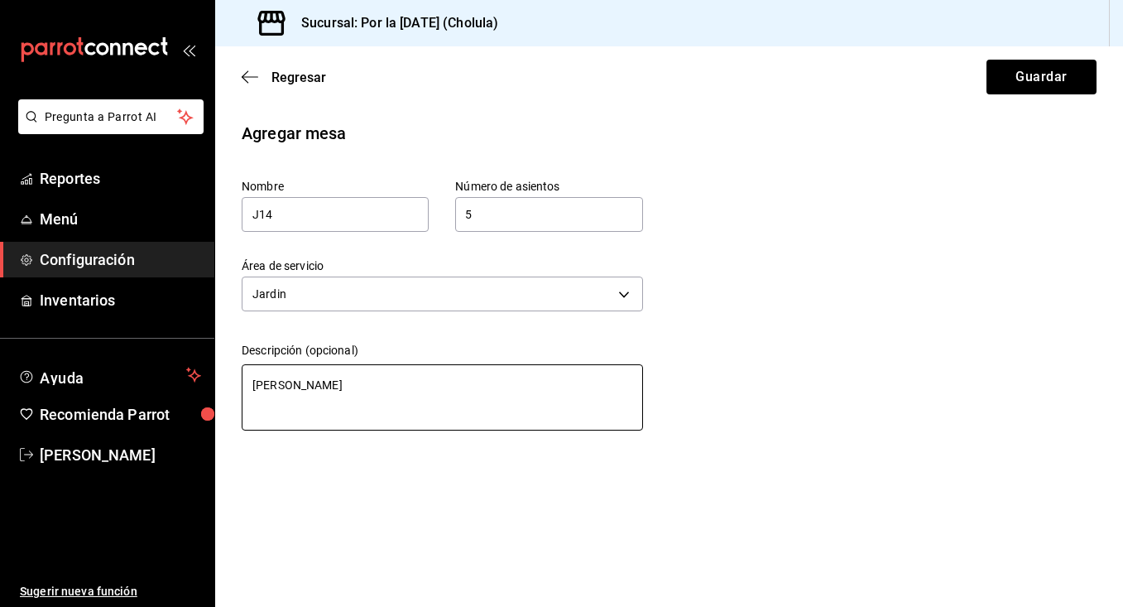
type textarea "x"
type textarea "JARIN"
type textarea "x"
type textarea "JARIN ="
type textarea "x"
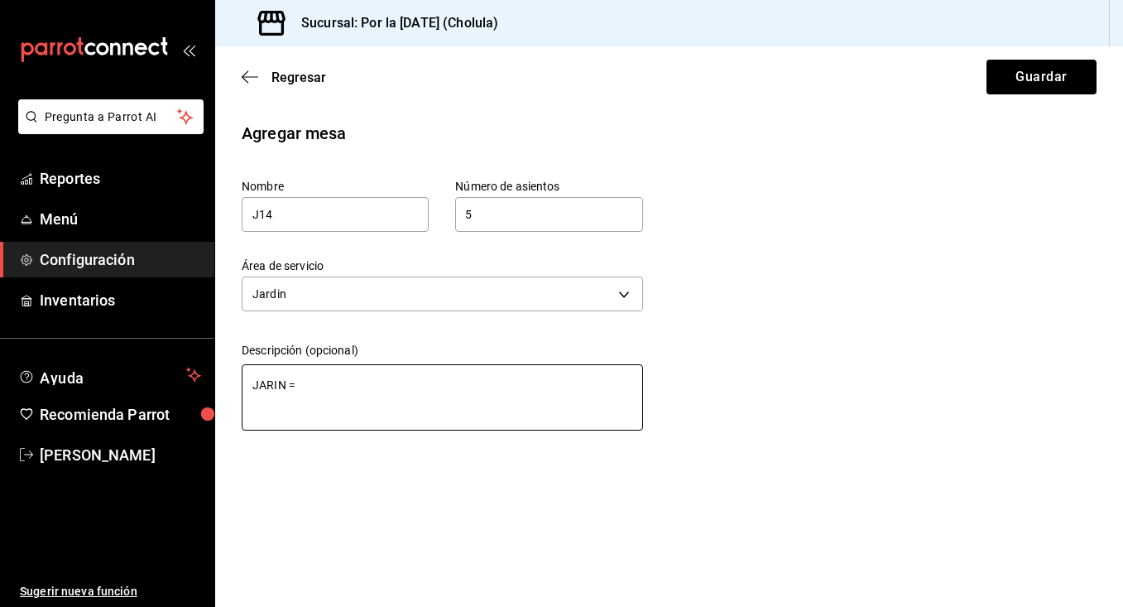
type textarea "JARIN"
type textarea "x"
type textarea "JARIN"
type textarea "x"
type textarea "JARI"
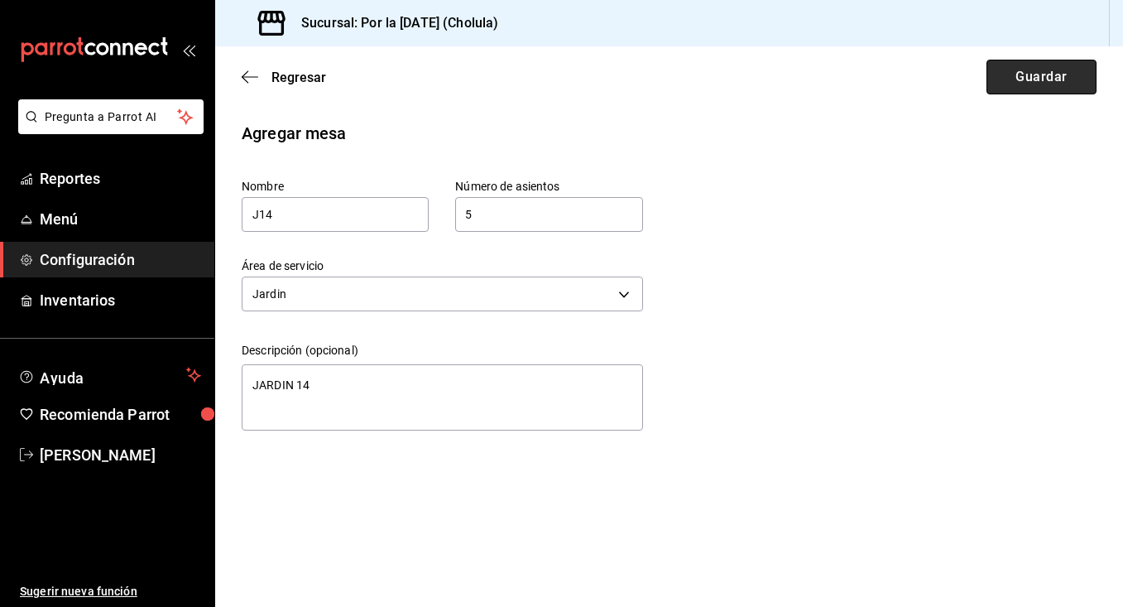
click at [1068, 78] on button "Guardar" at bounding box center [1042, 77] width 110 height 35
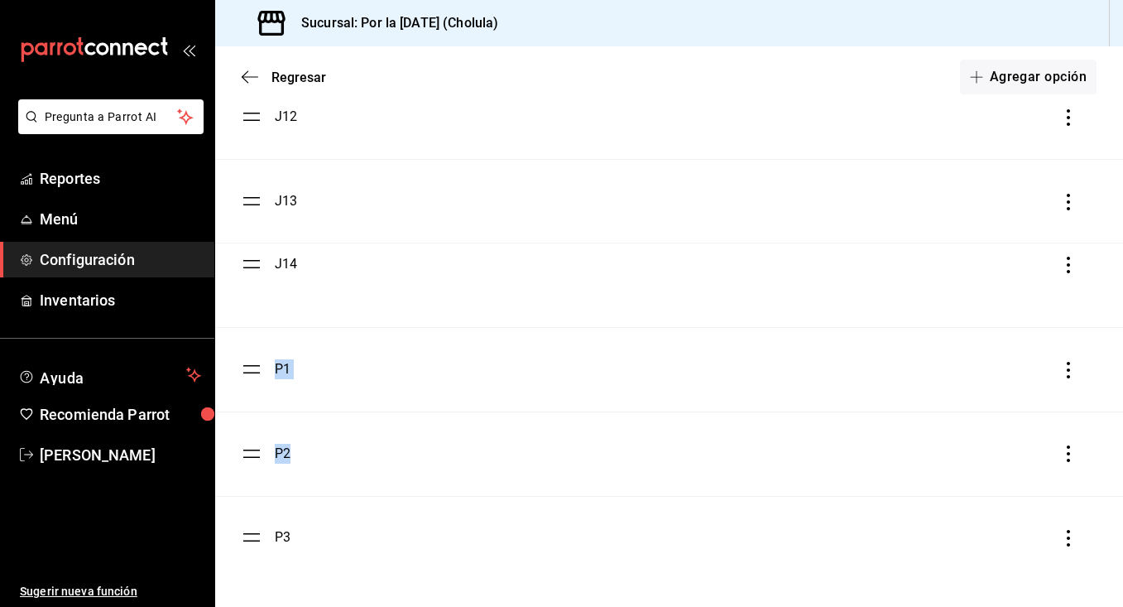
drag, startPoint x: 251, startPoint y: 536, endPoint x: 277, endPoint y: 262, distance: 275.2
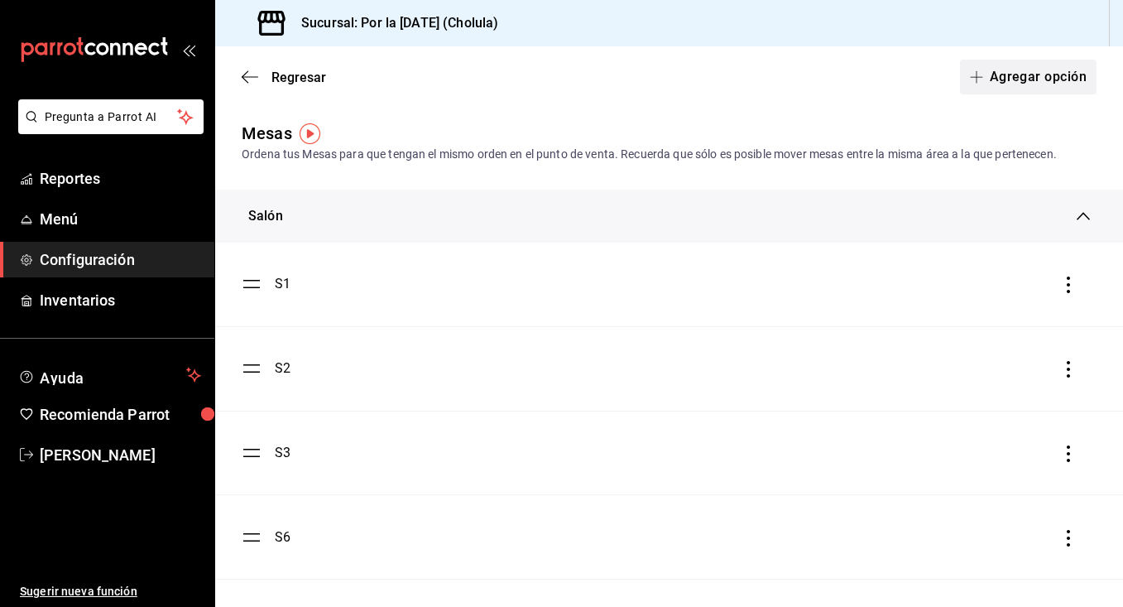
click at [993, 78] on button "Agregar opción" at bounding box center [1028, 77] width 137 height 35
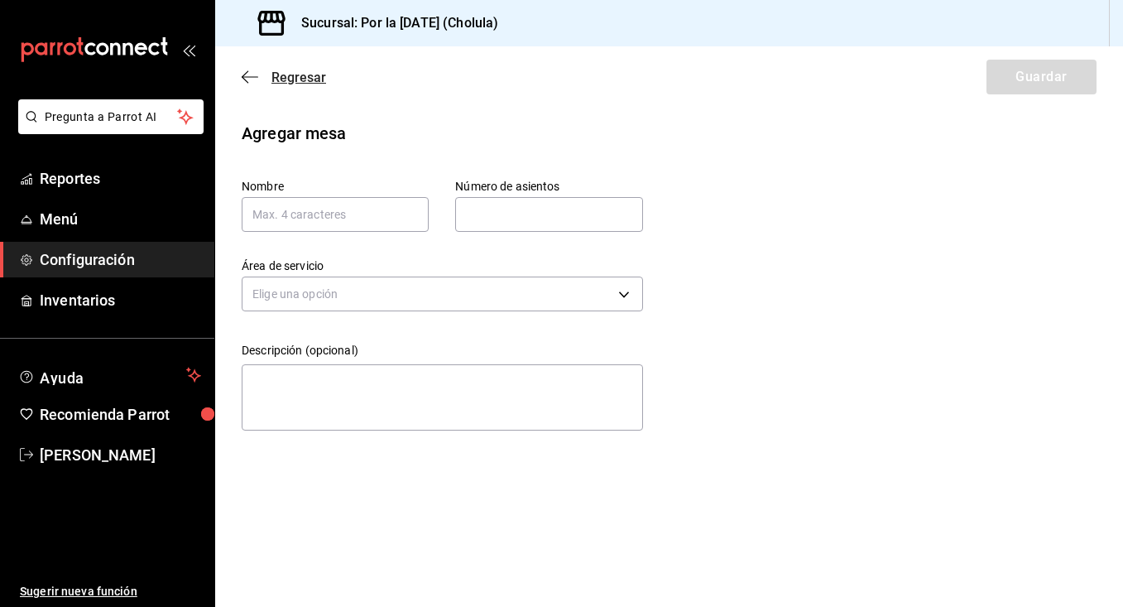
click at [253, 80] on icon "button" at bounding box center [250, 77] width 17 height 15
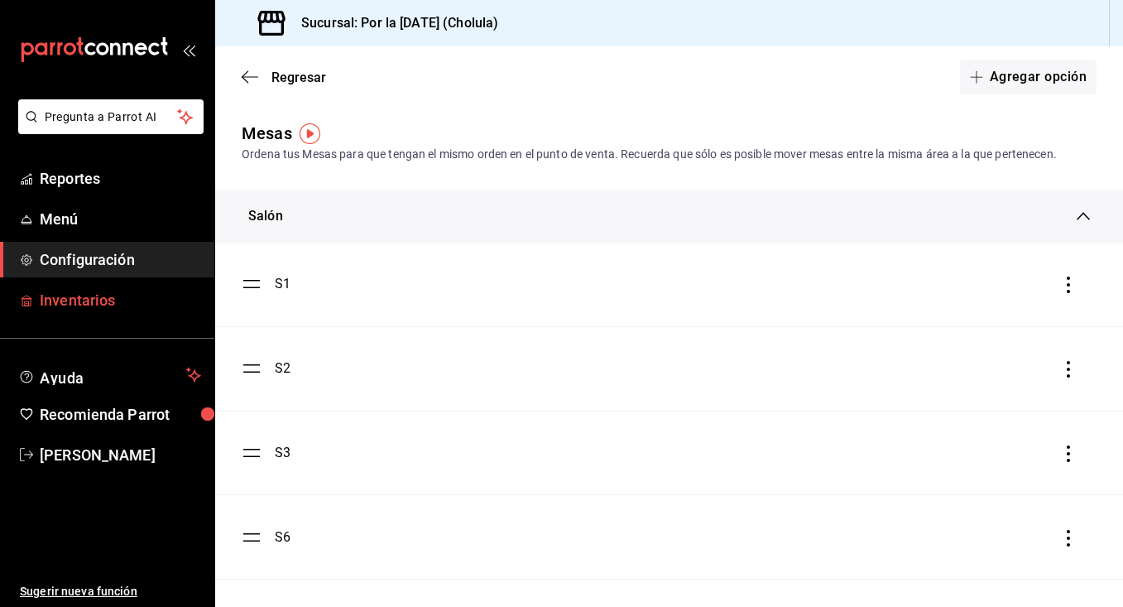
click at [122, 288] on link "Inventarios" at bounding box center [107, 300] width 214 height 36
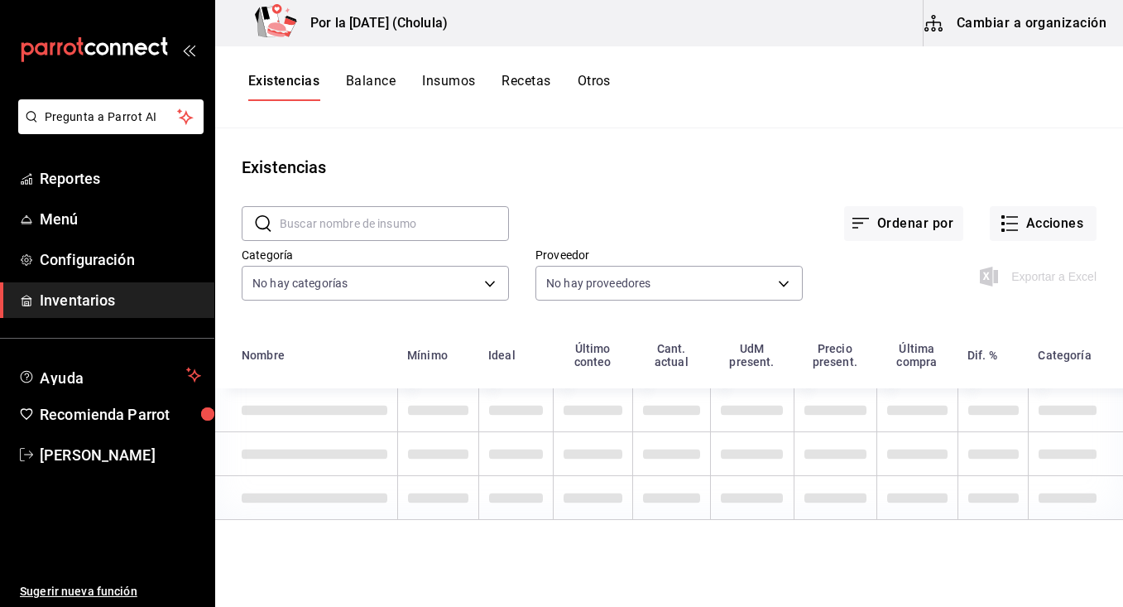
click at [751, 15] on div "Por la Mañana (Cholula) Cambiar a organización" at bounding box center [669, 23] width 908 height 46
